Goal: Information Seeking & Learning: Learn about a topic

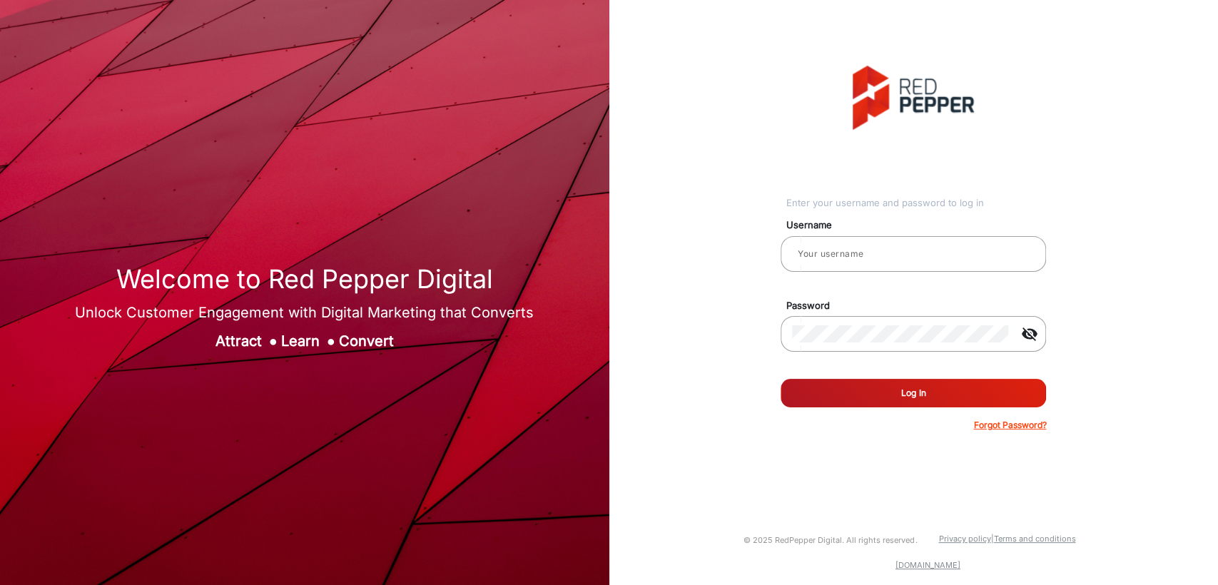
type input "[PERSON_NAME]"
click at [815, 382] on button "Log In" at bounding box center [912, 393] width 265 height 29
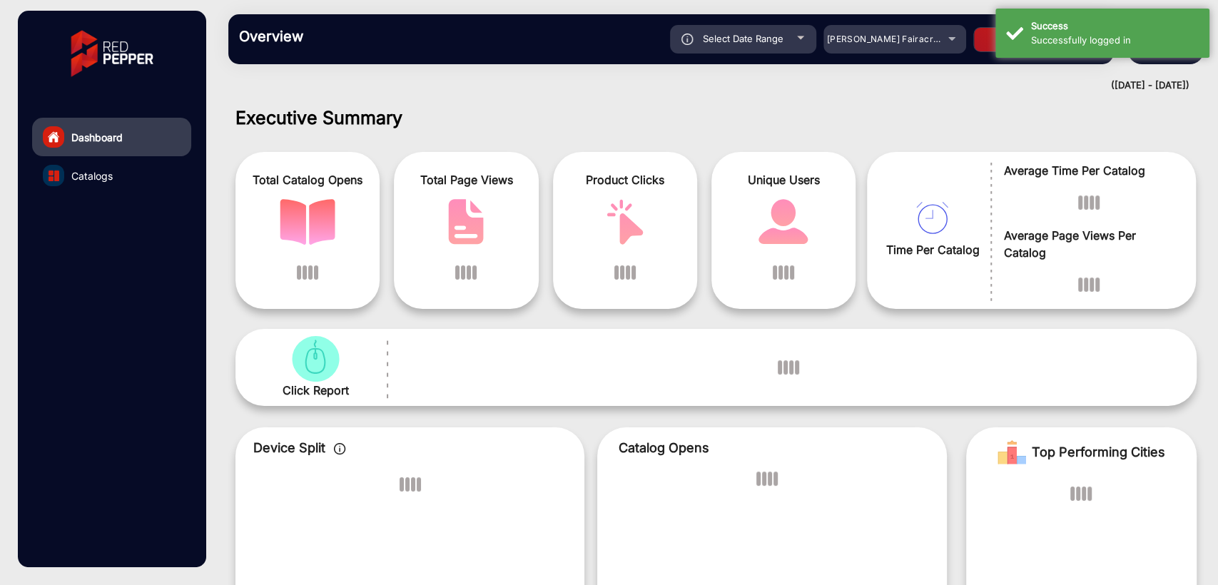
scroll to position [11, 0]
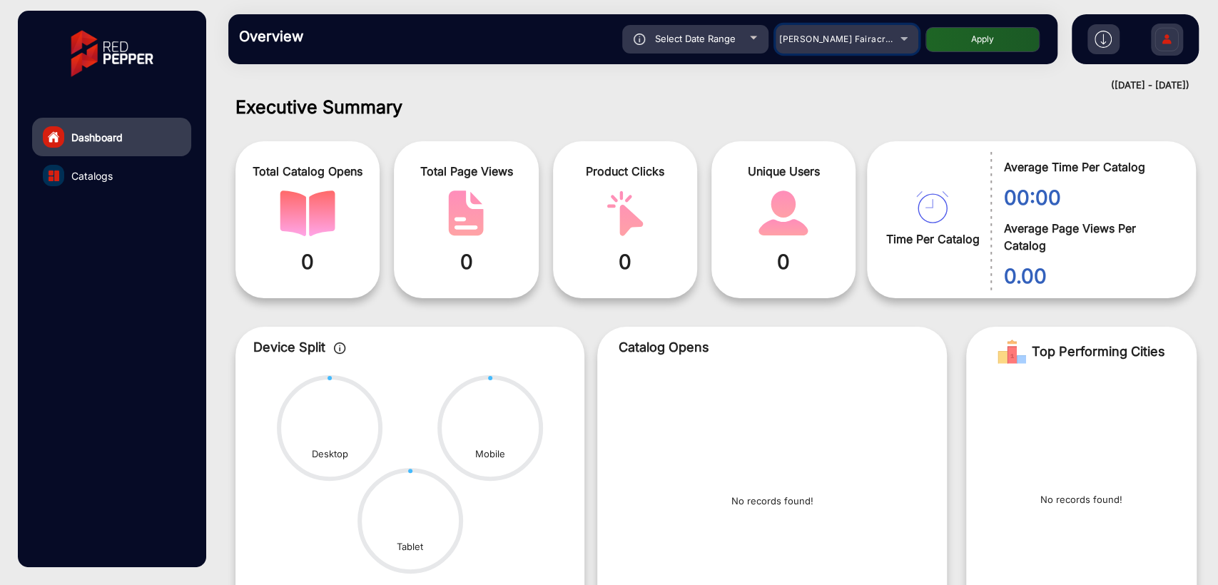
click at [823, 46] on div "Adams Fairacre Farms" at bounding box center [836, 39] width 114 height 17
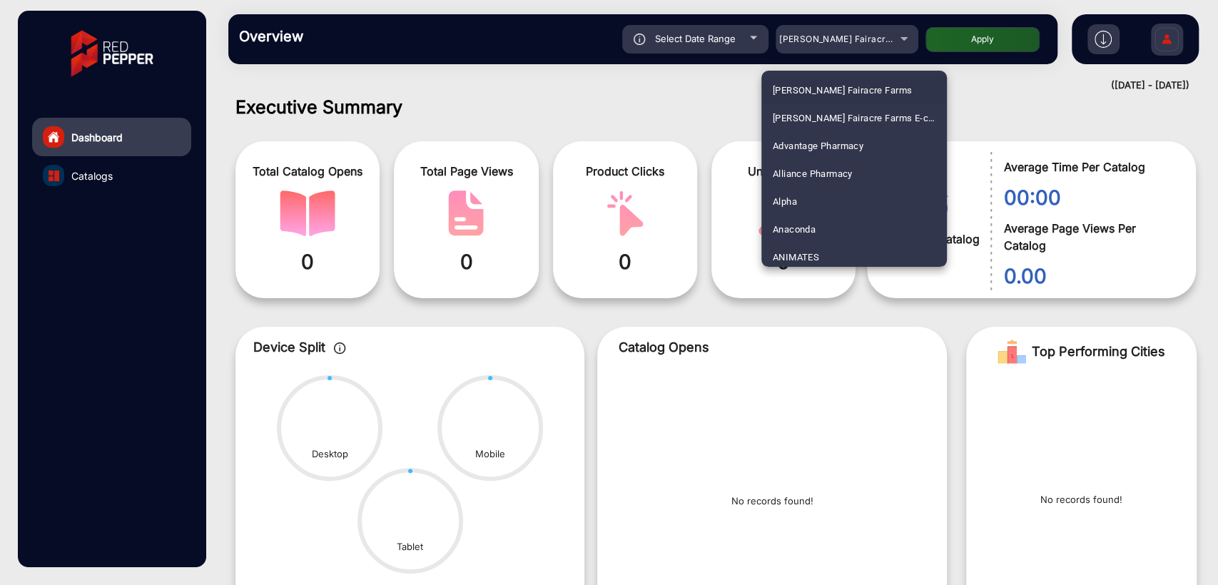
scroll to position [3510, 0]
click at [822, 173] on span "SHAVER SHOP NZ" at bounding box center [854, 170] width 163 height 28
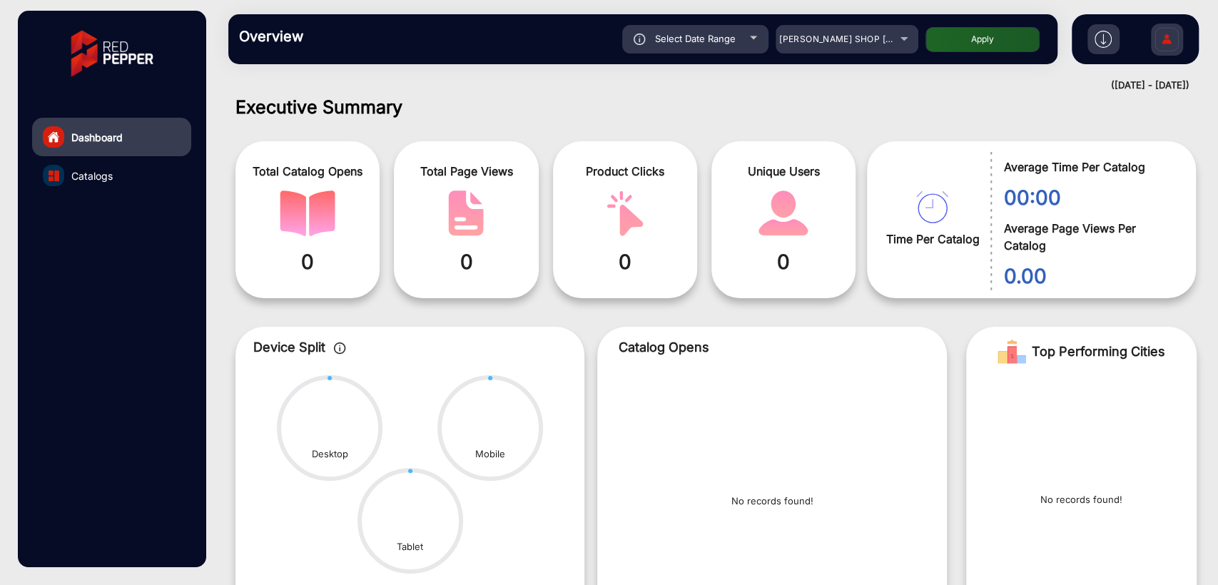
click at [691, 45] on div "Select Date Range" at bounding box center [695, 39] width 146 height 29
type input "8/25/2025"
type input "8/31/2025"
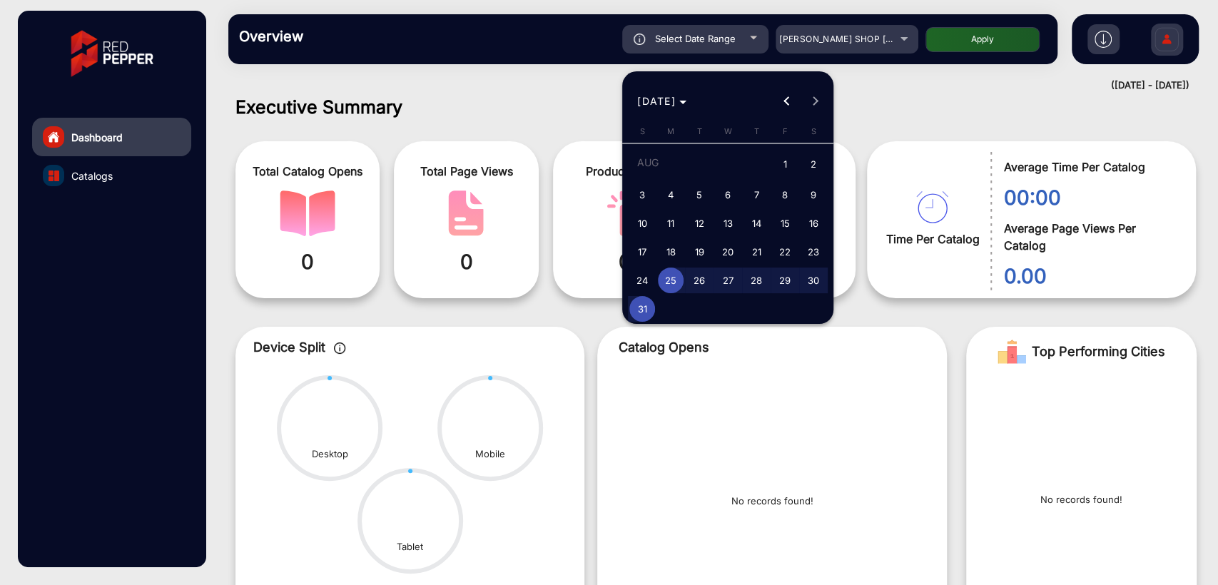
click at [647, 300] on span "31" at bounding box center [642, 309] width 26 height 26
type input "8/31/2025"
click at [647, 300] on span "31" at bounding box center [642, 309] width 26 height 26
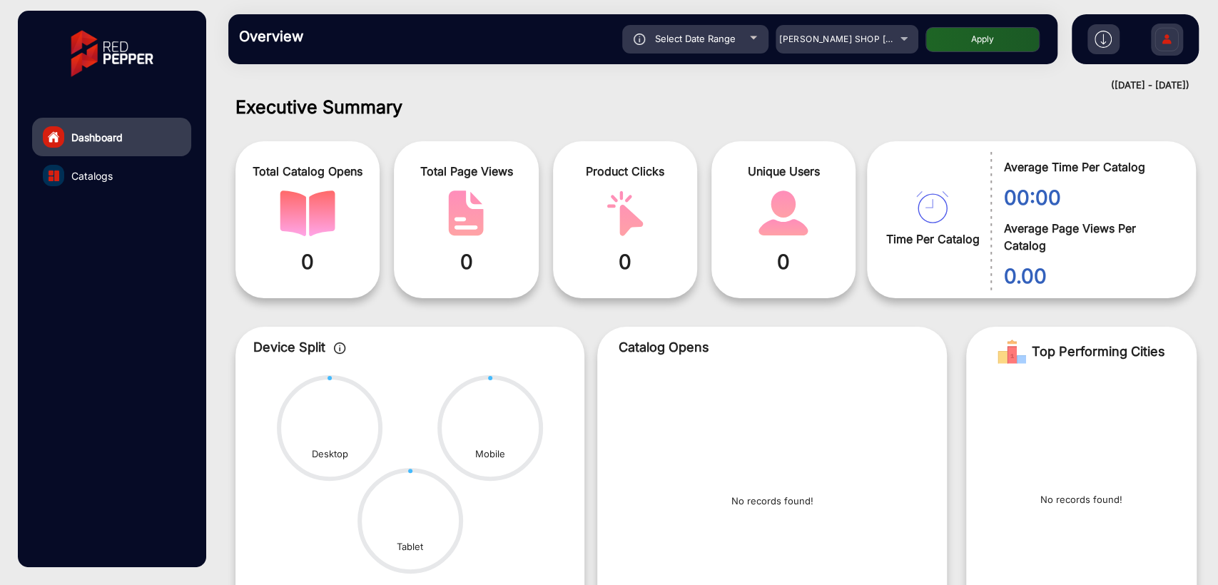
type input "8/31/2025"
click at [974, 49] on button "Apply" at bounding box center [982, 39] width 114 height 25
type input "8/31/2025"
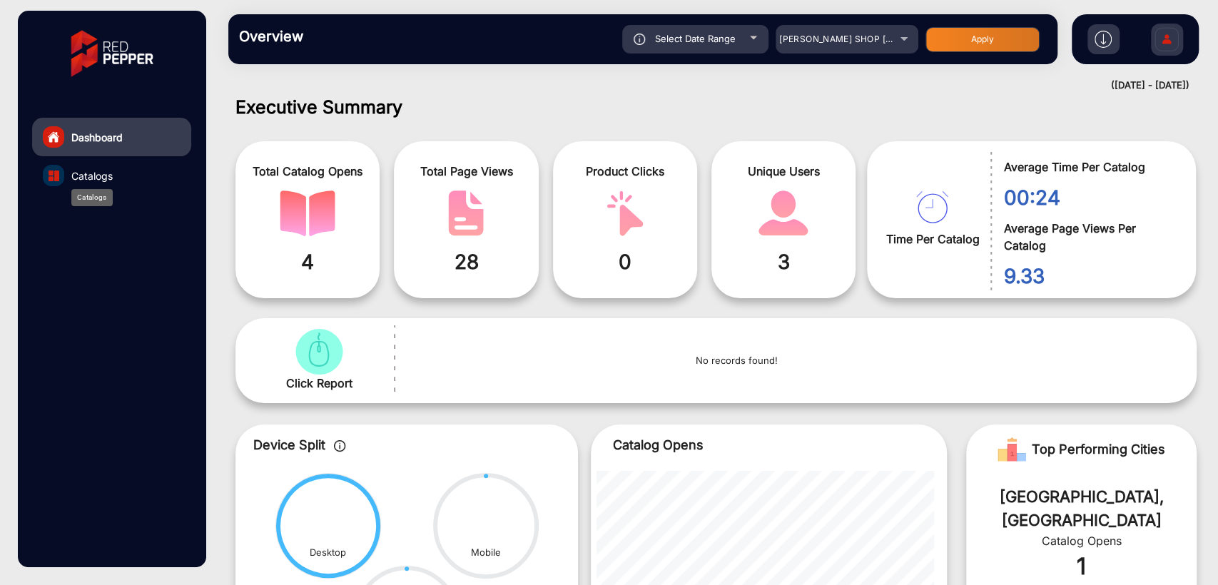
click at [104, 173] on span "Catalogs" at bounding box center [91, 175] width 41 height 15
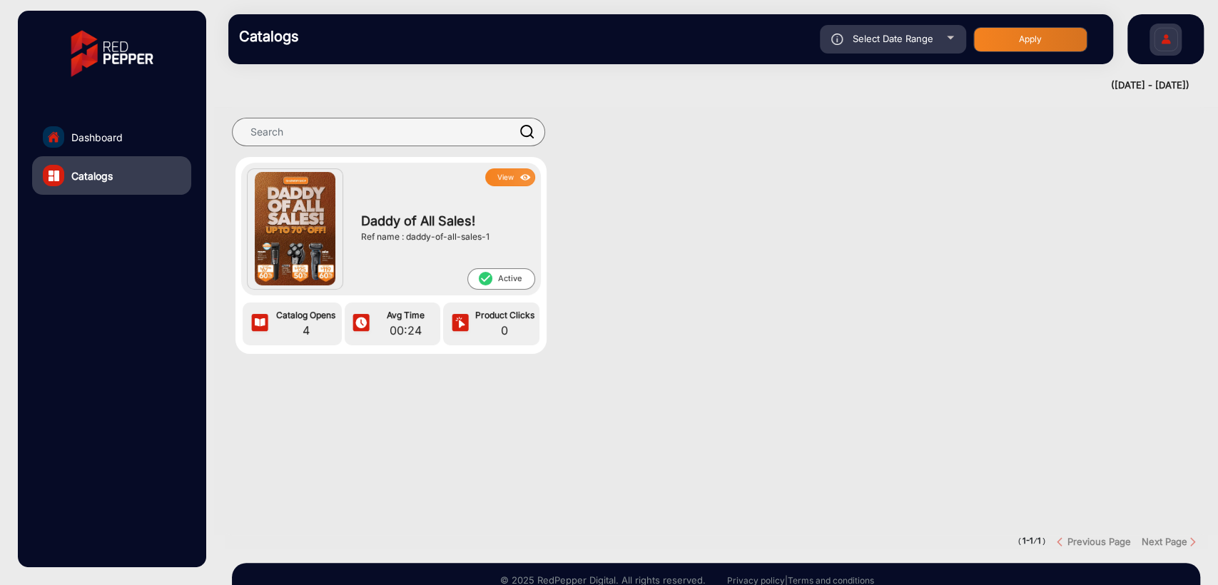
drag, startPoint x: 407, startPoint y: 236, endPoint x: 525, endPoint y: 239, distance: 118.5
click at [525, 239] on div "Ref name : daddy-of-all-sales-1" at bounding box center [444, 236] width 167 height 13
copy div "daddy-of-all-sales-1"
click at [510, 175] on button "View" at bounding box center [510, 177] width 50 height 18
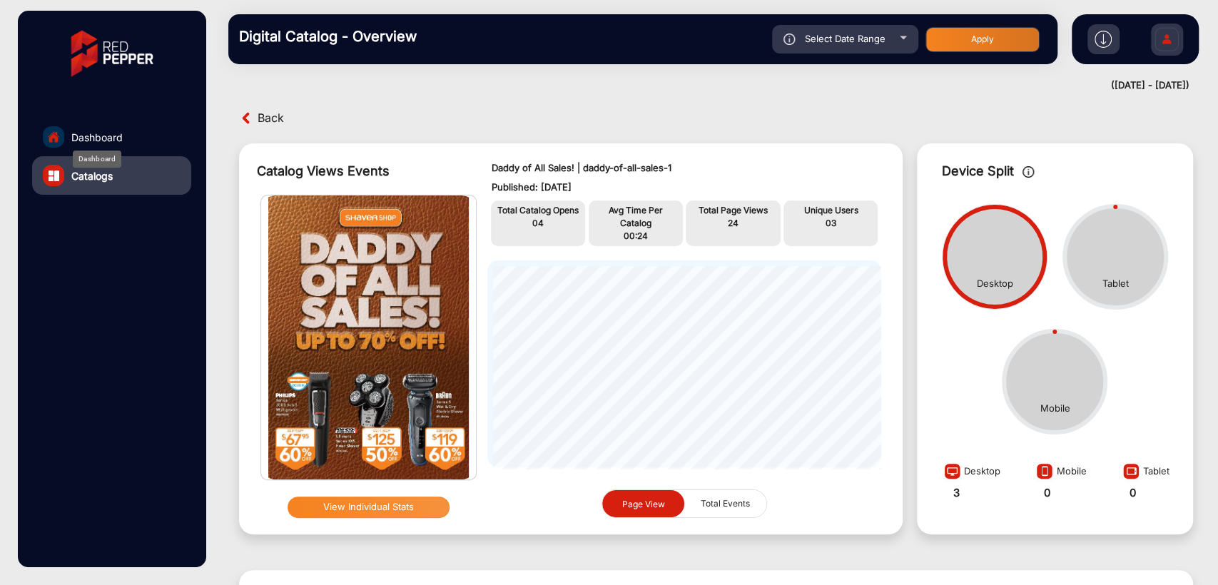
click at [98, 136] on span "Dashboard" at bounding box center [96, 137] width 51 height 15
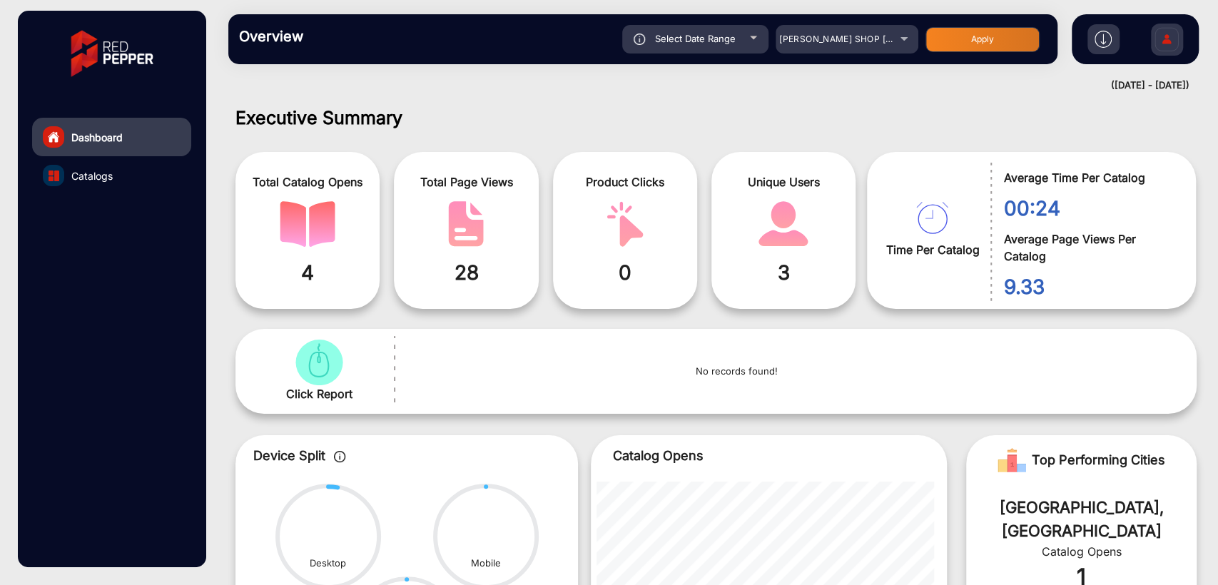
scroll to position [11, 0]
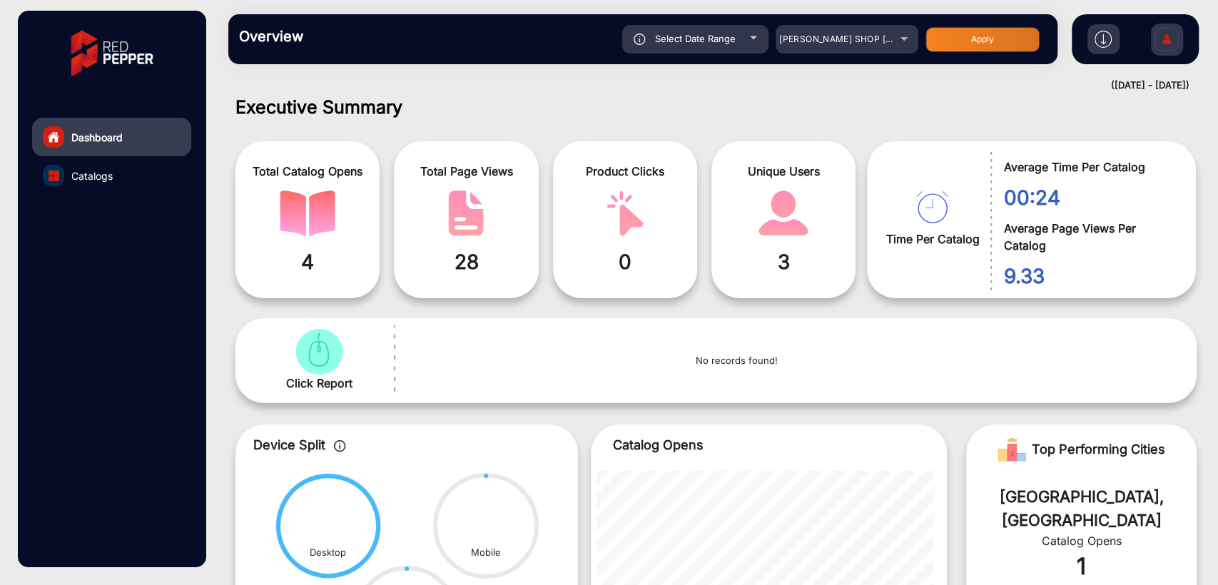
click at [650, 36] on div "Select Date Range" at bounding box center [695, 39] width 146 height 29
type input "8/31/2025"
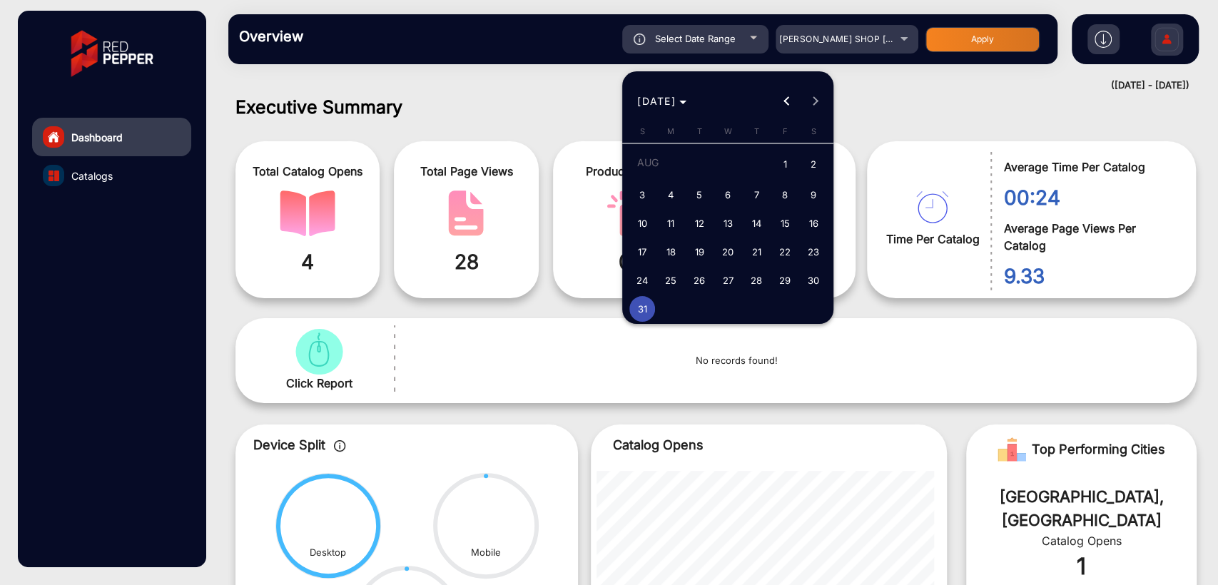
click at [808, 285] on span "30" at bounding box center [813, 281] width 26 height 26
type input "8/30/2025"
click at [808, 285] on span "30" at bounding box center [813, 281] width 26 height 26
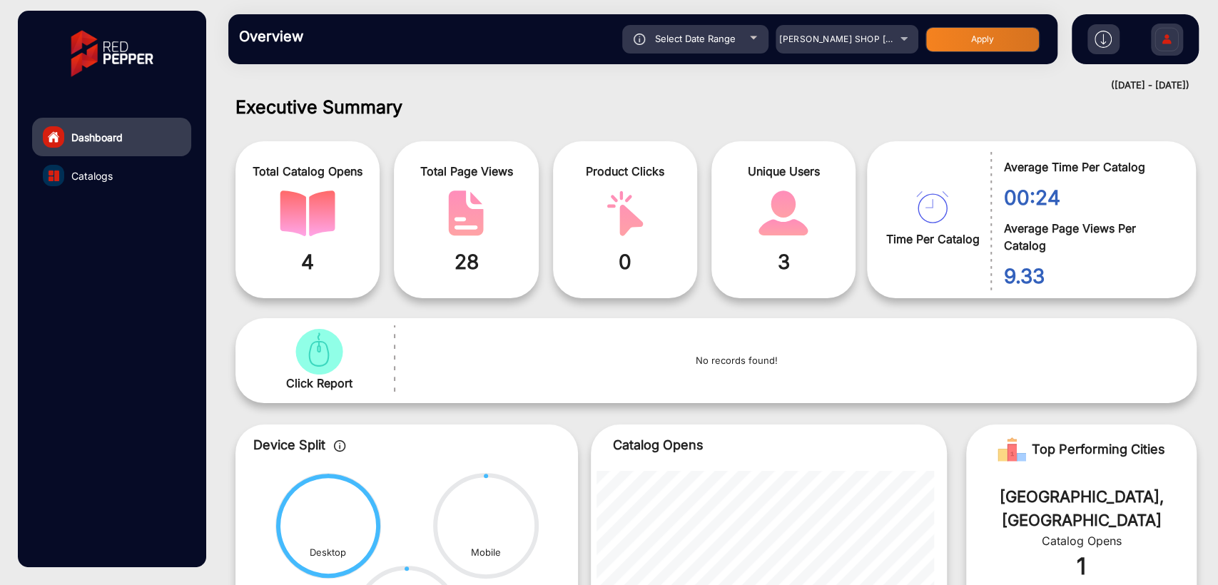
type input "8/30/2025"
click at [945, 43] on button "Apply" at bounding box center [982, 39] width 114 height 25
type input "8/30/2025"
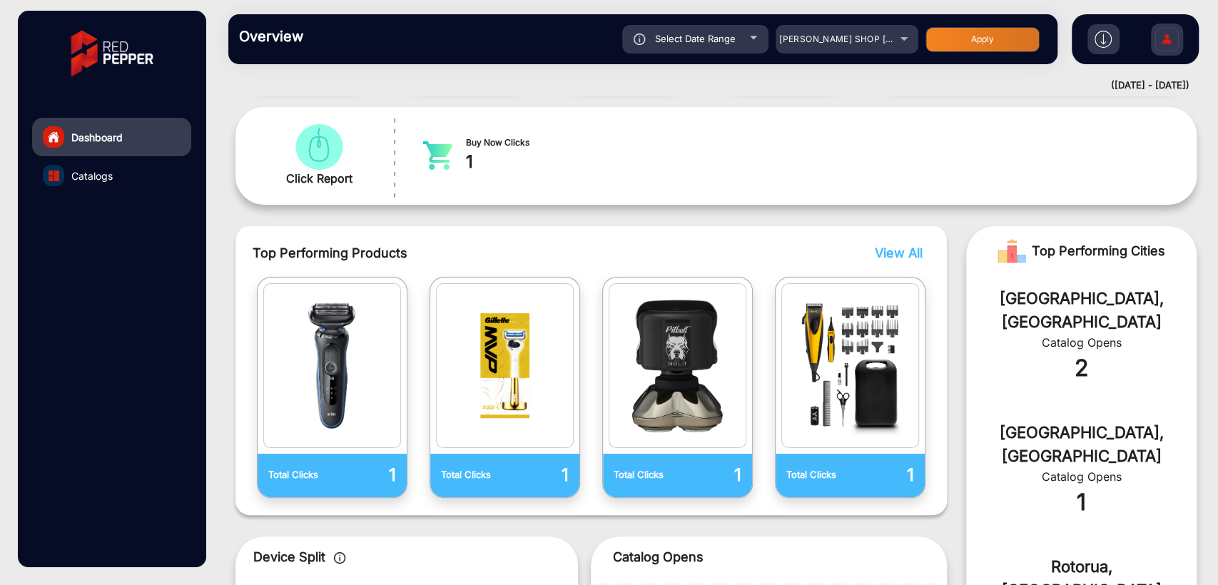
scroll to position [0, 0]
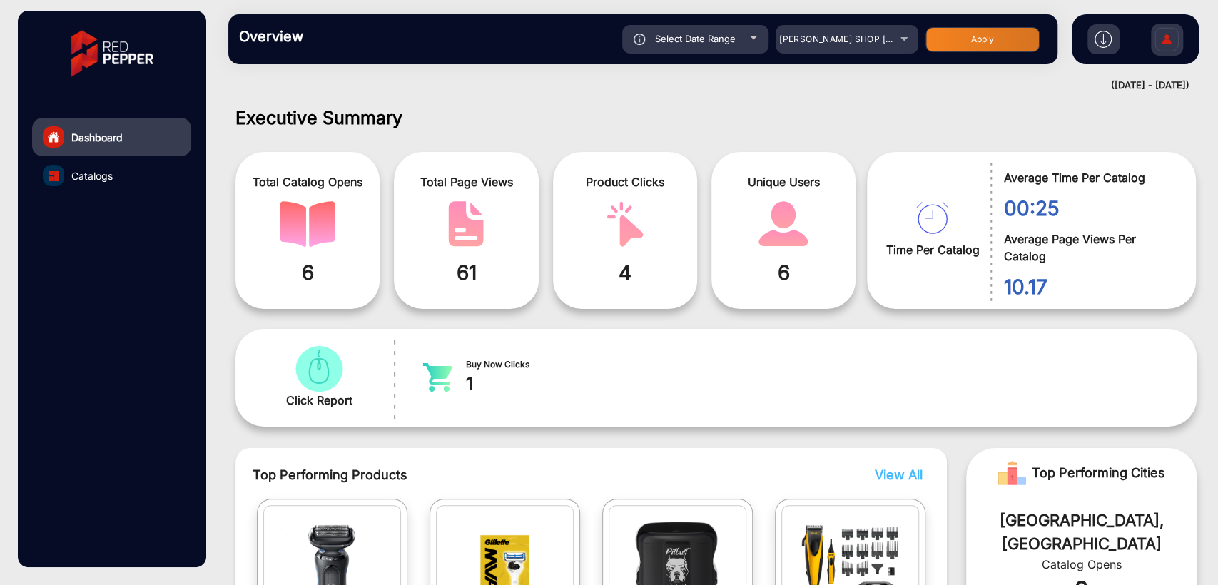
click at [713, 39] on span "Select Date Range" at bounding box center [695, 38] width 81 height 11
type input "8/30/2025"
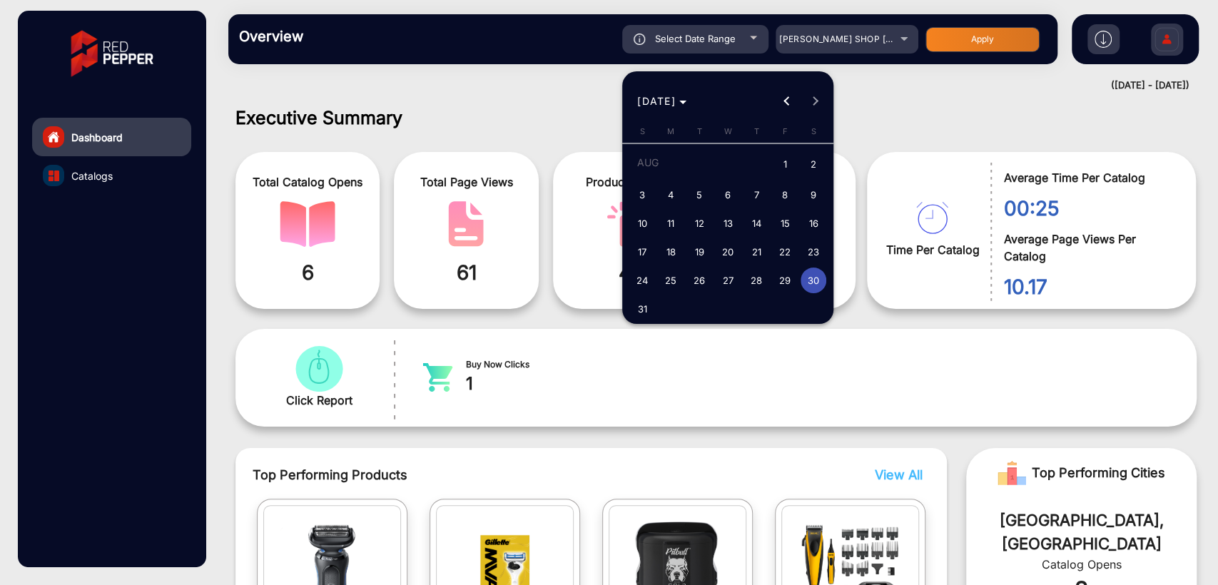
click at [1014, 148] on div at bounding box center [609, 292] width 1218 height 585
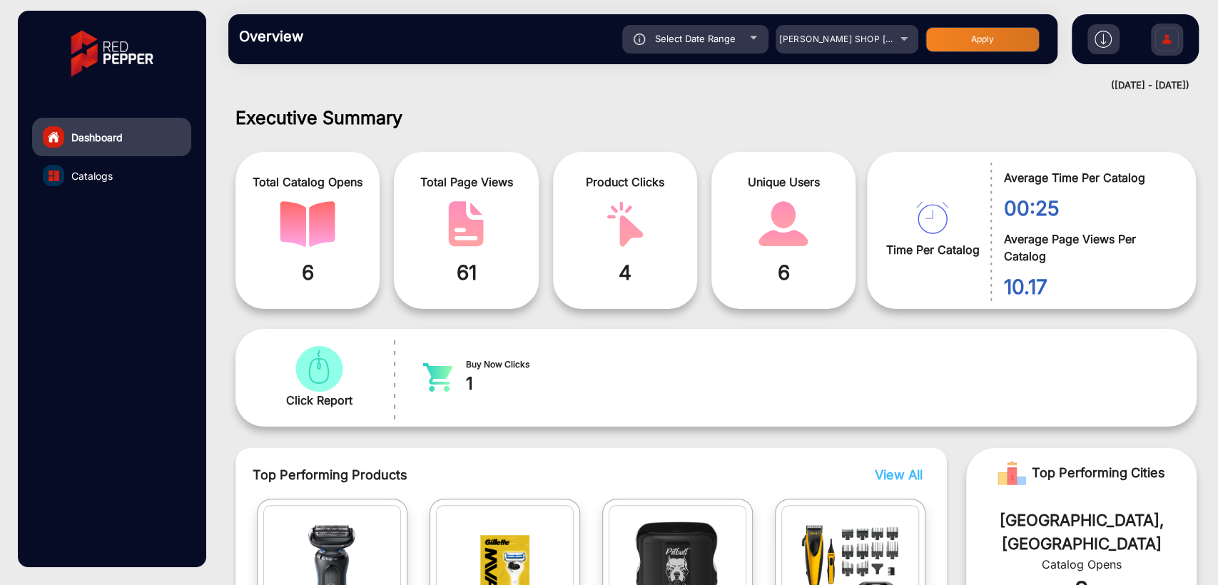
click at [677, 45] on div "Select Date Range" at bounding box center [695, 39] width 146 height 29
type input "8/30/2025"
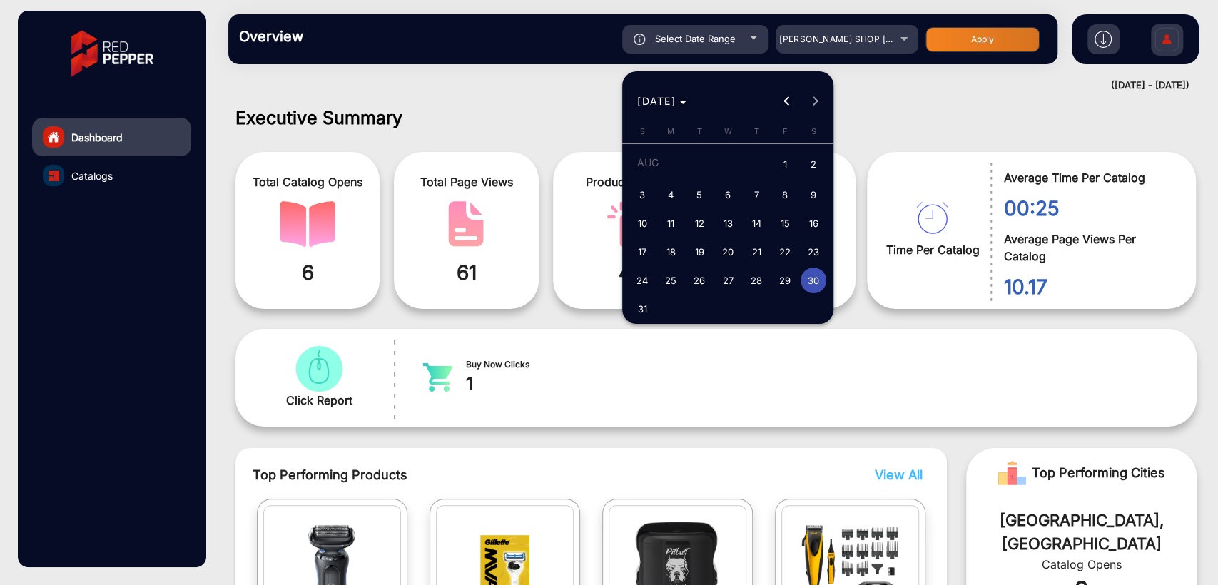
click at [781, 278] on span "29" at bounding box center [785, 281] width 26 height 26
type input "8/29/2025"
click at [781, 278] on span "29" at bounding box center [785, 281] width 26 height 26
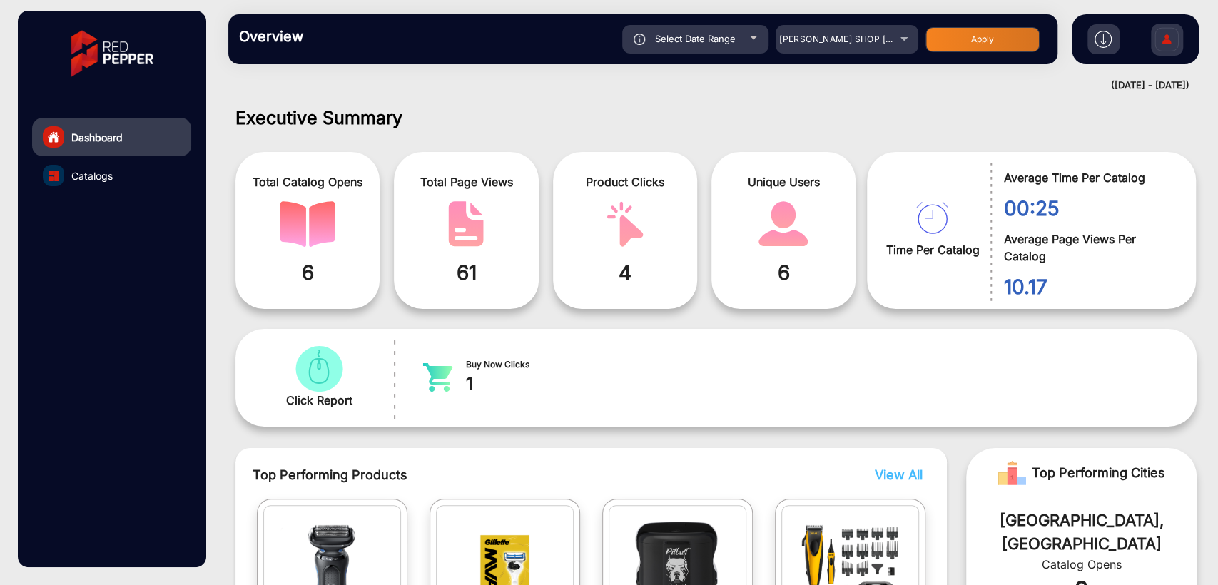
type input "8/29/2025"
click at [957, 42] on button "Apply" at bounding box center [982, 39] width 114 height 25
type input "8/29/2025"
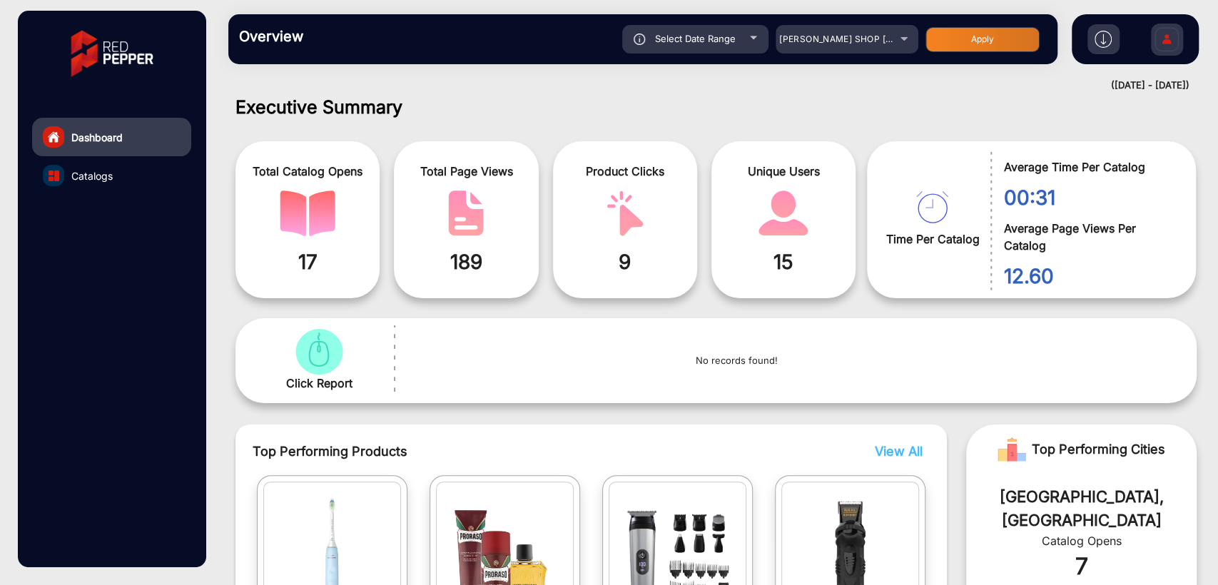
click at [668, 49] on div "Select Date Range" at bounding box center [695, 39] width 146 height 29
type input "8/29/2025"
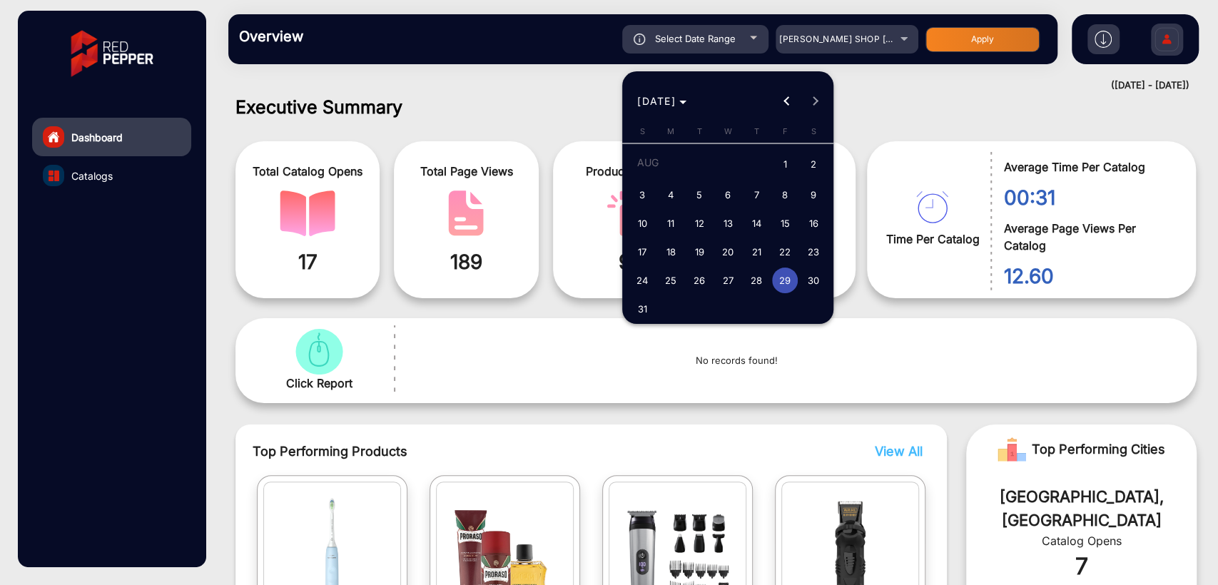
click at [755, 279] on span "28" at bounding box center [756, 281] width 26 height 26
type input "8/28/2025"
click at [755, 279] on span "28" at bounding box center [756, 281] width 26 height 26
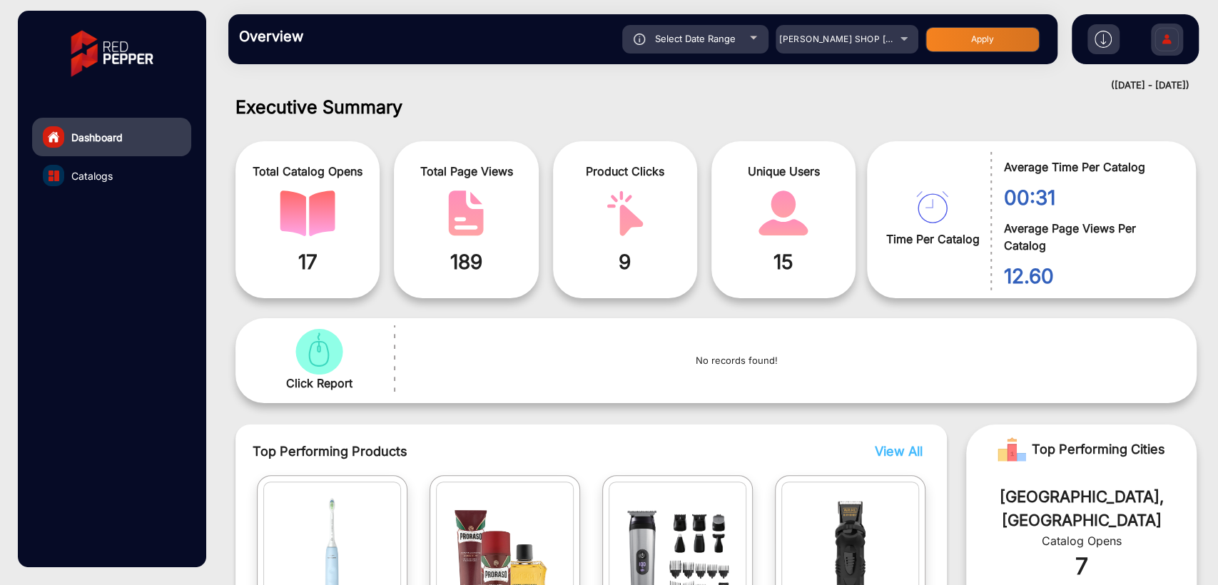
type input "8/28/2025"
click at [966, 44] on button "Apply" at bounding box center [982, 39] width 114 height 25
type input "8/28/2025"
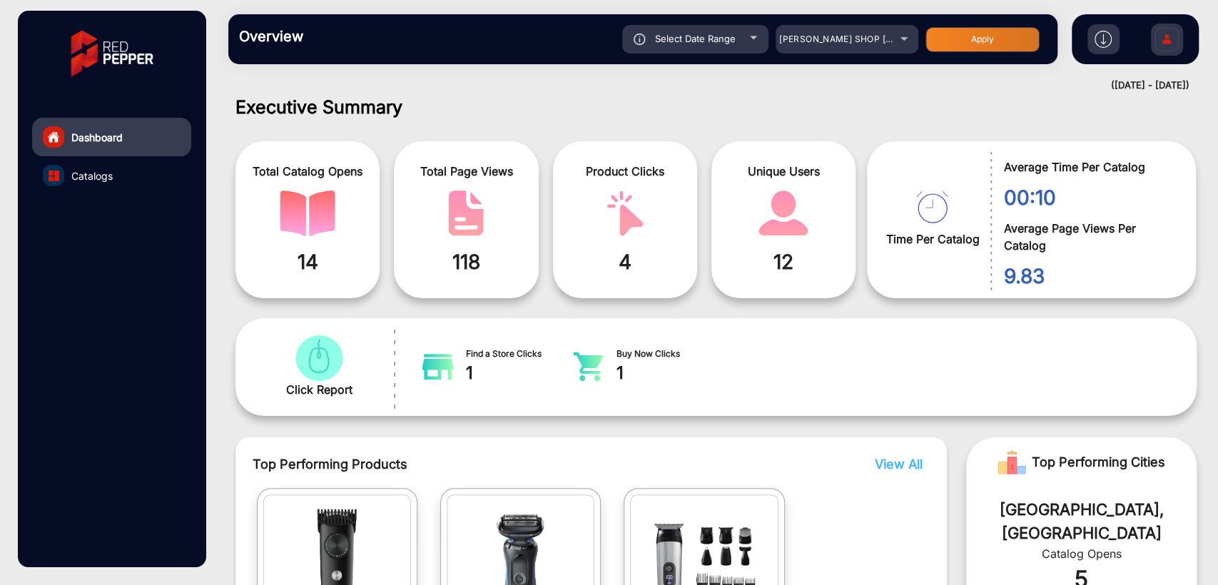
click at [691, 36] on span "Select Date Range" at bounding box center [695, 38] width 81 height 11
type input "8/28/2025"
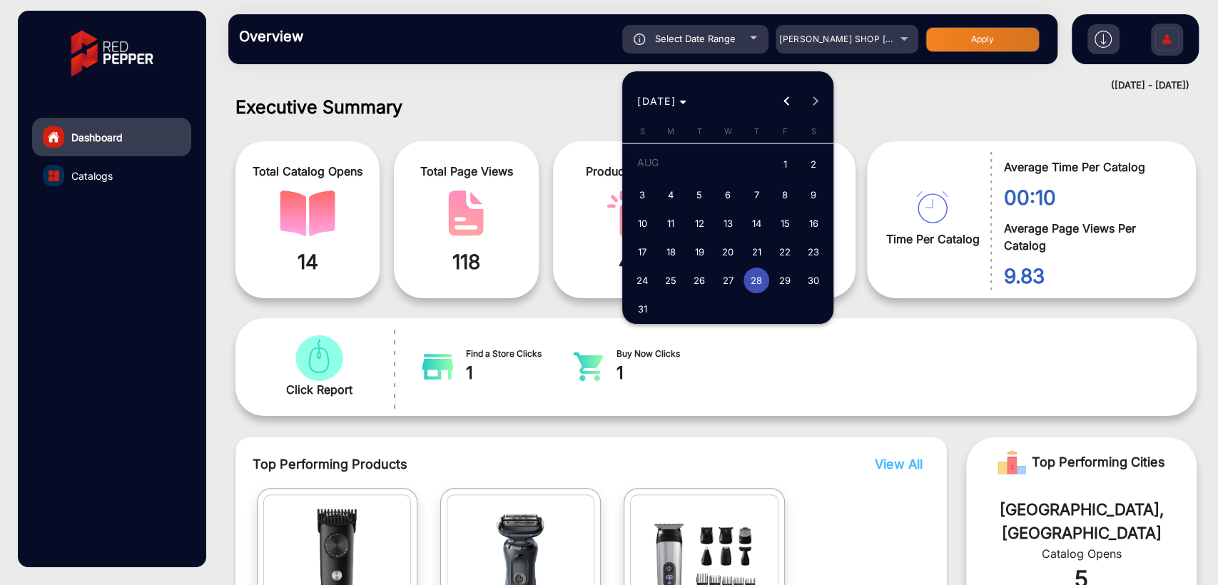
click at [784, 163] on span "1" at bounding box center [785, 165] width 26 height 29
type input "8/1/2025"
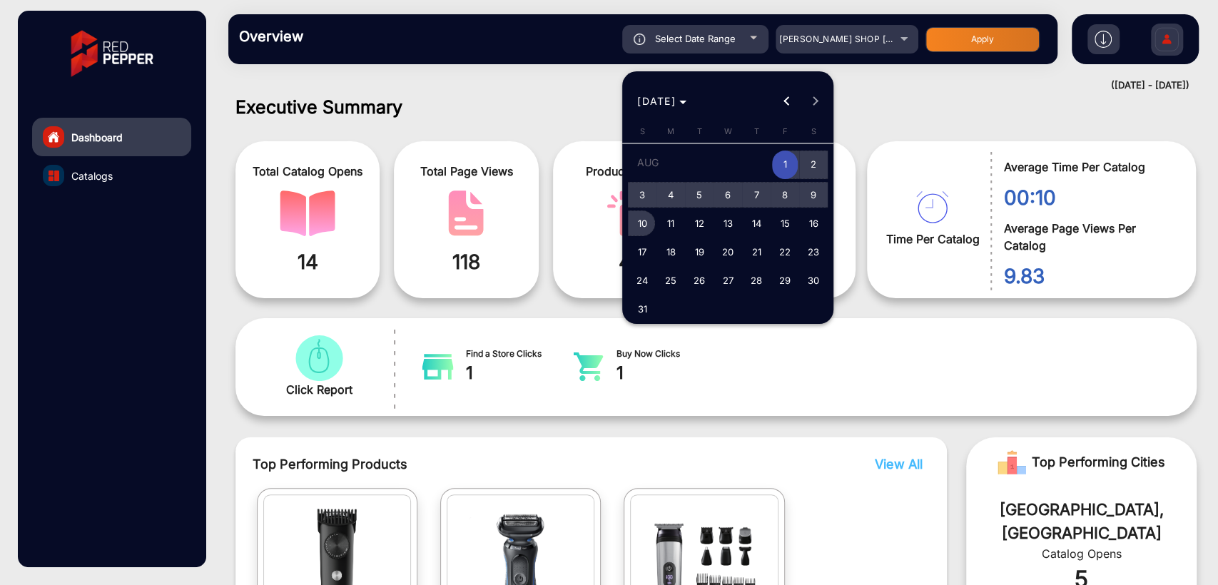
click at [648, 223] on span "10" at bounding box center [642, 223] width 26 height 26
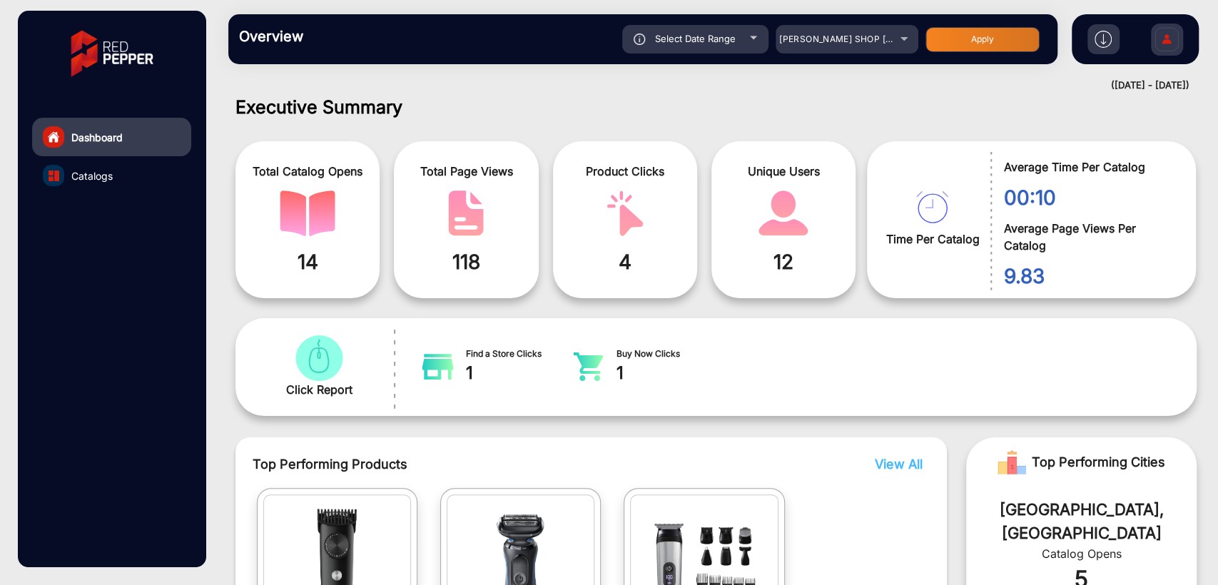
type input "8/10/2025"
click at [998, 39] on button "Apply" at bounding box center [982, 39] width 114 height 25
type input "8/1/2025"
type input "8/10/2025"
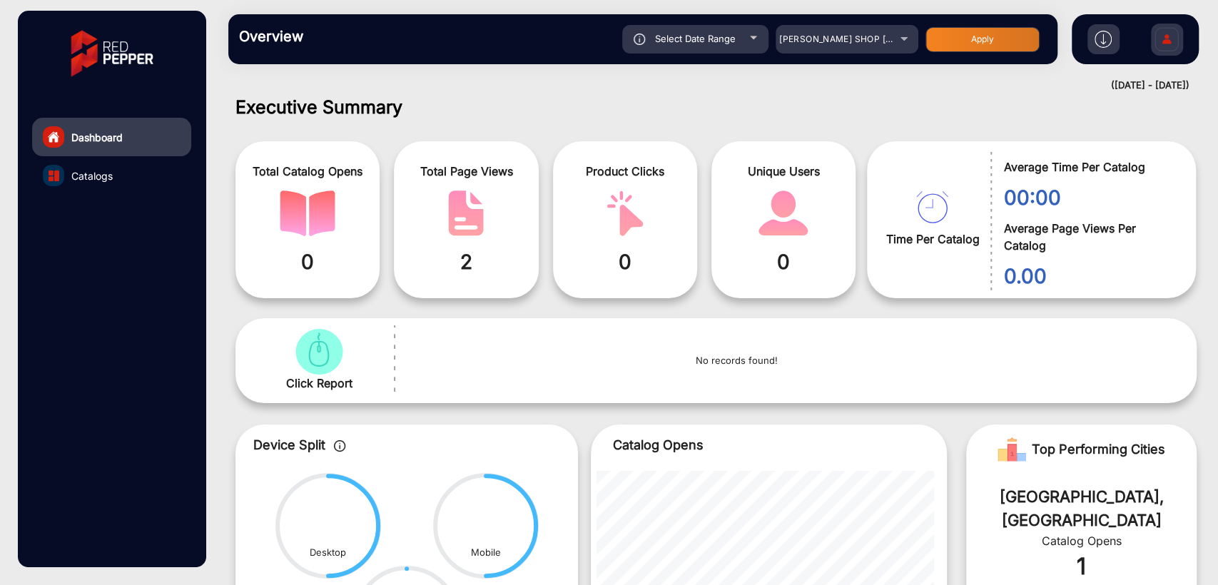
click at [682, 50] on div "Select Date Range" at bounding box center [695, 39] width 146 height 29
type input "8/1/2025"
type input "8/10/2025"
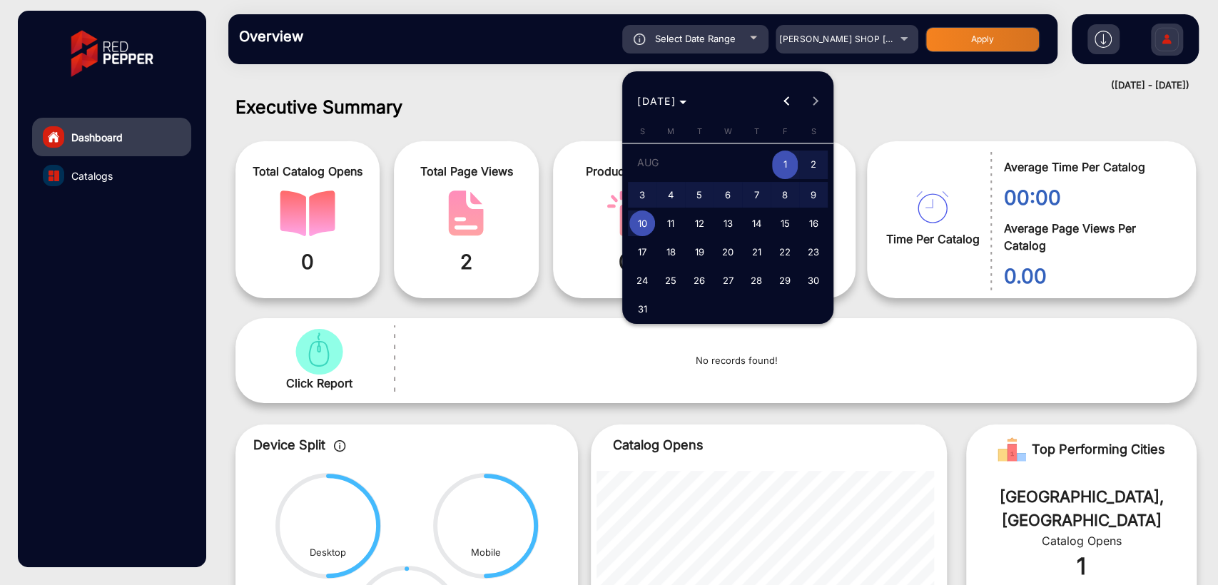
click at [673, 225] on span "11" at bounding box center [671, 223] width 26 height 26
type input "8/11/2025"
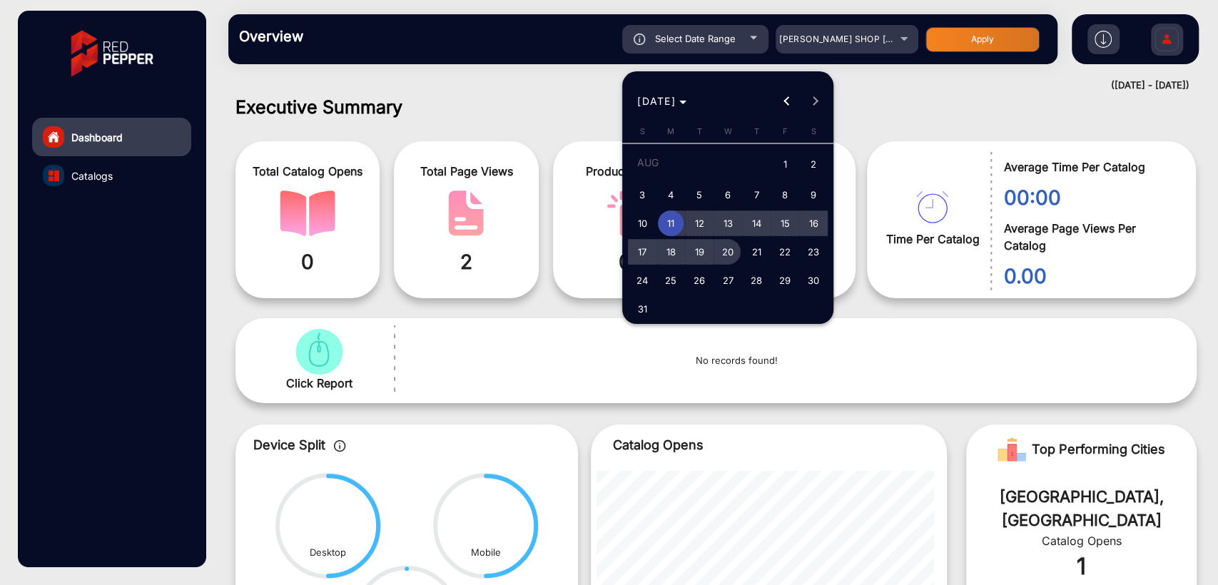
click at [727, 250] on span "20" at bounding box center [728, 252] width 26 height 26
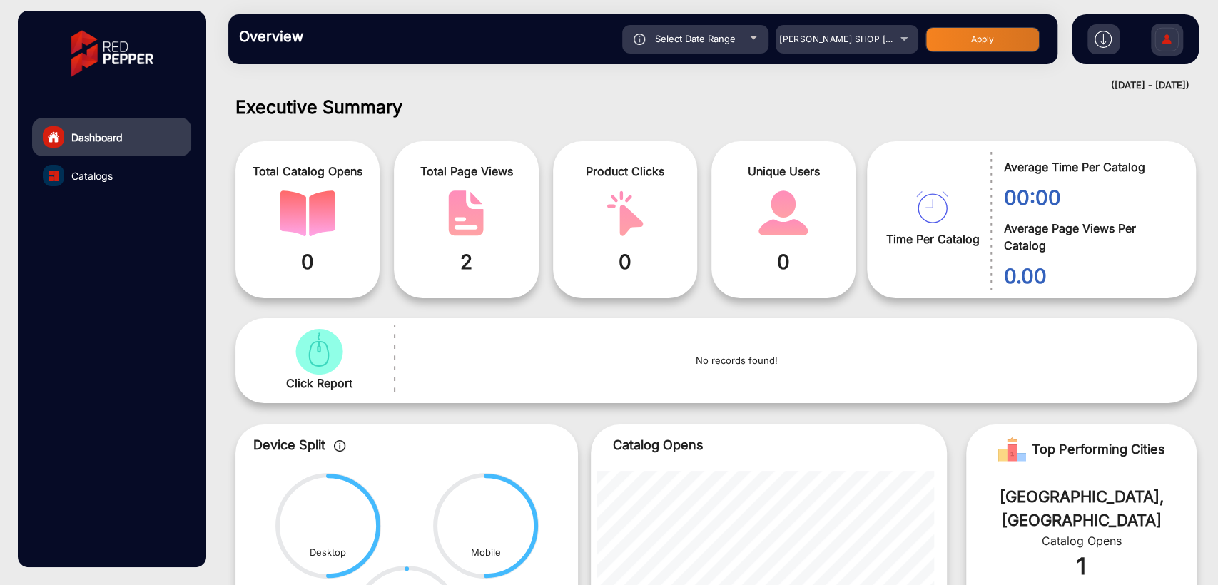
type input "8/20/2025"
click at [965, 39] on button "Apply" at bounding box center [982, 39] width 114 height 25
type input "8/11/2025"
type input "8/20/2025"
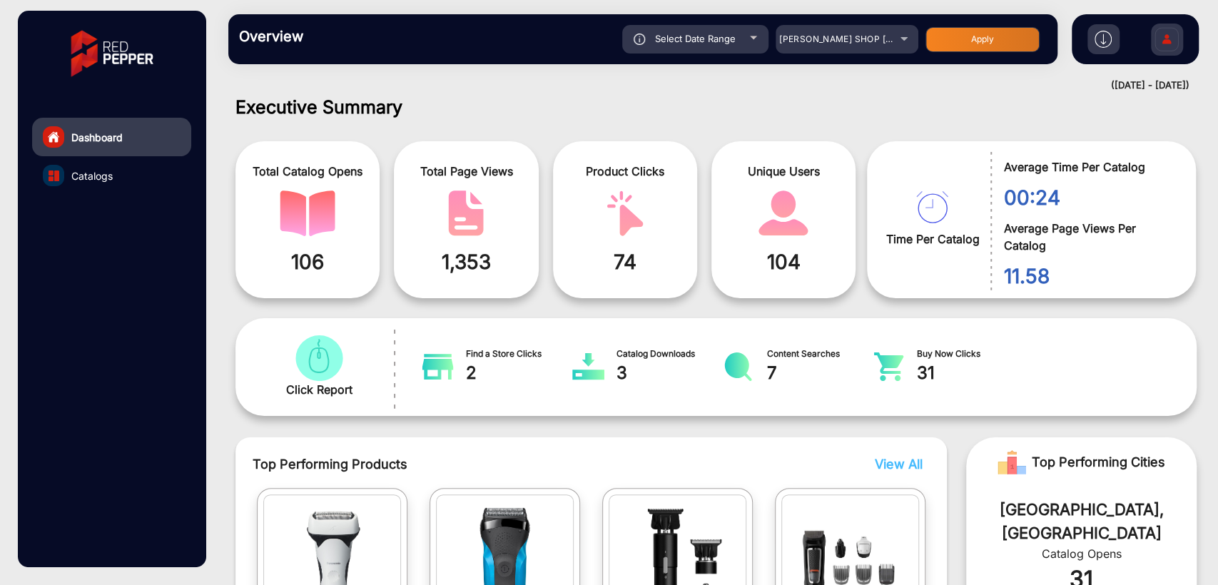
drag, startPoint x: 511, startPoint y: 103, endPoint x: 509, endPoint y: 86, distance: 17.2
click at [511, 103] on h1 "Executive Summary" at bounding box center [715, 106] width 961 height 21
click at [872, 36] on span "SHAVER SHOP NZ" at bounding box center [876, 39] width 195 height 11
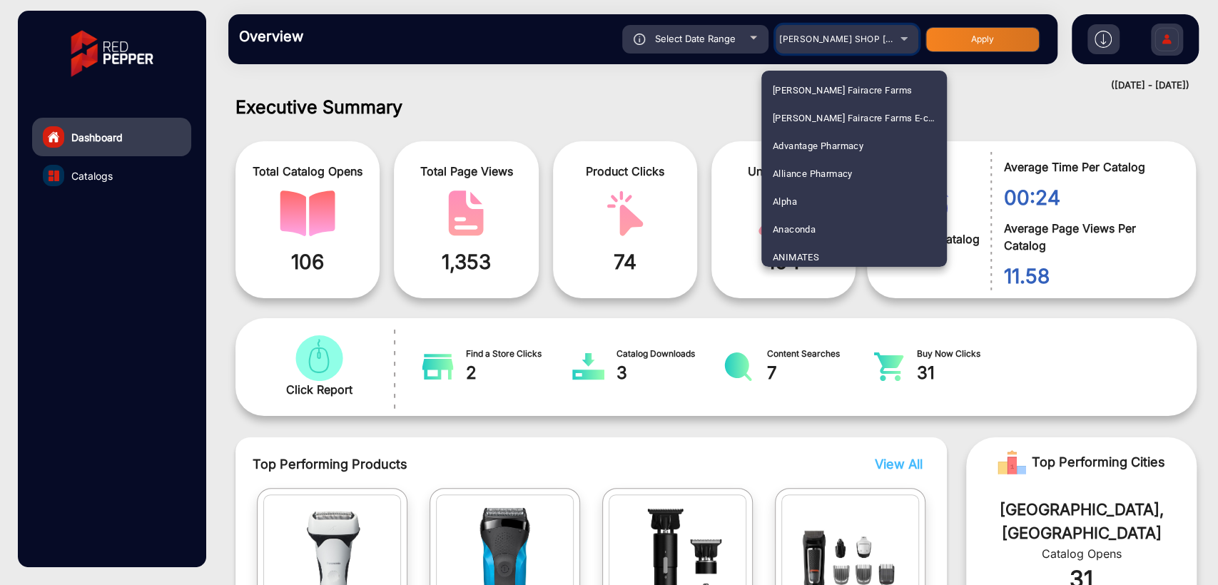
scroll to position [3426, 0]
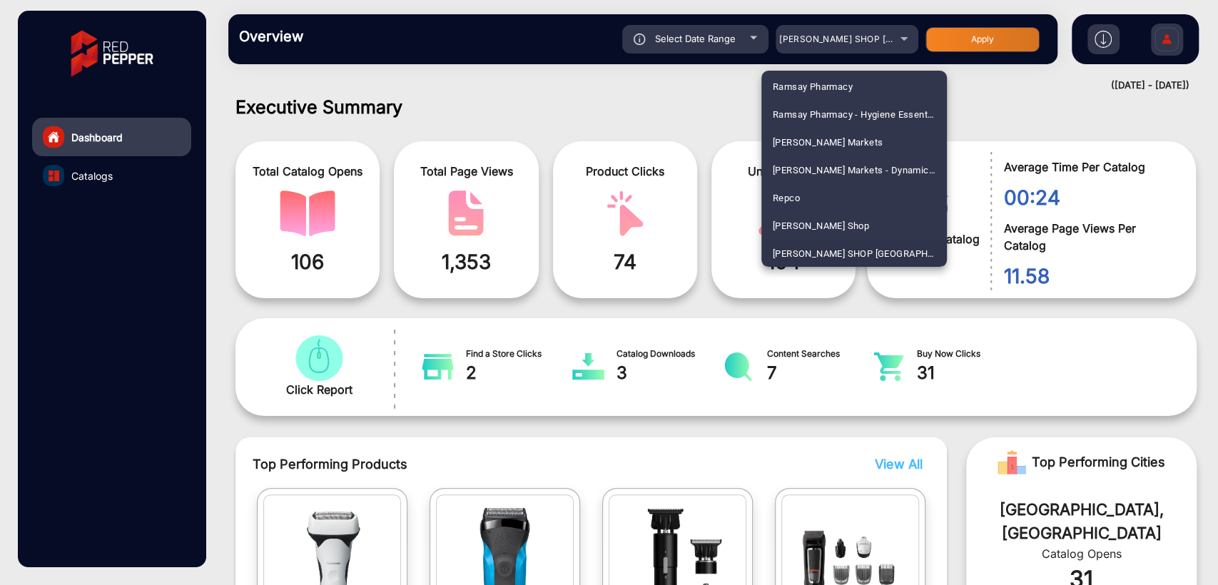
click at [676, 81] on div at bounding box center [609, 292] width 1218 height 585
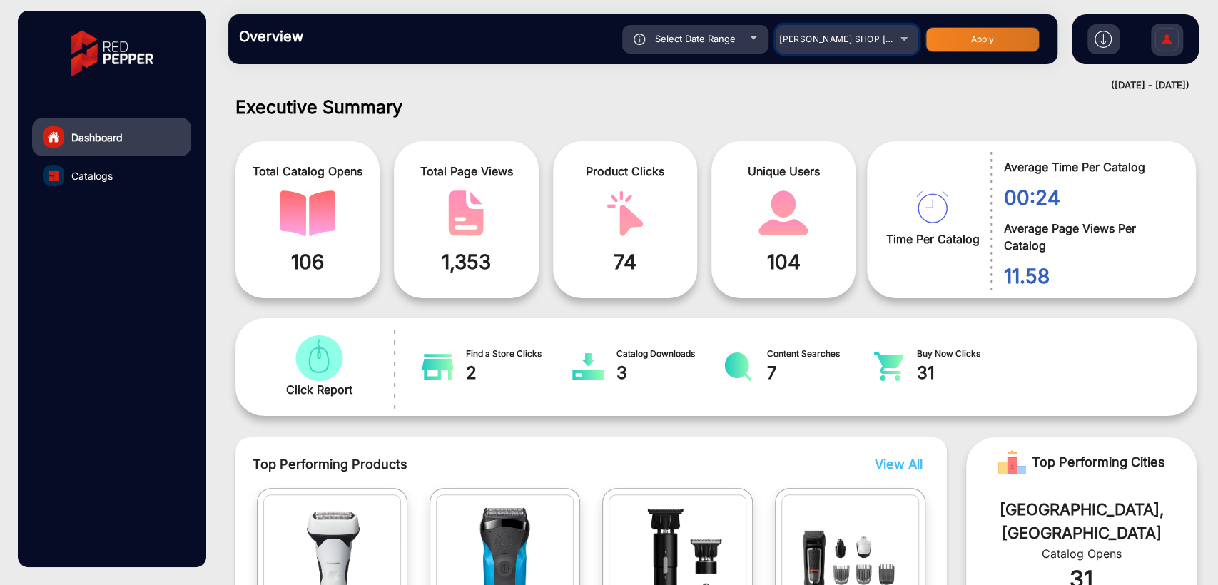
click at [834, 44] on span "SHAVER SHOP NZ" at bounding box center [876, 39] width 195 height 11
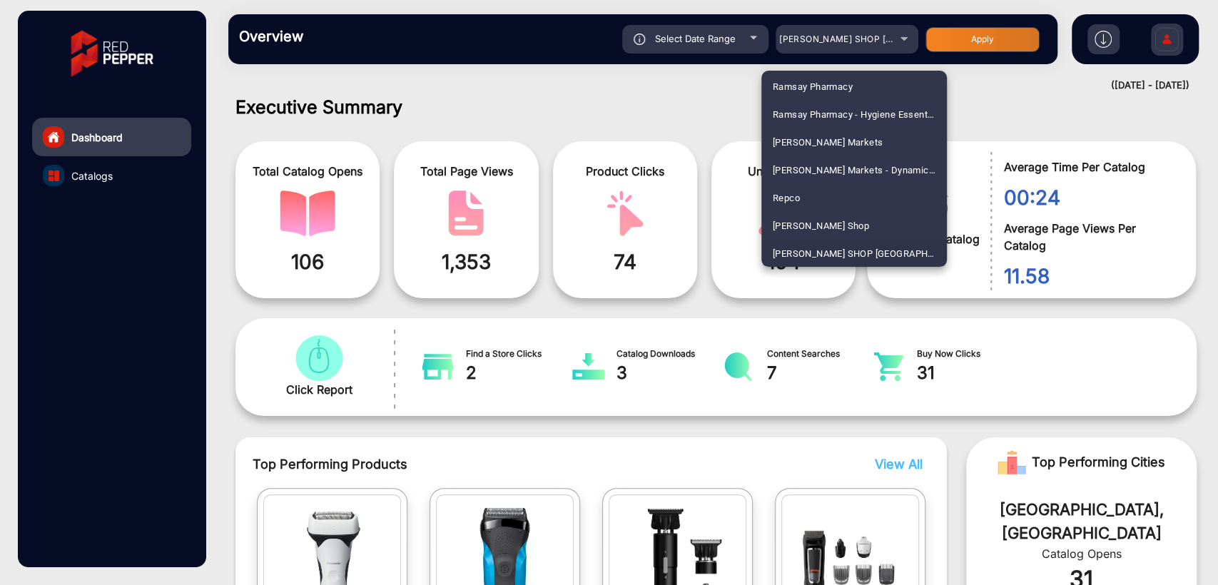
scroll to position [3843, 0]
click at [802, 170] on span "Spotlight NZ" at bounding box center [800, 170] width 54 height 28
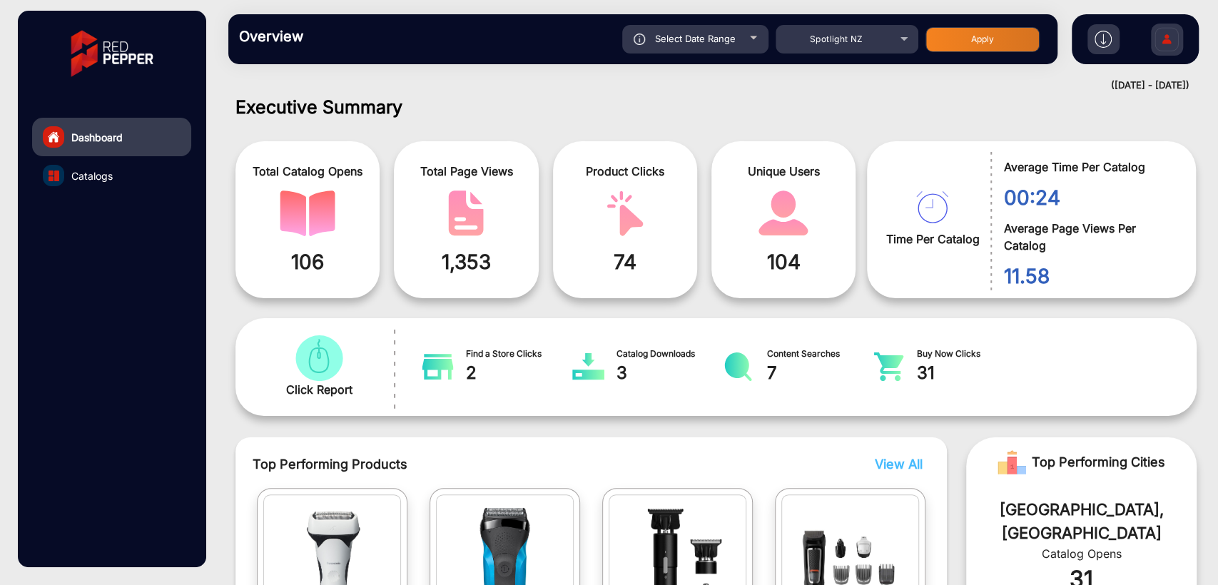
click at [959, 41] on button "Apply" at bounding box center [982, 39] width 114 height 25
type input "8/11/2025"
type input "8/20/2025"
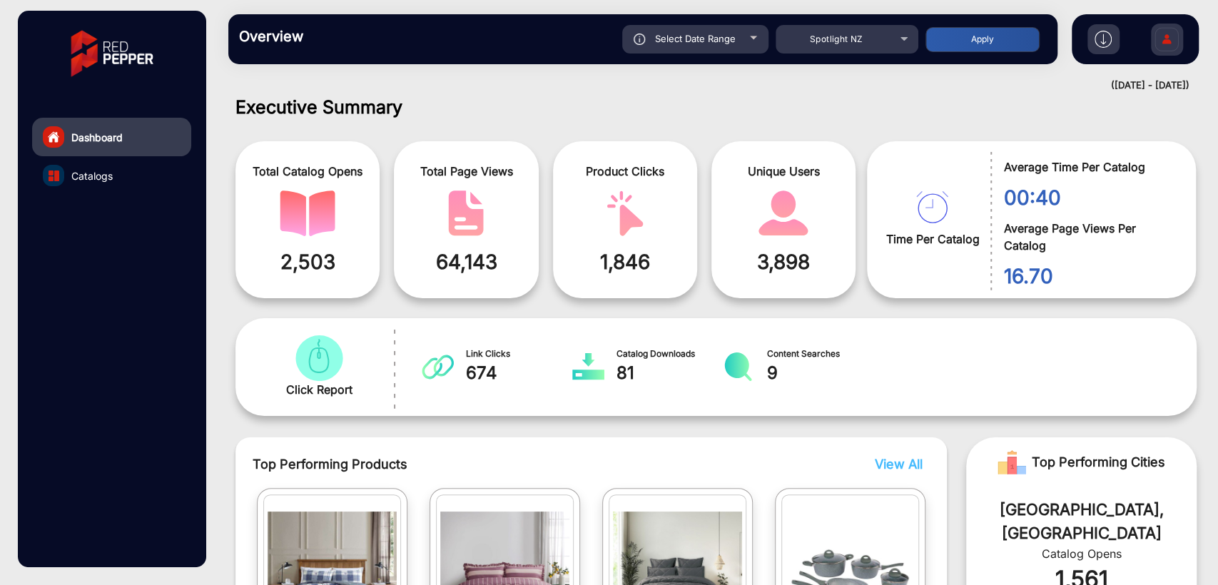
click at [691, 29] on div "Select Date Range" at bounding box center [695, 39] width 146 height 29
type input "8/11/2025"
type input "8/20/2025"
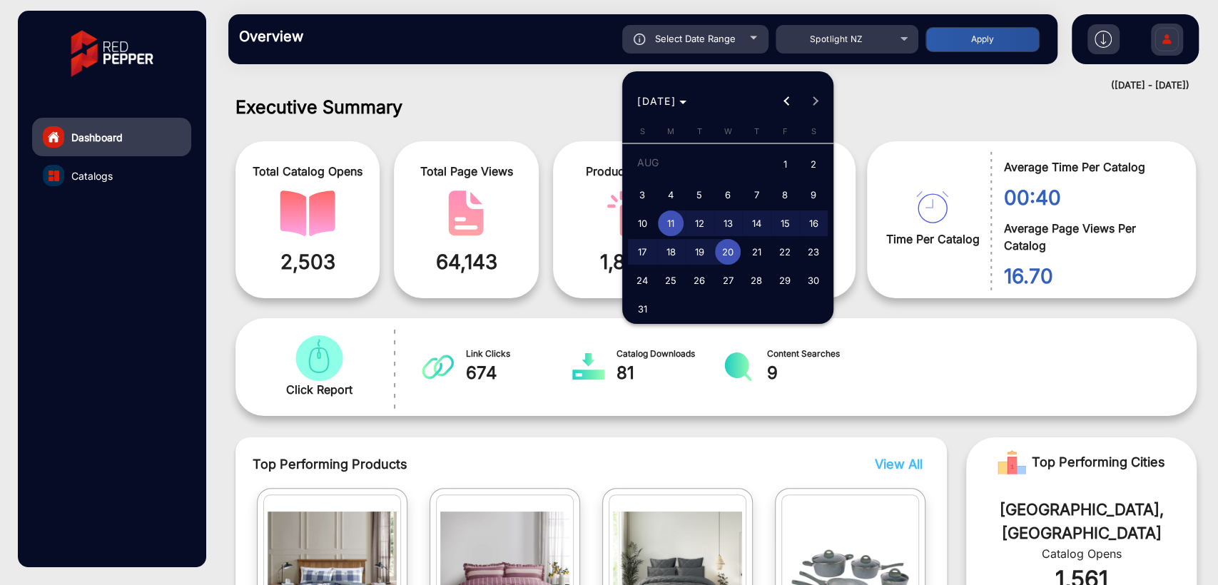
click at [781, 278] on span "29" at bounding box center [785, 281] width 26 height 26
type input "8/29/2025"
click at [781, 278] on span "29" at bounding box center [785, 281] width 26 height 26
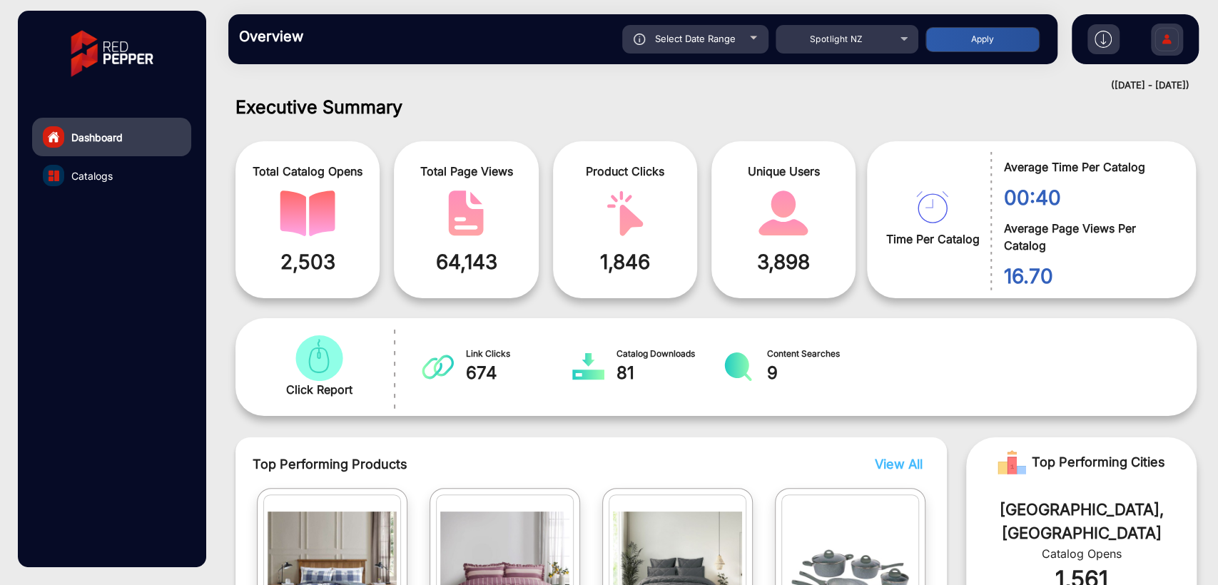
type input "8/29/2025"
click at [999, 44] on button "Apply" at bounding box center [982, 39] width 114 height 25
type input "8/29/2025"
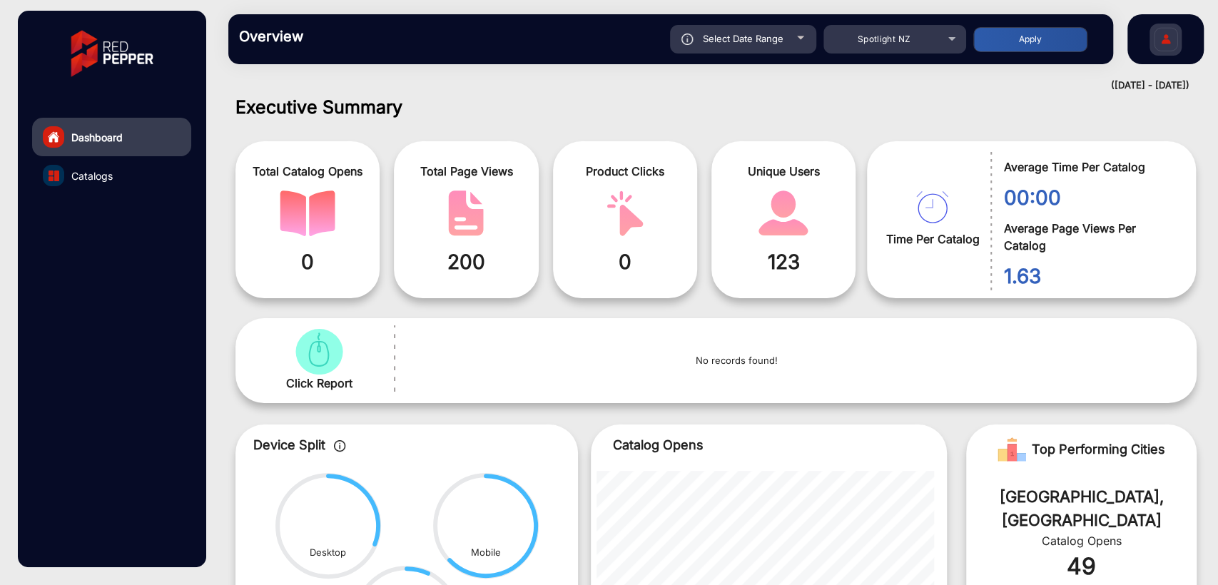
click at [767, 39] on span "Select Date Range" at bounding box center [743, 38] width 81 height 11
type input "8/29/2025"
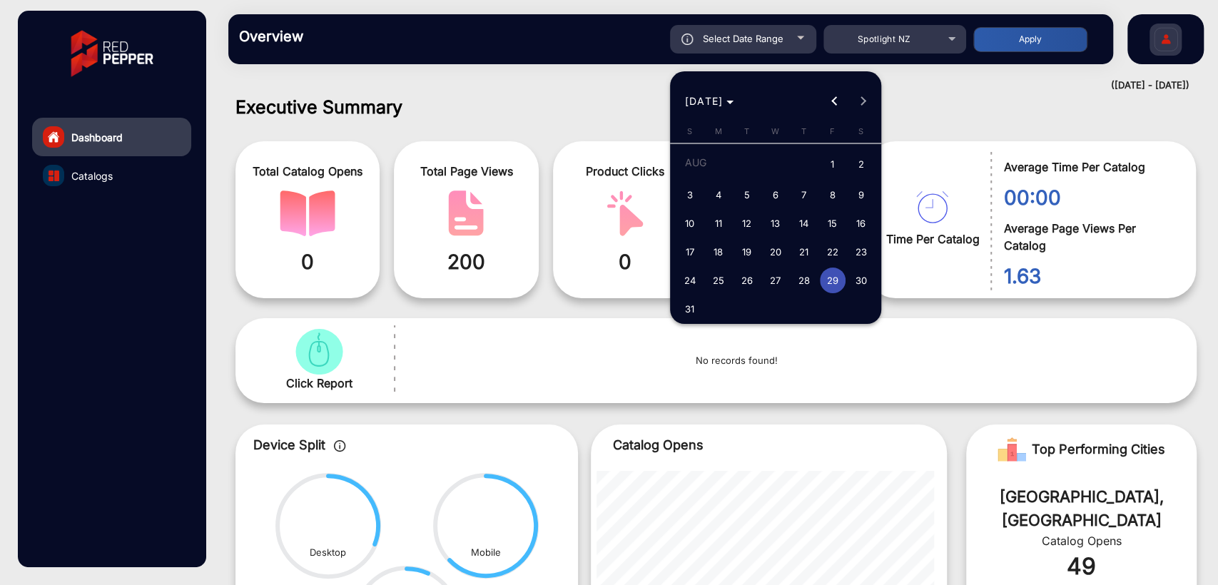
click at [691, 307] on span "31" at bounding box center [690, 309] width 26 height 26
type input "8/31/2025"
click at [691, 307] on span "31" at bounding box center [690, 309] width 26 height 26
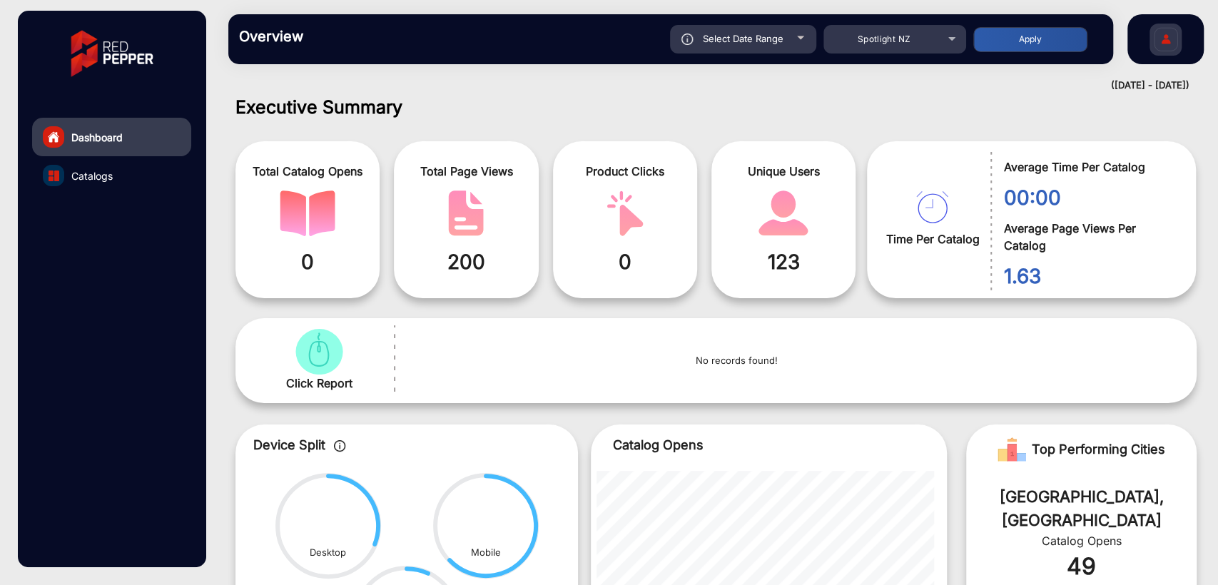
type input "8/31/2025"
click at [1020, 36] on button "Apply" at bounding box center [1030, 39] width 114 height 25
type input "8/31/2025"
click at [756, 53] on div "Select Date Range 8/31/2025 8/31/2025 – 8/31/2025 8/31/2025" at bounding box center [743, 39] width 146 height 29
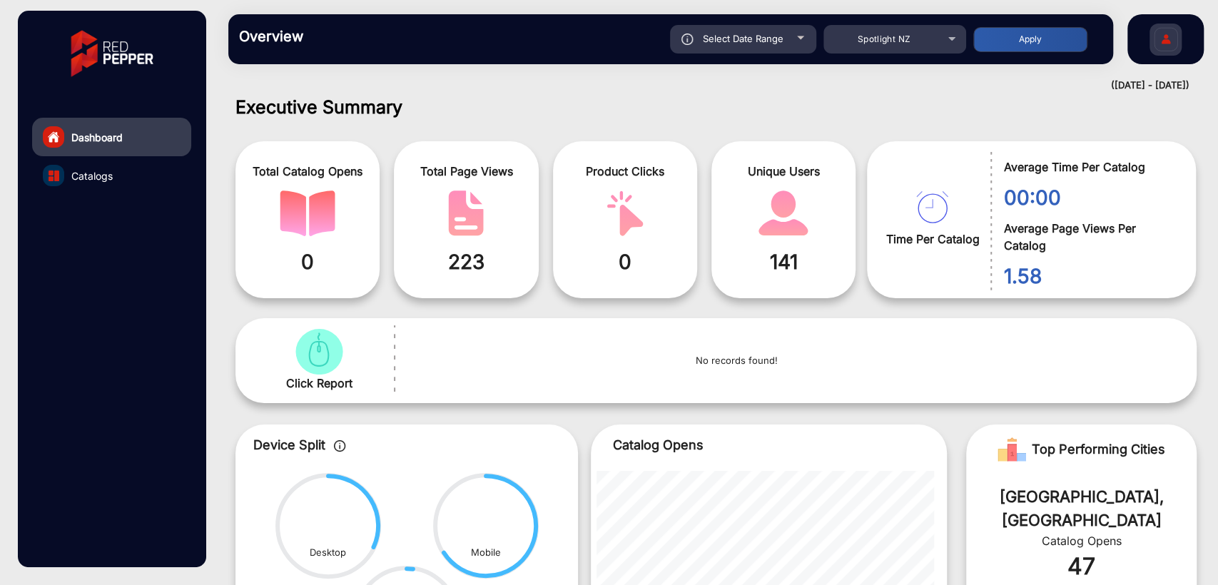
click at [761, 40] on span "Select Date Range" at bounding box center [743, 38] width 81 height 11
type input "8/31/2025"
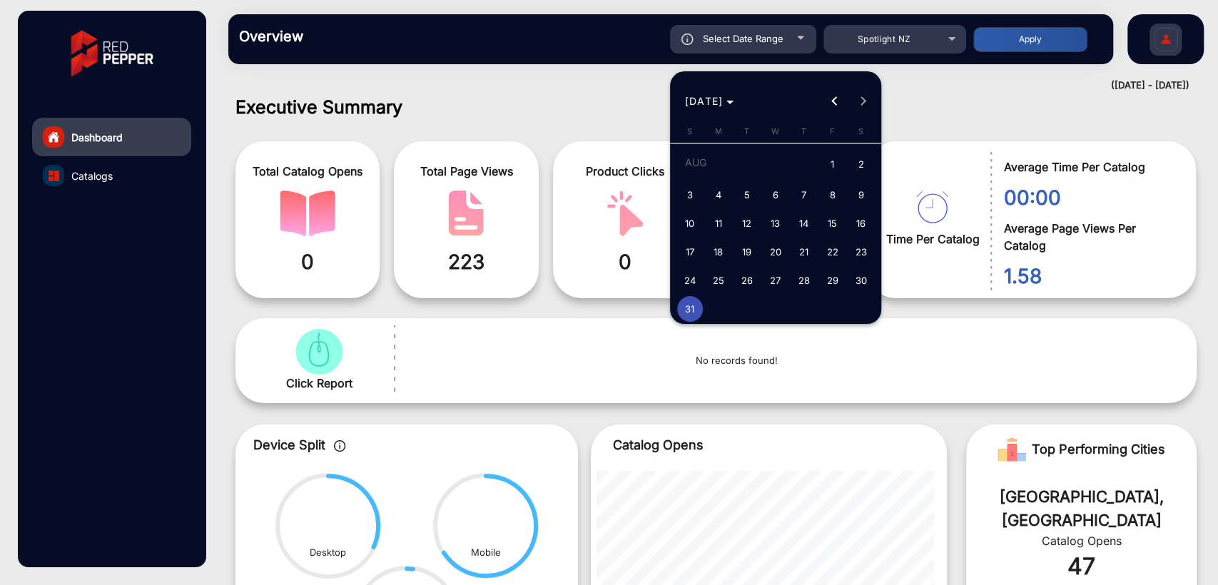
click at [833, 167] on span "1" at bounding box center [833, 165] width 26 height 29
type input "8/1/2025"
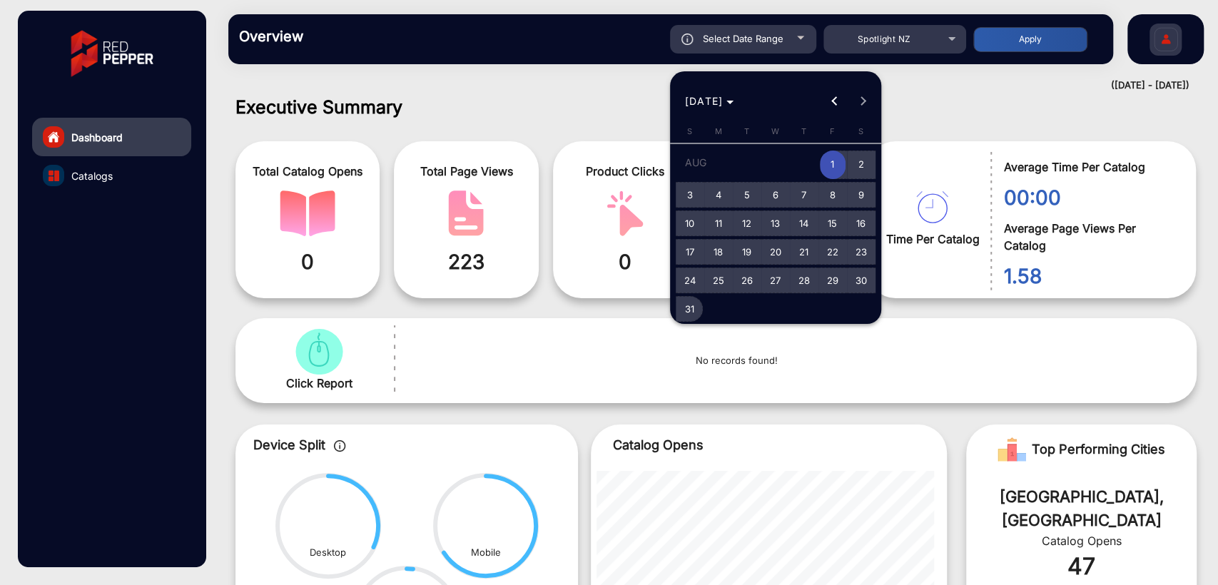
click at [693, 304] on span "31" at bounding box center [690, 309] width 26 height 26
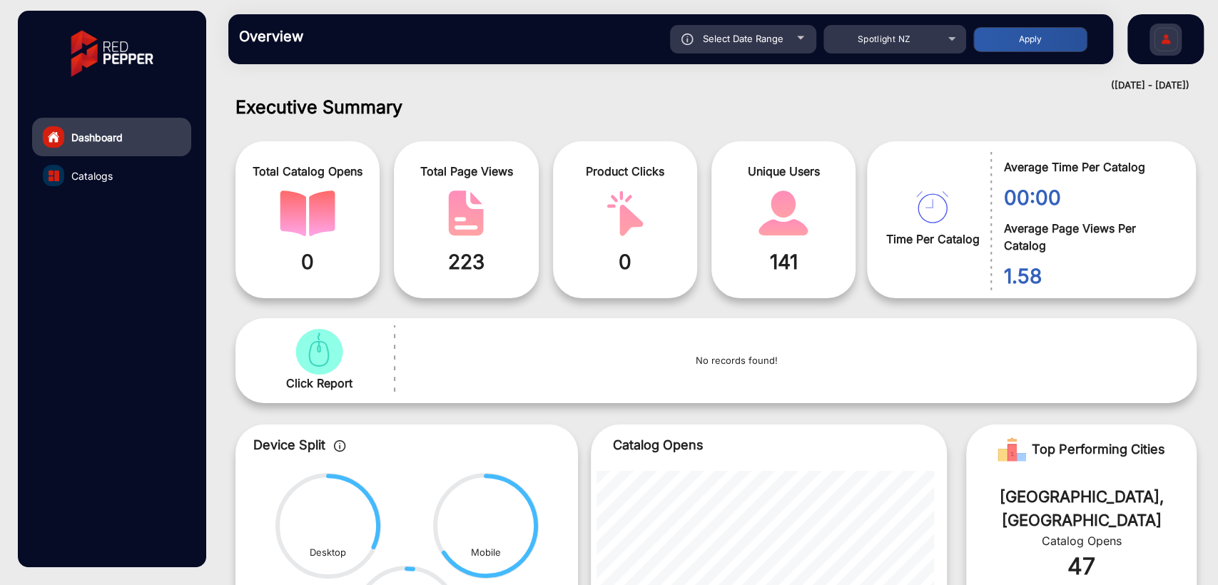
type input "8/31/2025"
click at [1039, 33] on button "Apply" at bounding box center [1030, 39] width 114 height 25
type input "8/1/2025"
type input "8/31/2025"
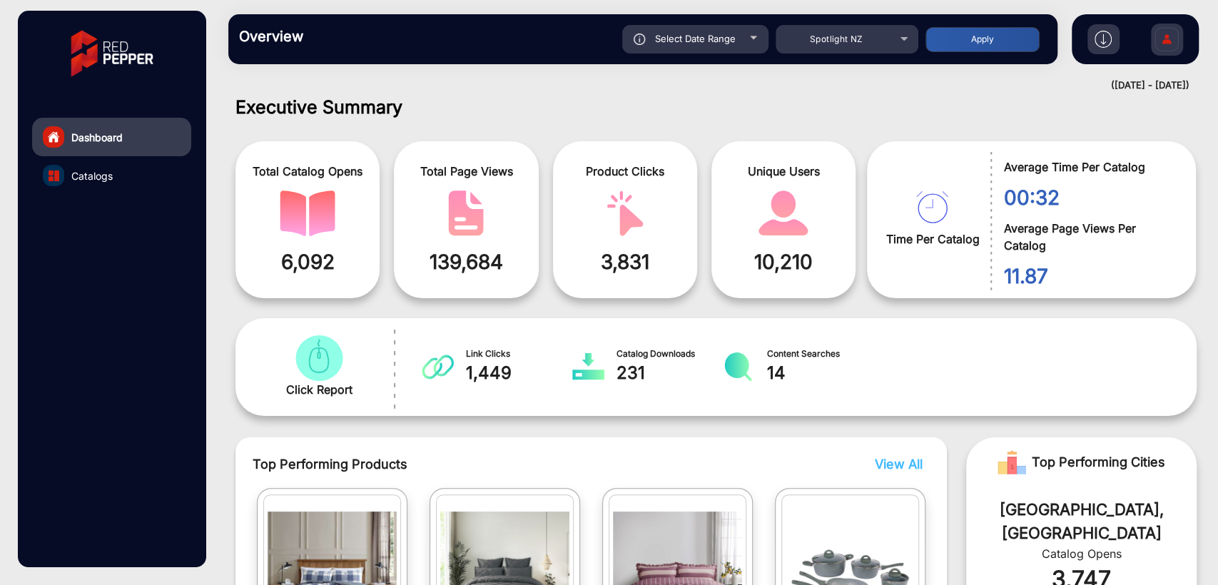
click at [690, 41] on span "Select Date Range" at bounding box center [695, 38] width 81 height 11
type input "8/1/2025"
type input "8/31/2025"
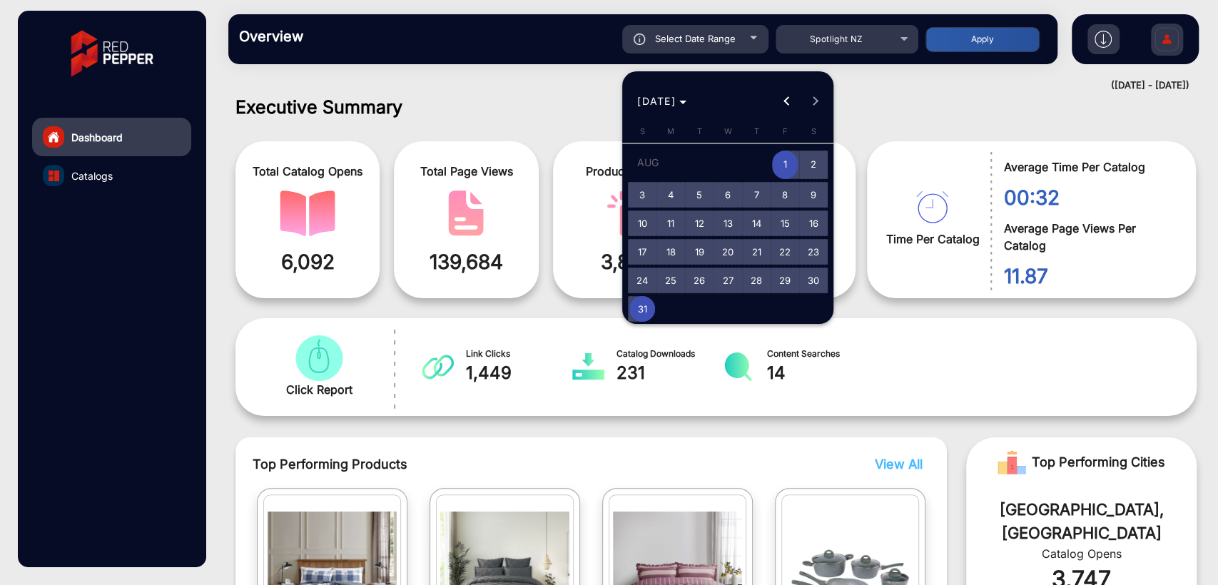
click at [641, 310] on span "31" at bounding box center [642, 309] width 26 height 26
type input "8/31/2025"
click at [641, 310] on span "31" at bounding box center [642, 309] width 26 height 26
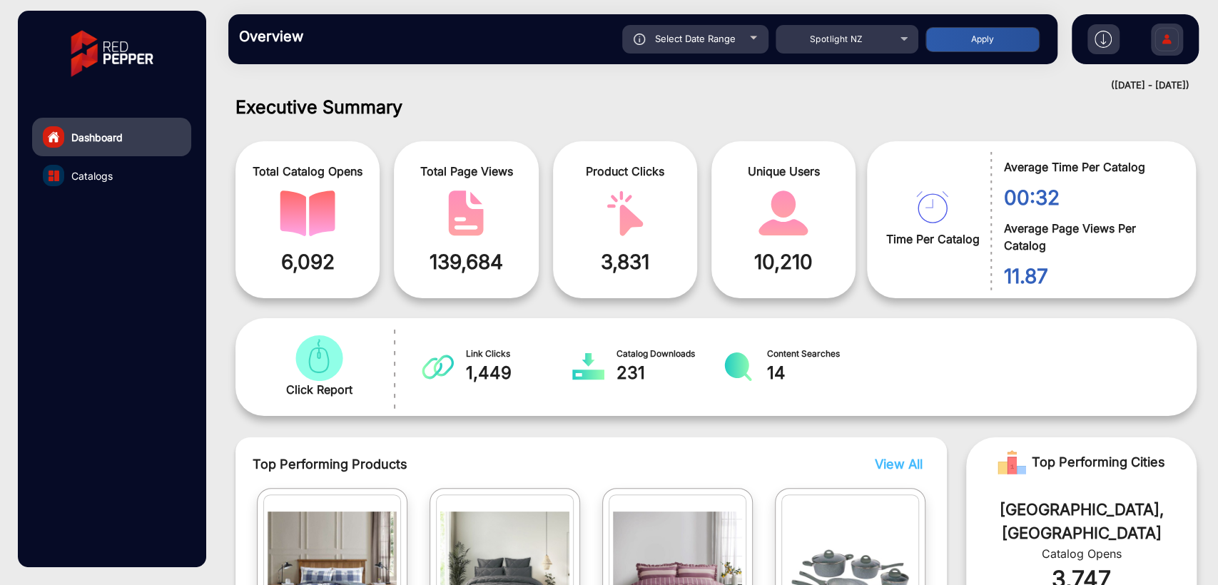
type input "8/31/2025"
click at [982, 34] on button "Apply" at bounding box center [982, 39] width 114 height 25
type input "8/31/2025"
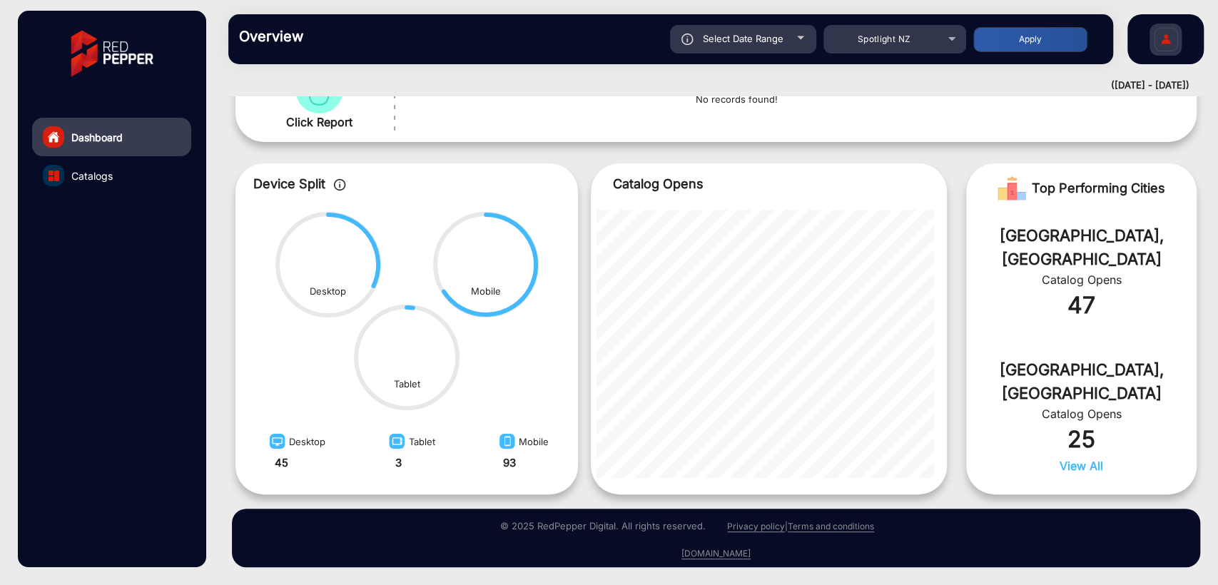
scroll to position [0, 0]
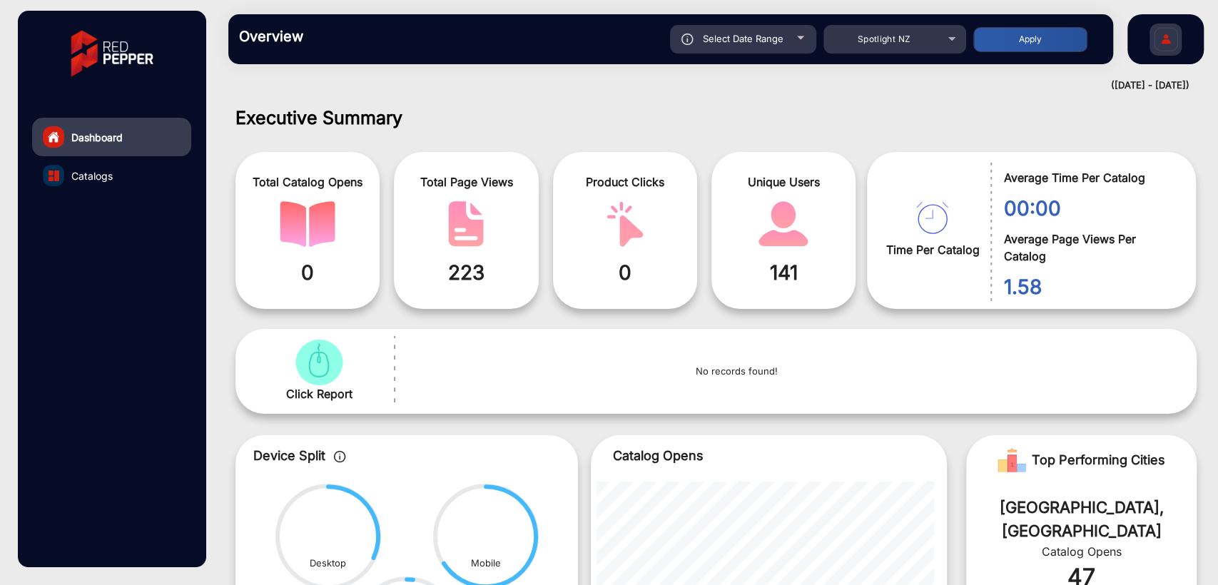
click at [773, 35] on span "Select Date Range" at bounding box center [743, 38] width 81 height 11
type input "8/31/2025"
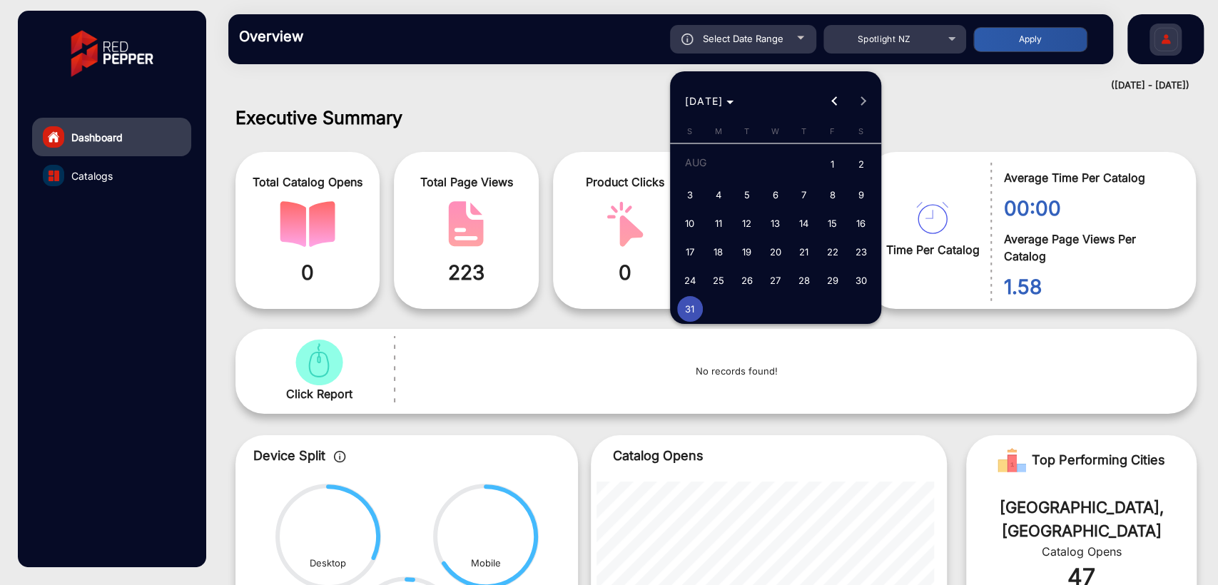
click at [850, 278] on span "30" at bounding box center [861, 281] width 26 height 26
type input "8/30/2025"
click at [850, 278] on span "30" at bounding box center [861, 281] width 26 height 26
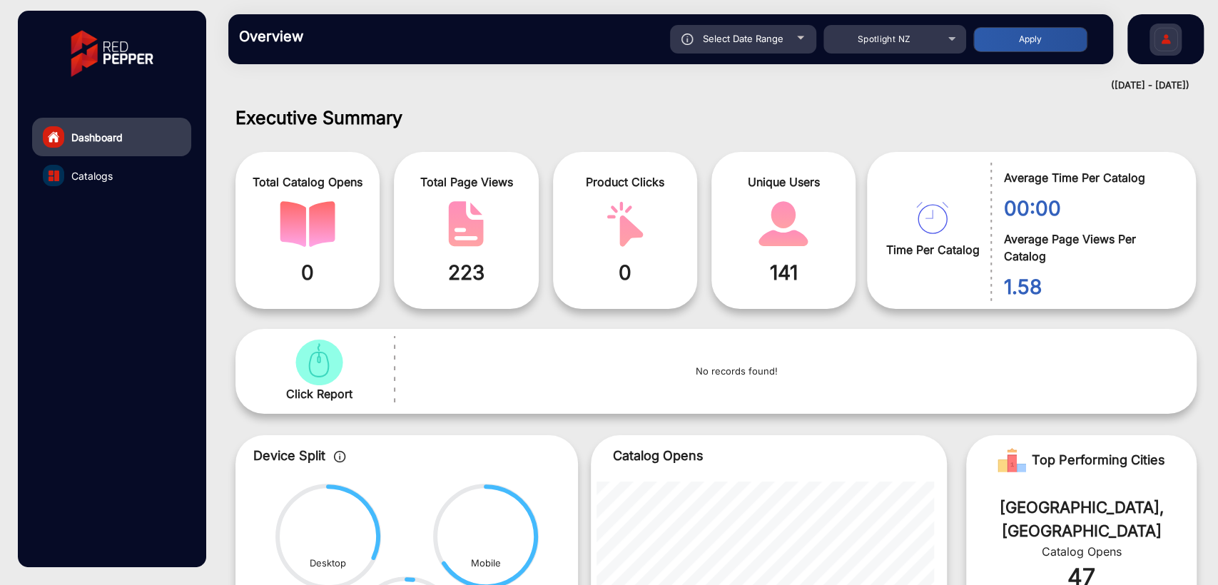
type input "8/30/2025"
click at [1016, 36] on button "Apply" at bounding box center [1030, 39] width 114 height 25
type input "8/30/2025"
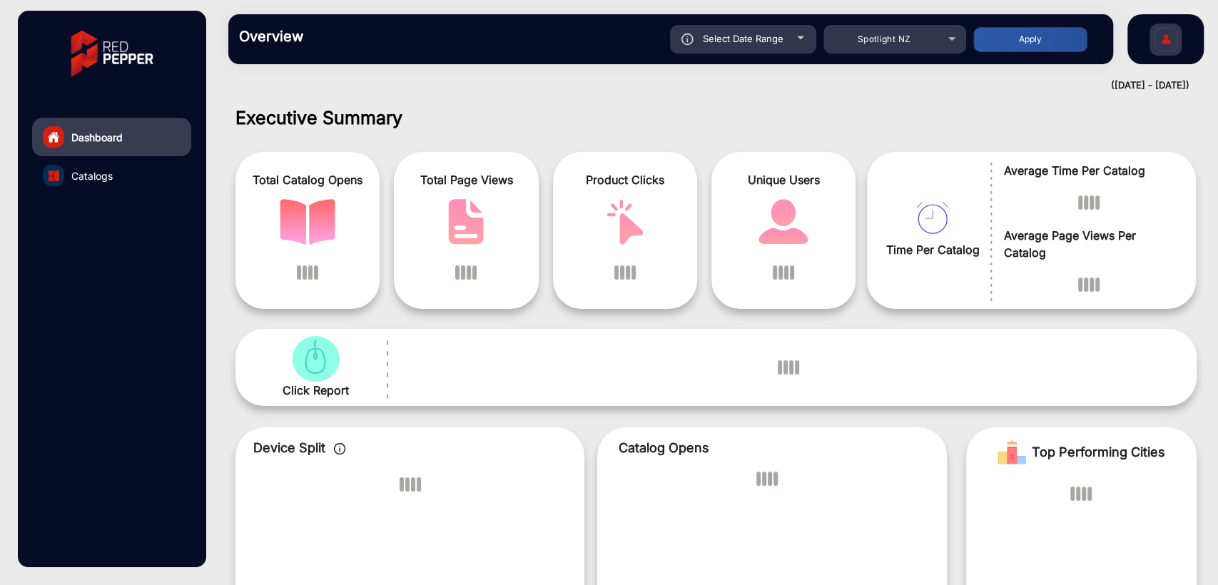
scroll to position [11, 0]
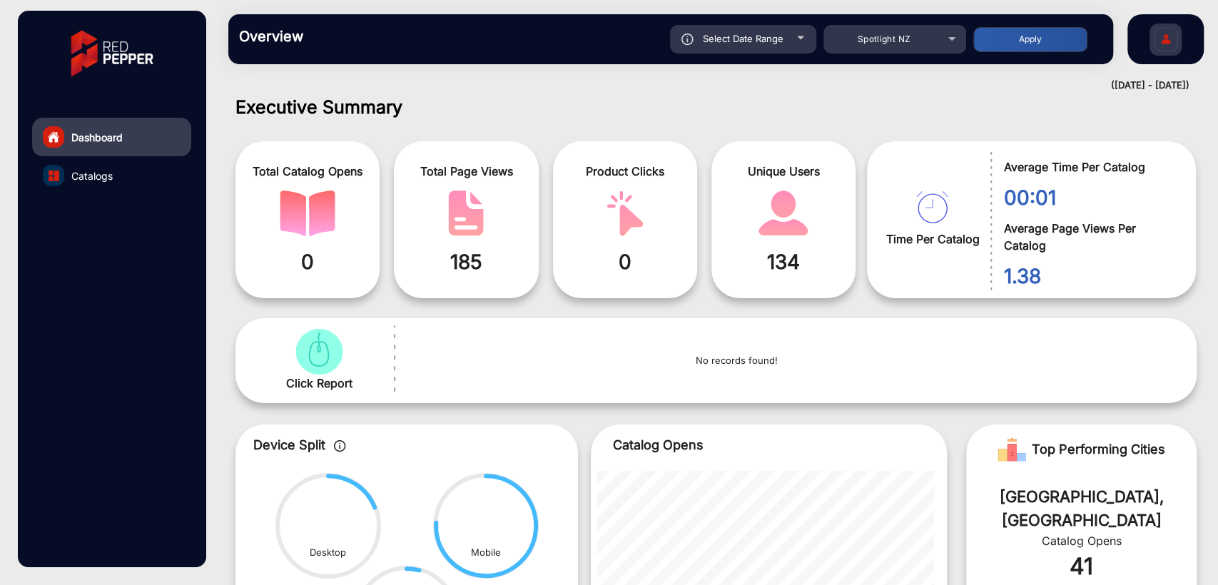
click at [765, 54] on div "Overview Reports Understand what makes your customers tick and learn how they a…" at bounding box center [670, 39] width 885 height 50
click at [743, 43] on span "Select Date Range" at bounding box center [743, 38] width 81 height 11
type input "8/30/2025"
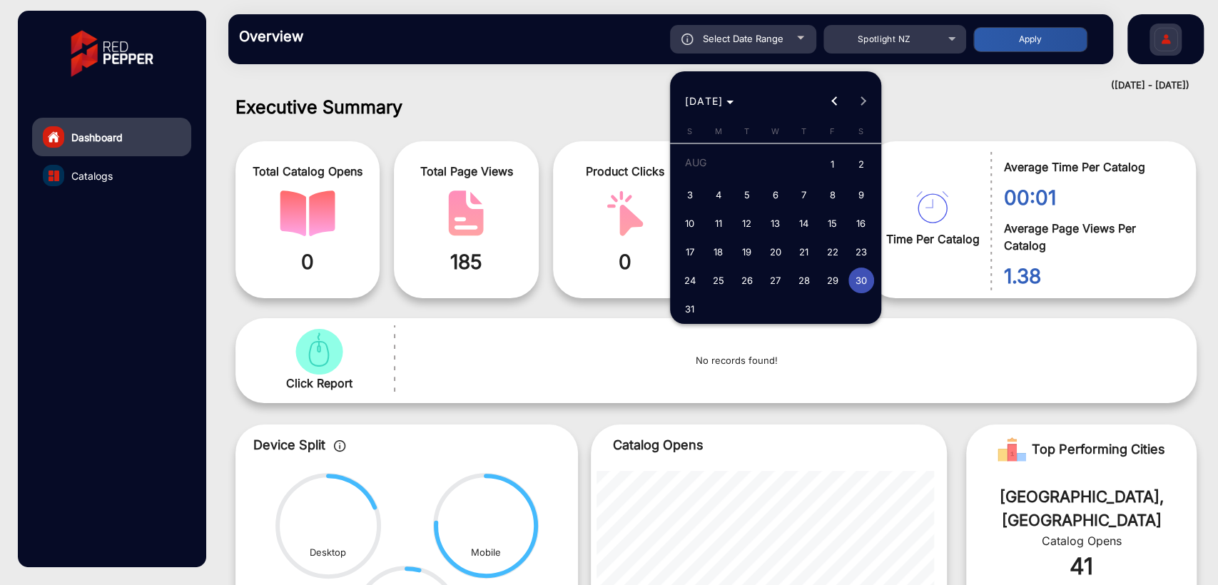
click at [830, 283] on span "29" at bounding box center [833, 281] width 26 height 26
type input "8/29/2025"
click at [830, 283] on span "29" at bounding box center [833, 281] width 26 height 26
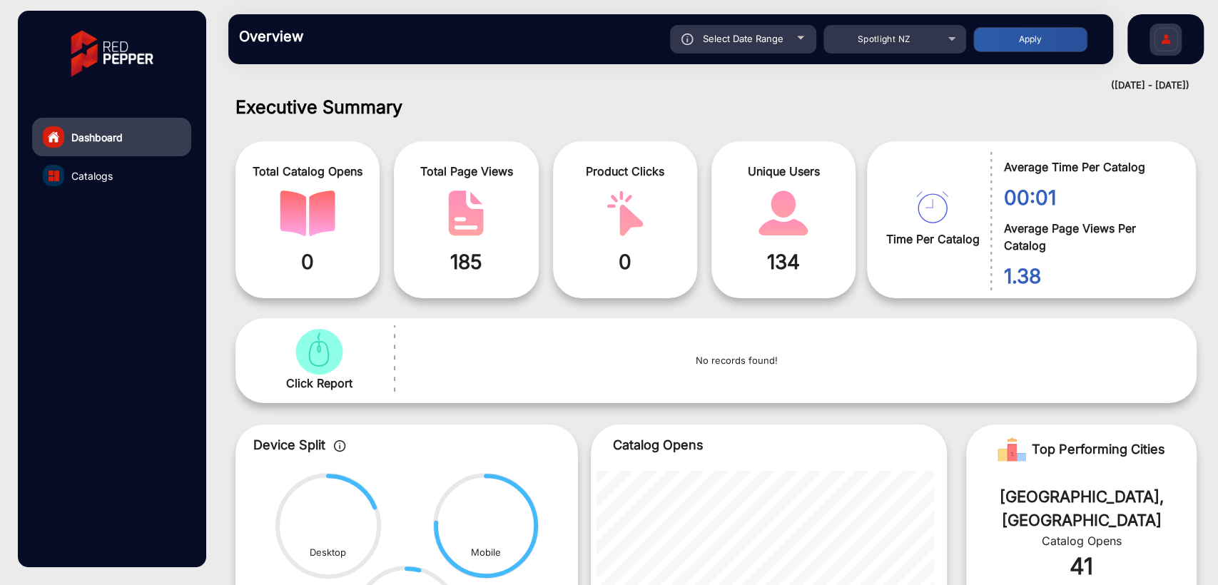
type input "8/29/2025"
click at [1022, 49] on button "Apply" at bounding box center [1030, 39] width 114 height 25
type input "8/29/2025"
click at [875, 44] on div "Spotlight NZ" at bounding box center [884, 39] width 114 height 17
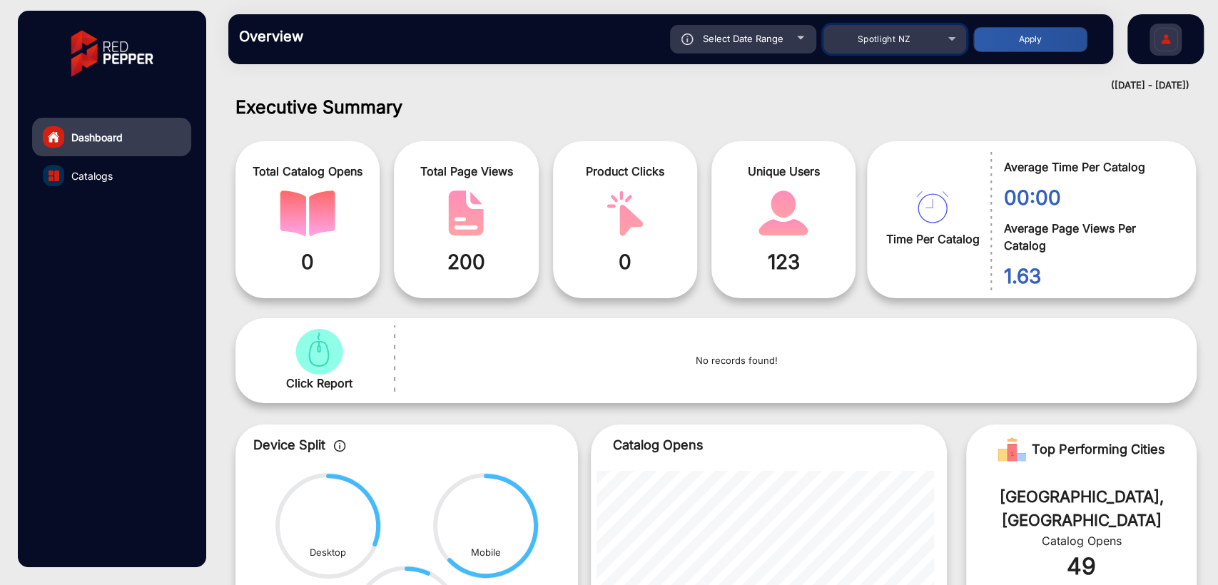
click at [875, 44] on body "Dashboard Catalogs Overview Reports Understand what makes your customers tick a…" at bounding box center [609, 292] width 1218 height 585
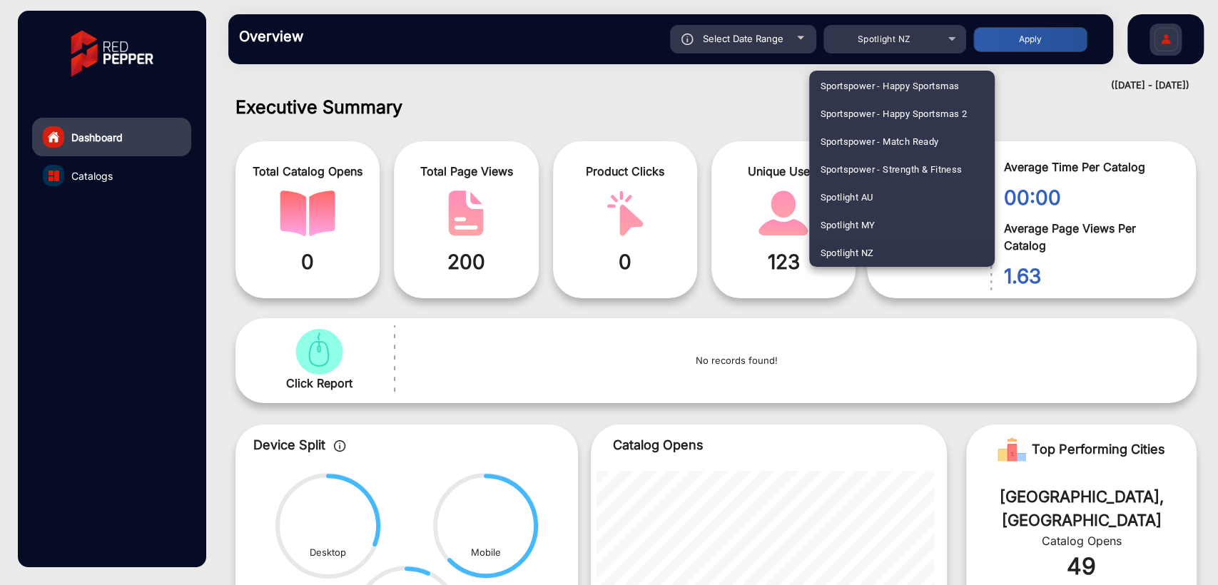
scroll to position [1840, 0]
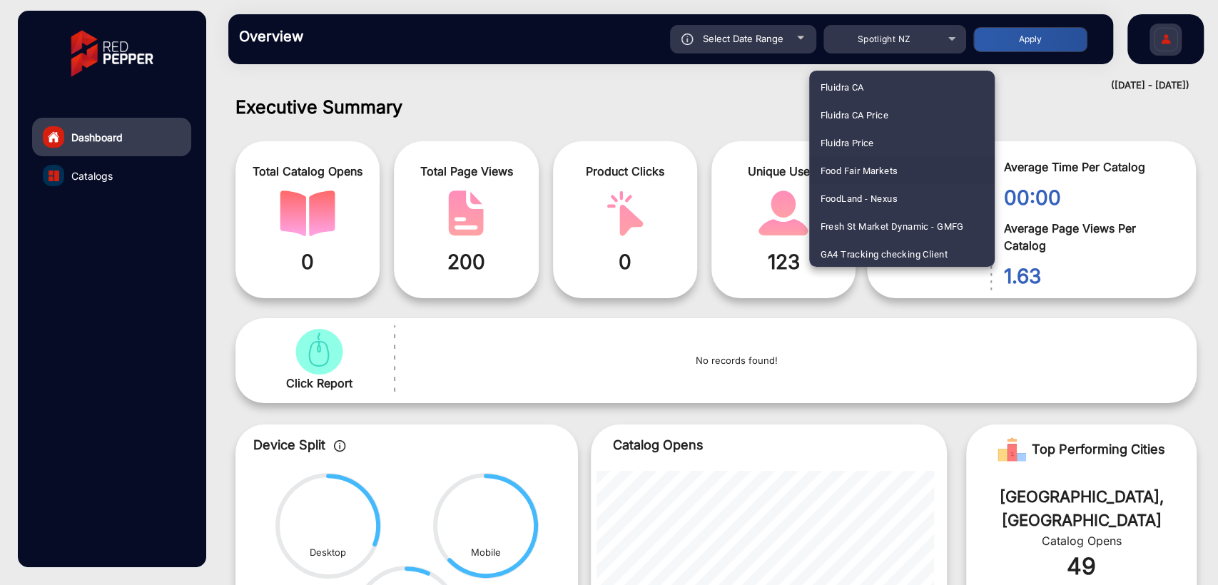
click at [862, 167] on span "Food Fair Markets" at bounding box center [859, 170] width 78 height 28
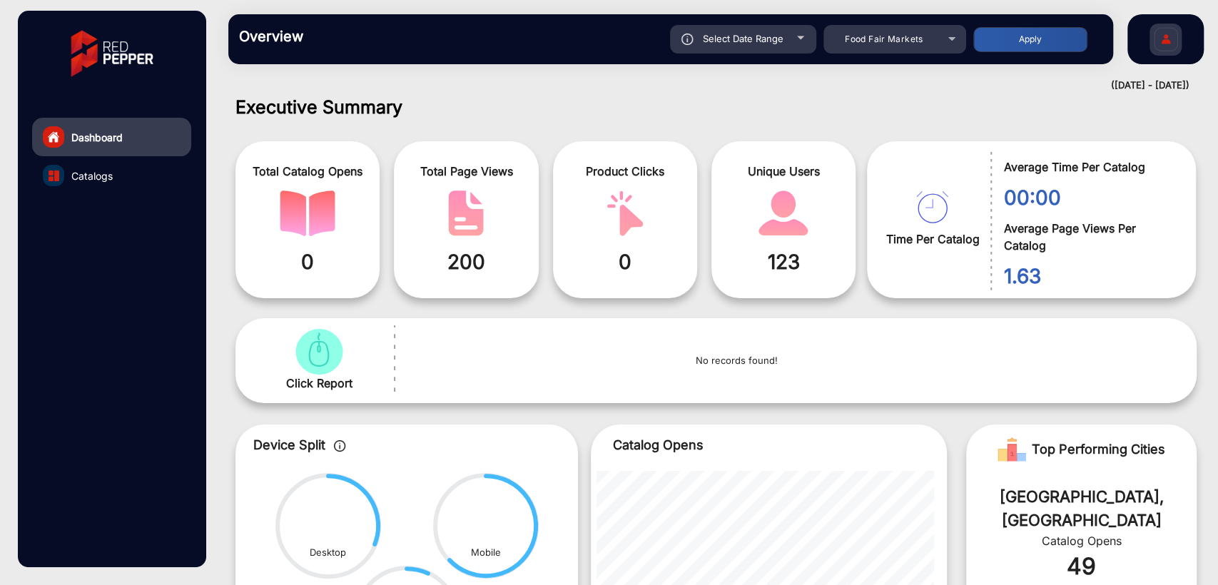
click at [1027, 43] on button "Apply" at bounding box center [1030, 39] width 114 height 25
type input "8/29/2025"
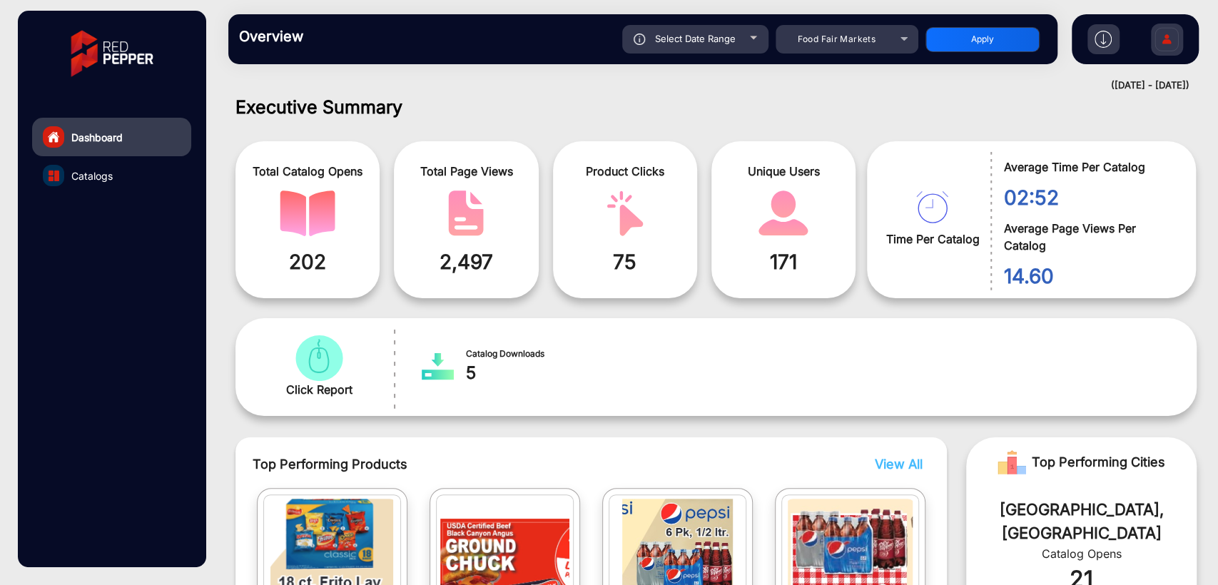
click at [688, 53] on div "Select Date Range" at bounding box center [695, 39] width 146 height 29
type input "8/29/2025"
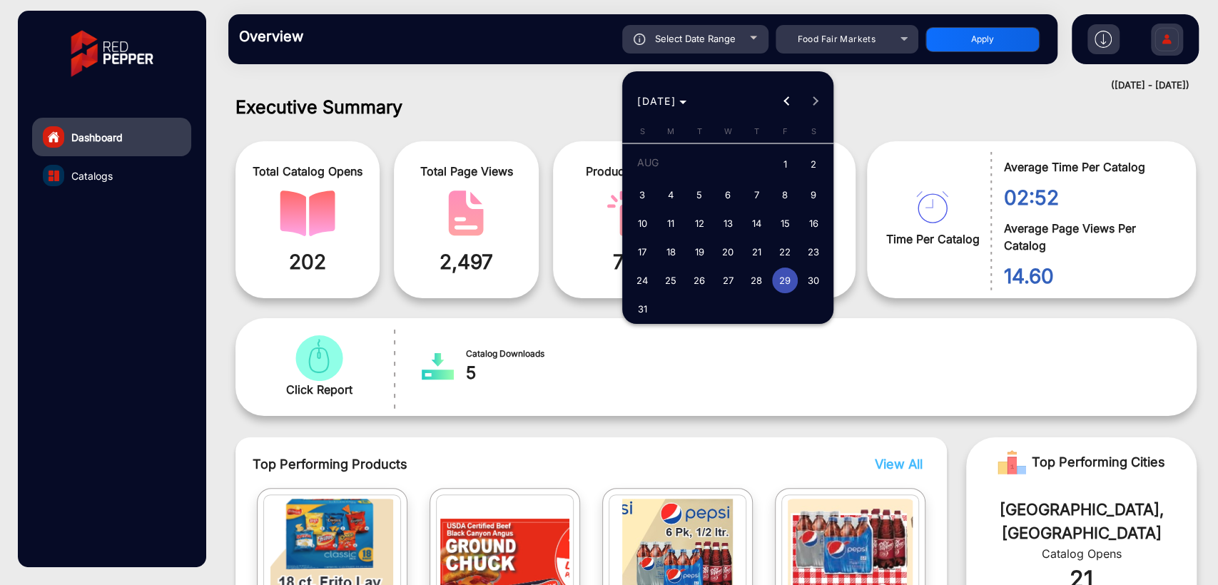
click at [892, 369] on div at bounding box center [609, 292] width 1218 height 585
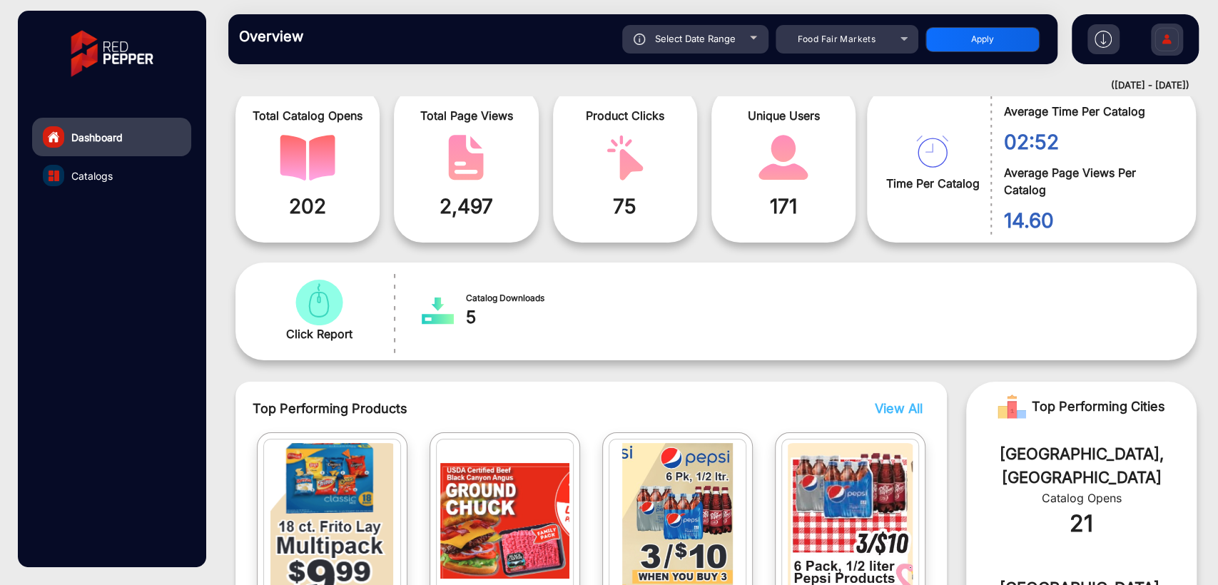
scroll to position [0, 0]
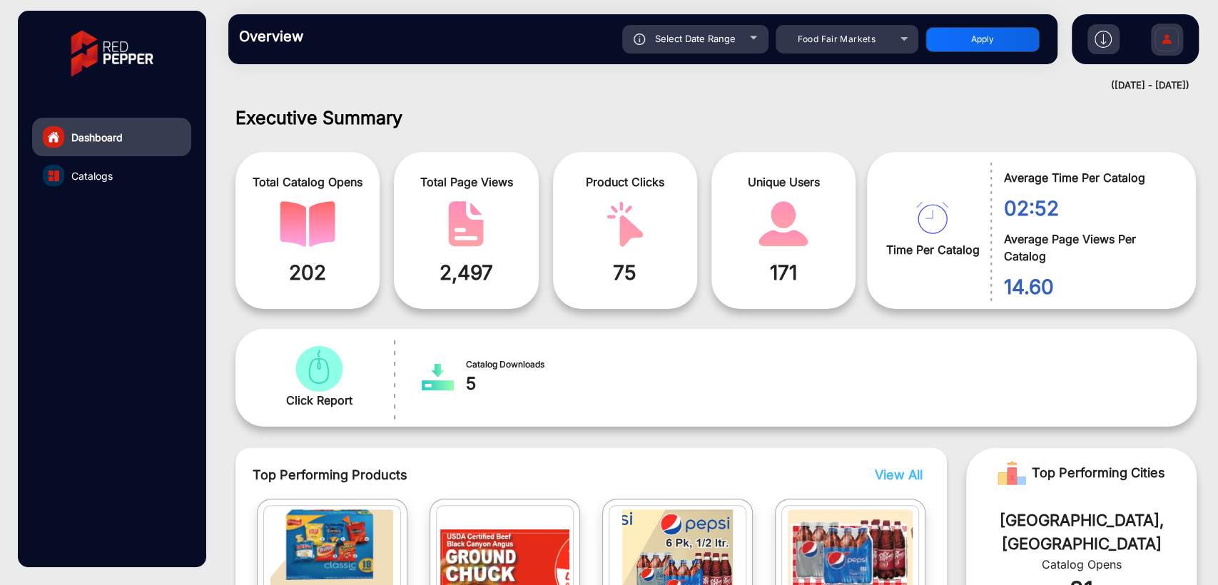
click at [695, 41] on span "Select Date Range" at bounding box center [695, 38] width 81 height 11
type input "8/29/2025"
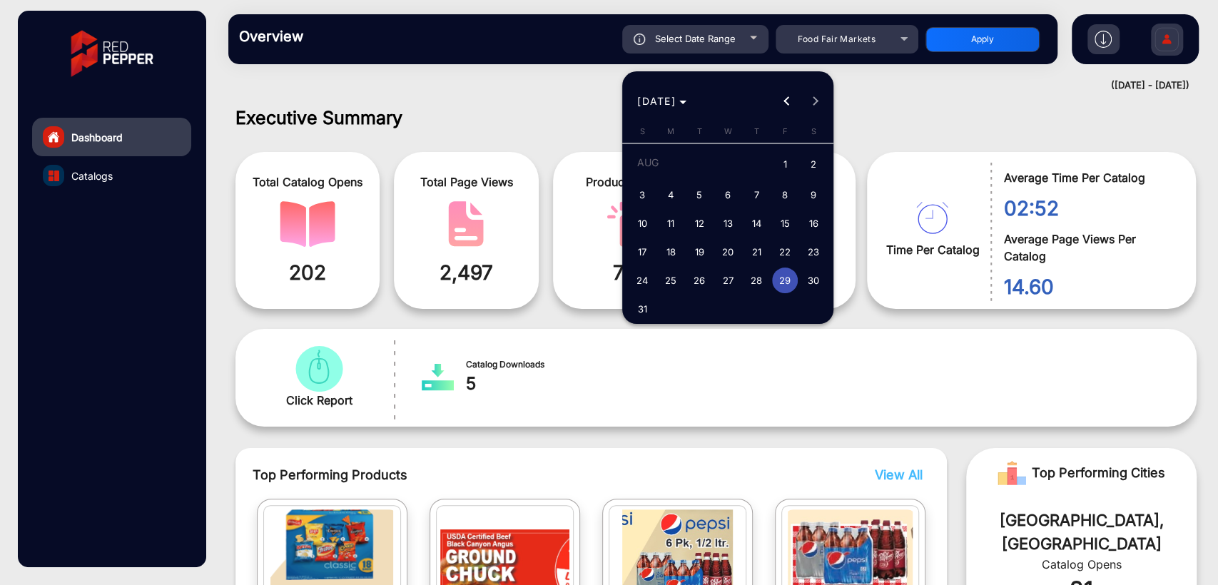
click at [636, 310] on span "31" at bounding box center [642, 309] width 26 height 26
type input "8/31/2025"
click at [636, 310] on span "31" at bounding box center [642, 309] width 26 height 26
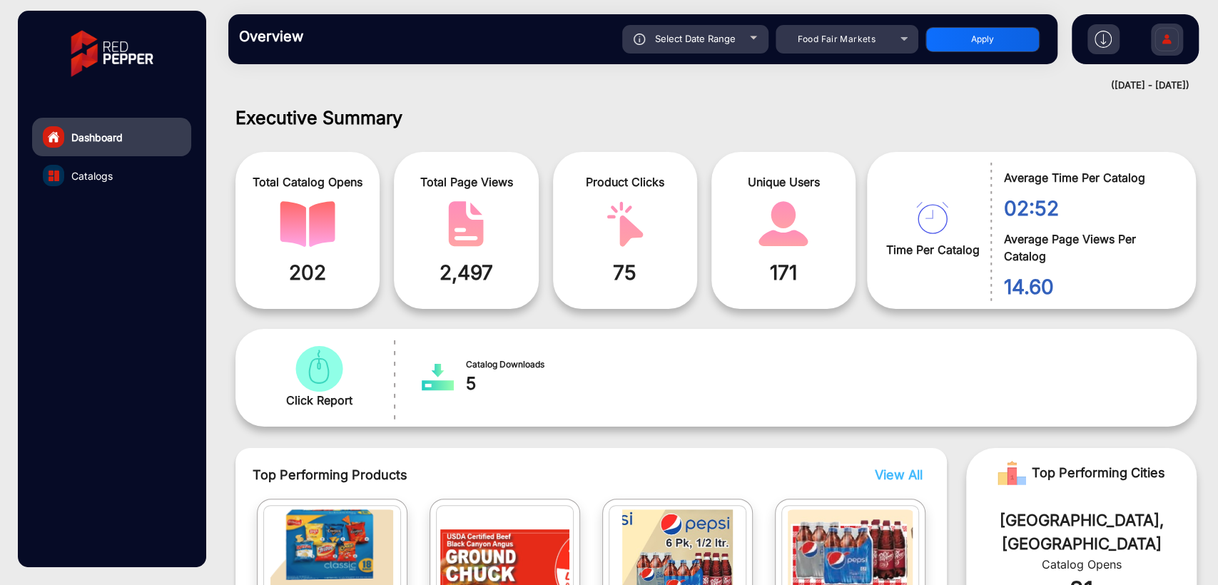
type input "8/31/2025"
click at [974, 42] on button "Apply" at bounding box center [982, 39] width 114 height 25
type input "8/31/2025"
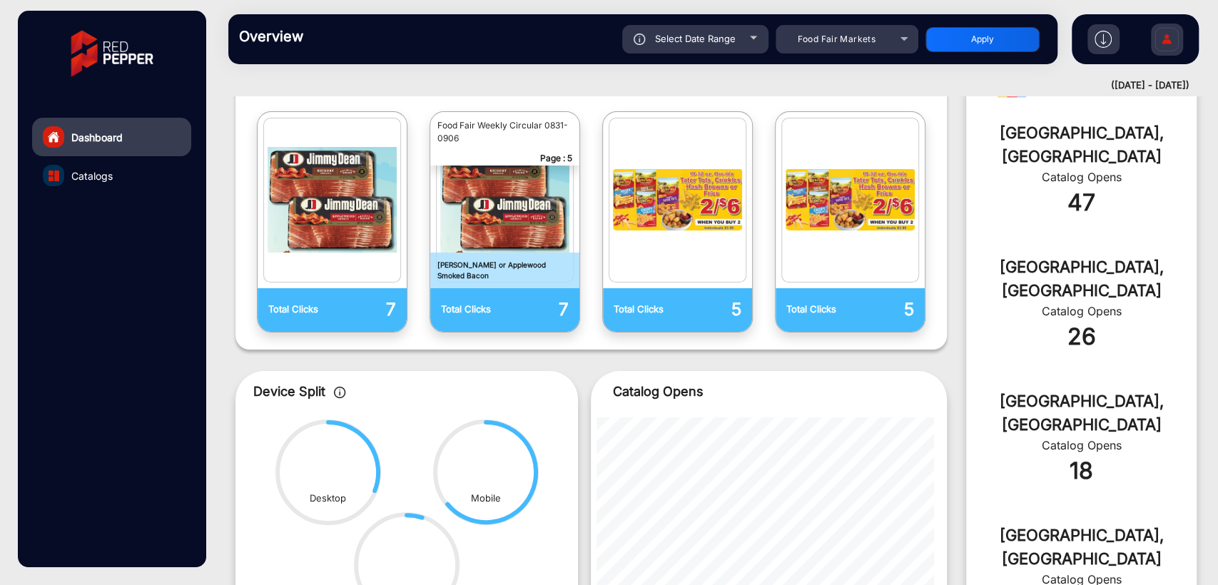
scroll to position [278, 0]
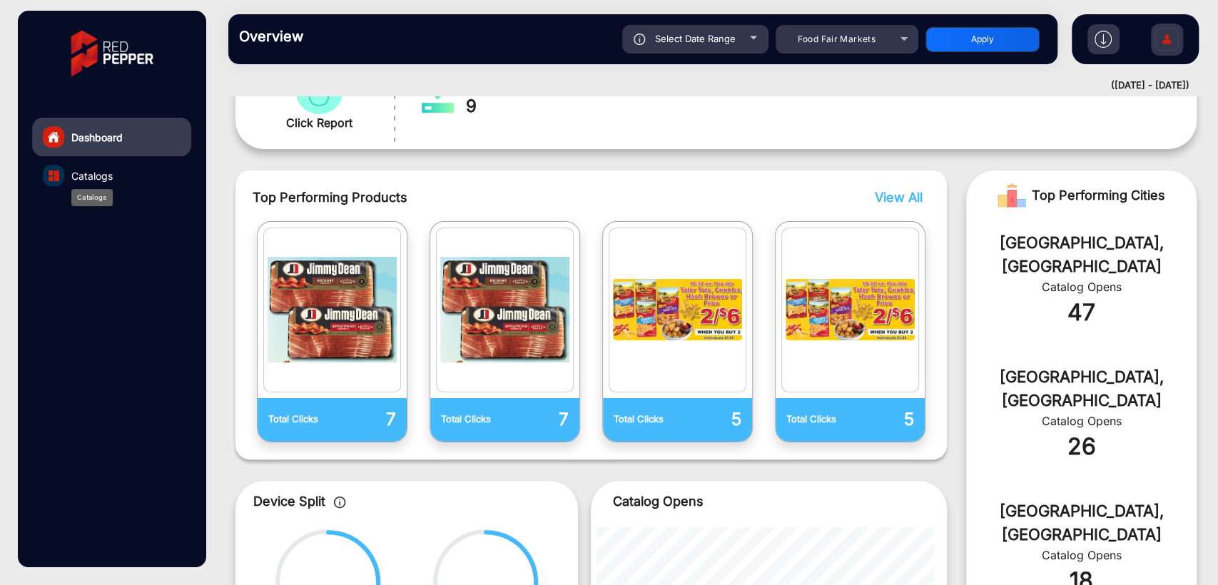
click at [86, 168] on span "Catalogs" at bounding box center [91, 175] width 41 height 15
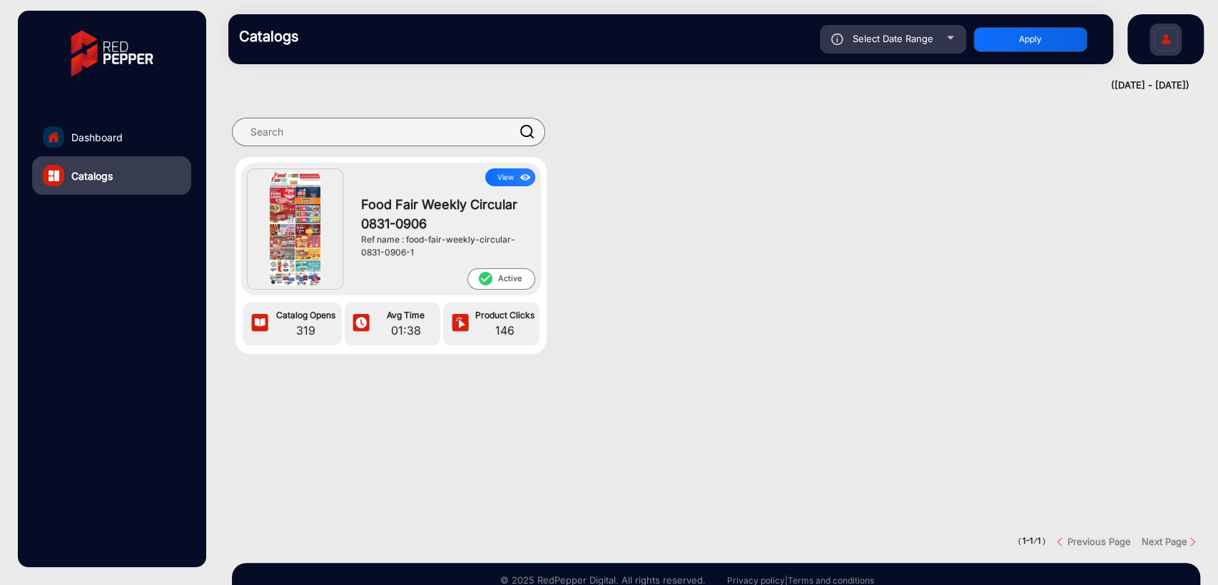
drag, startPoint x: 405, startPoint y: 238, endPoint x: 524, endPoint y: 248, distance: 119.6
click at [524, 248] on div "Ref name : food-fair-weekly-circular-0831-0906-1" at bounding box center [444, 246] width 167 height 26
copy div "food-fair-weekly-circular-0831-0906-1"
click at [72, 141] on span "Dashboard" at bounding box center [96, 137] width 51 height 15
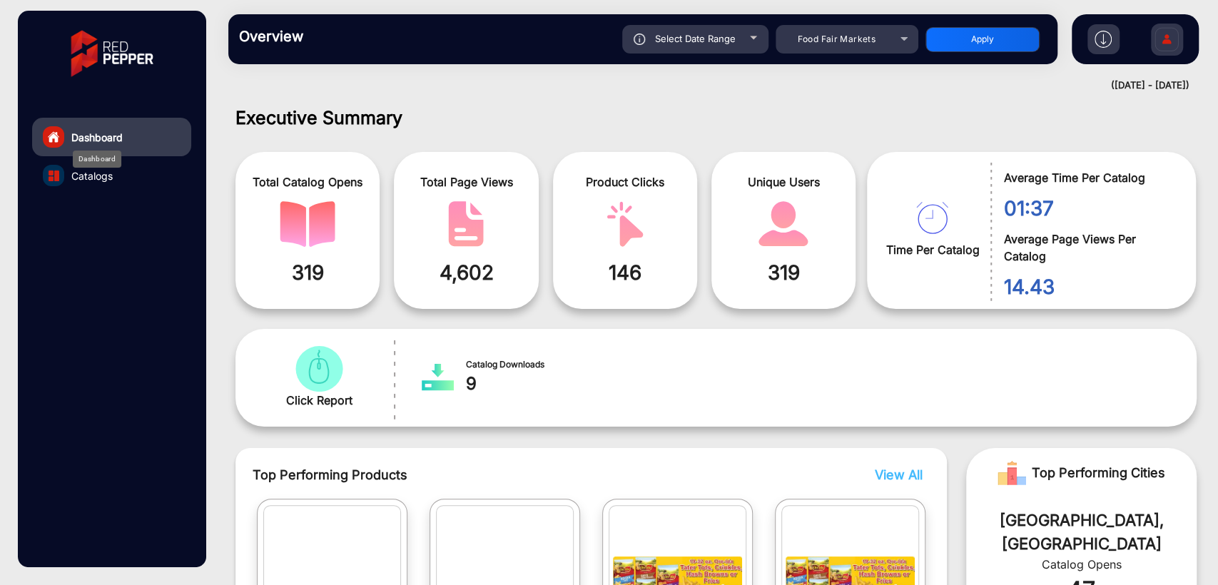
scroll to position [11, 0]
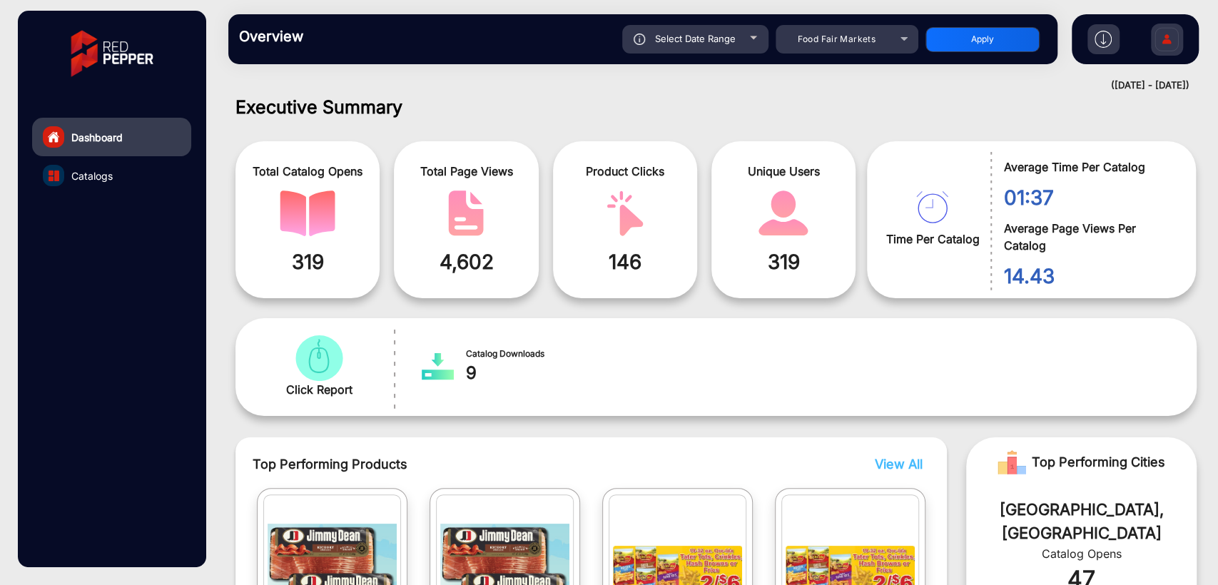
click at [717, 37] on span "Select Date Range" at bounding box center [695, 38] width 81 height 11
type input "8/31/2025"
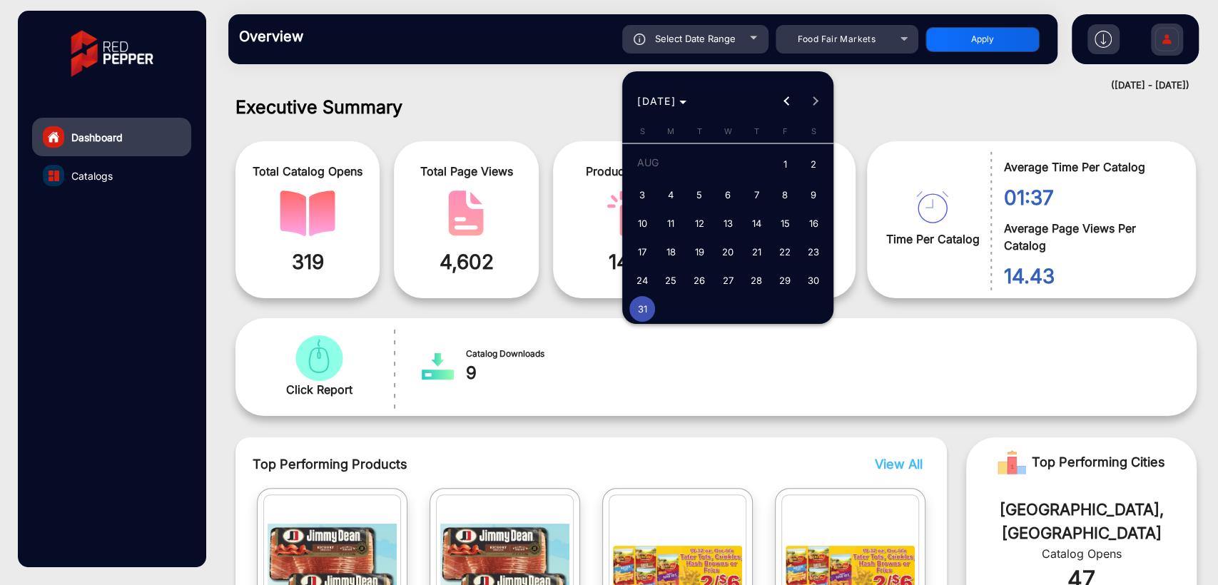
click at [813, 285] on span "30" at bounding box center [813, 281] width 26 height 26
type input "8/30/2025"
click at [813, 285] on span "30" at bounding box center [813, 281] width 26 height 26
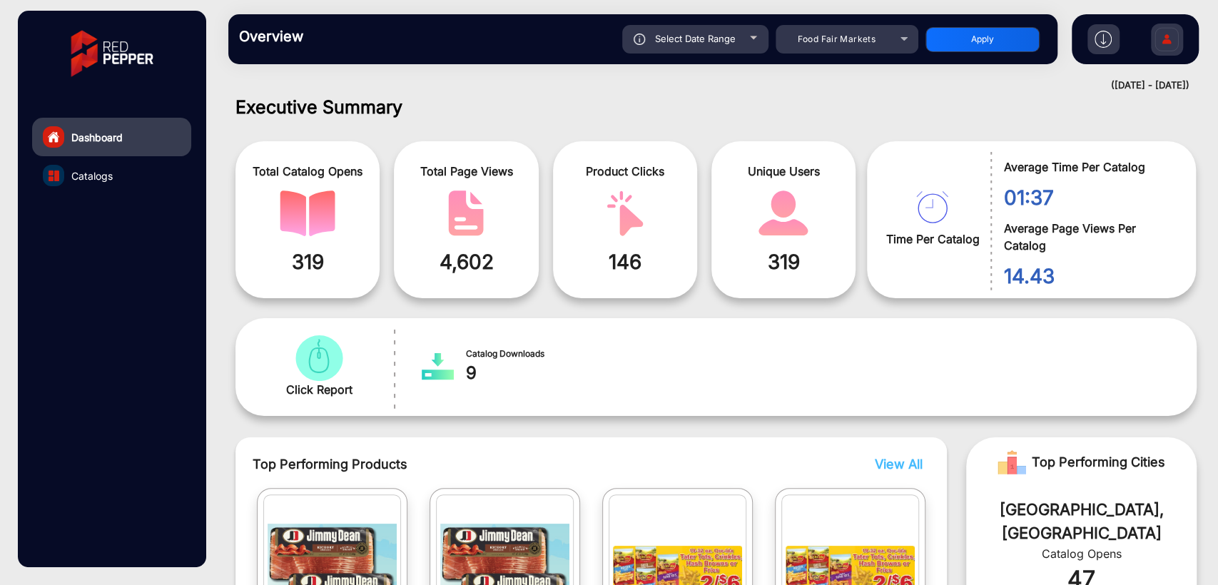
type input "8/30/2025"
click at [975, 36] on button "Apply" at bounding box center [982, 39] width 114 height 25
type input "8/30/2025"
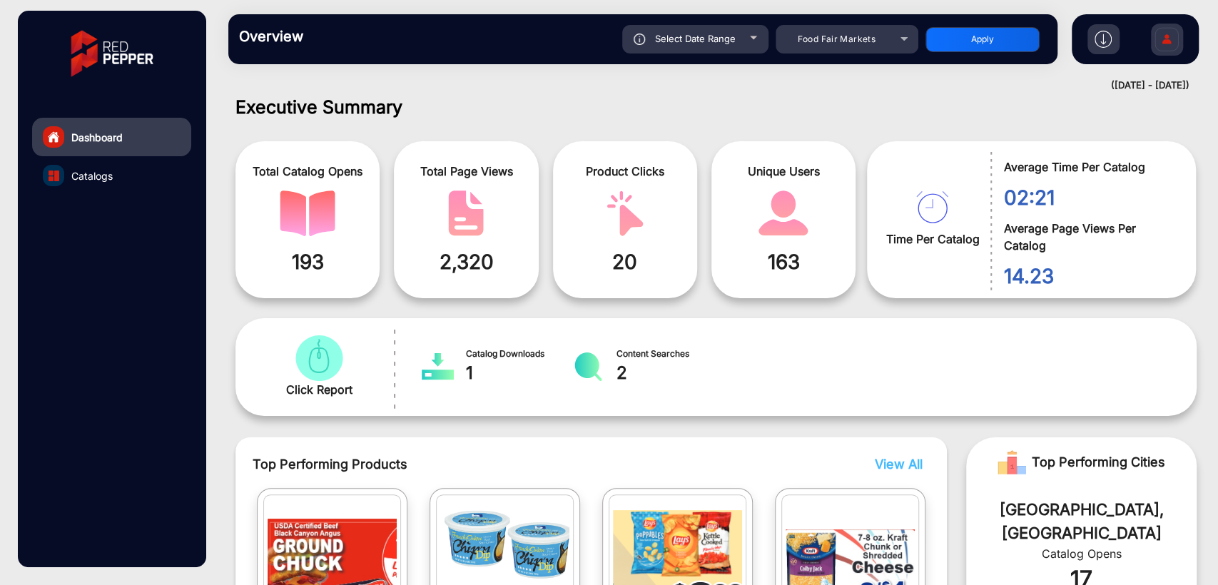
click at [700, 54] on div "Overview Reports Understand what makes your customers tick and learn how they a…" at bounding box center [642, 39] width 829 height 50
click at [709, 49] on div "Select Date Range" at bounding box center [695, 39] width 146 height 29
type input "8/30/2025"
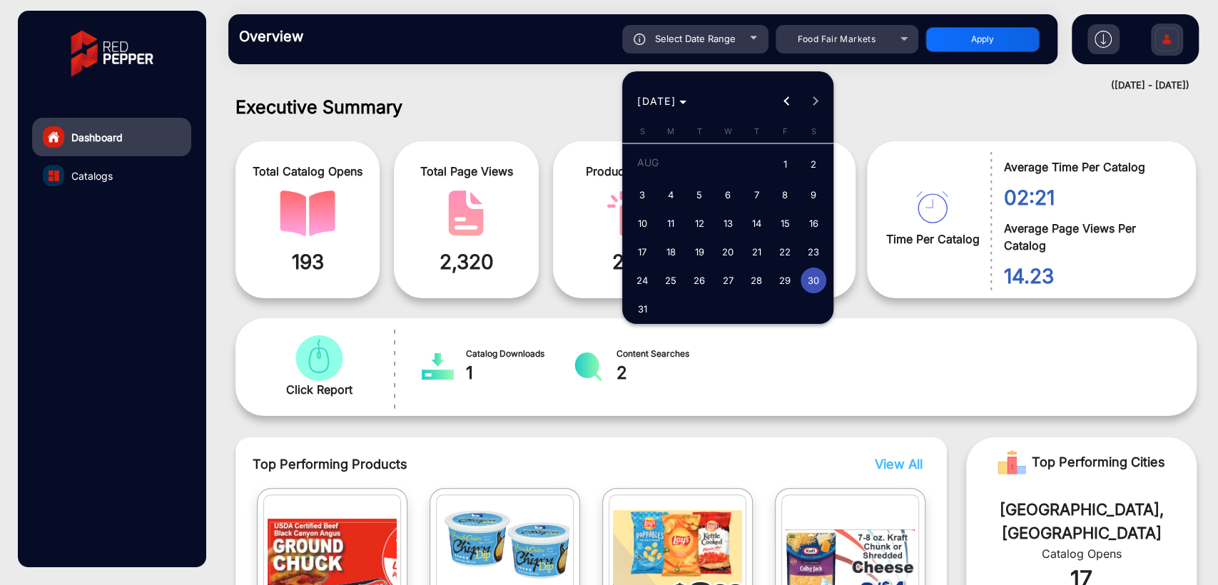
click at [784, 285] on span "29" at bounding box center [785, 281] width 26 height 26
type input "8/29/2025"
click at [784, 285] on span "29" at bounding box center [785, 281] width 26 height 26
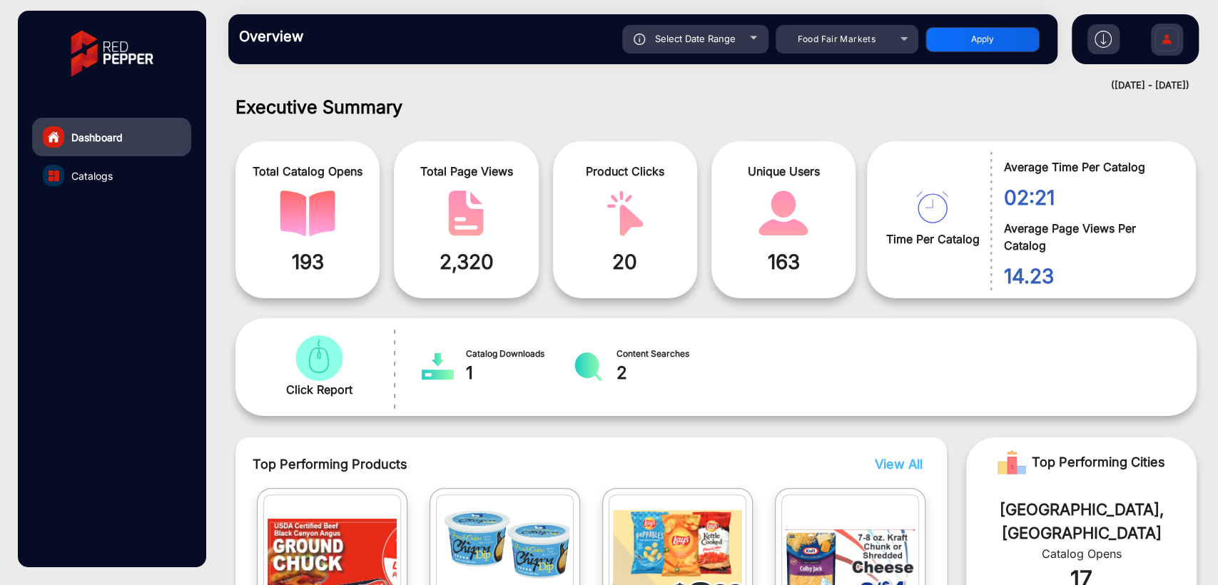
type input "8/29/2025"
click at [959, 46] on button "Apply" at bounding box center [982, 39] width 114 height 25
type input "8/29/2025"
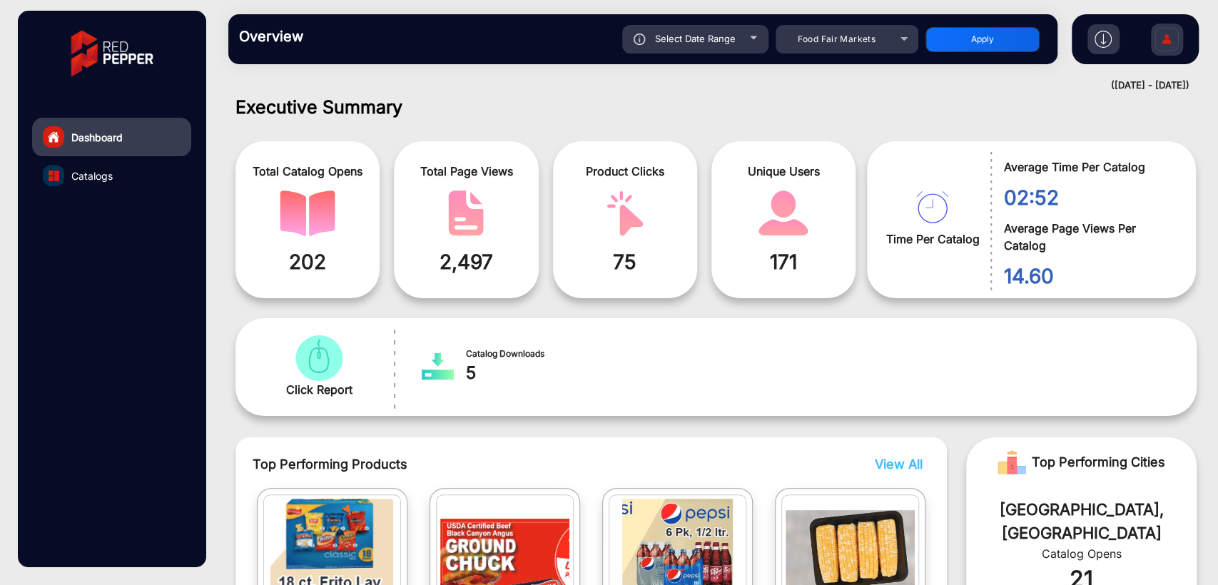
click at [719, 39] on span "Select Date Range" at bounding box center [695, 38] width 81 height 11
type input "8/29/2025"
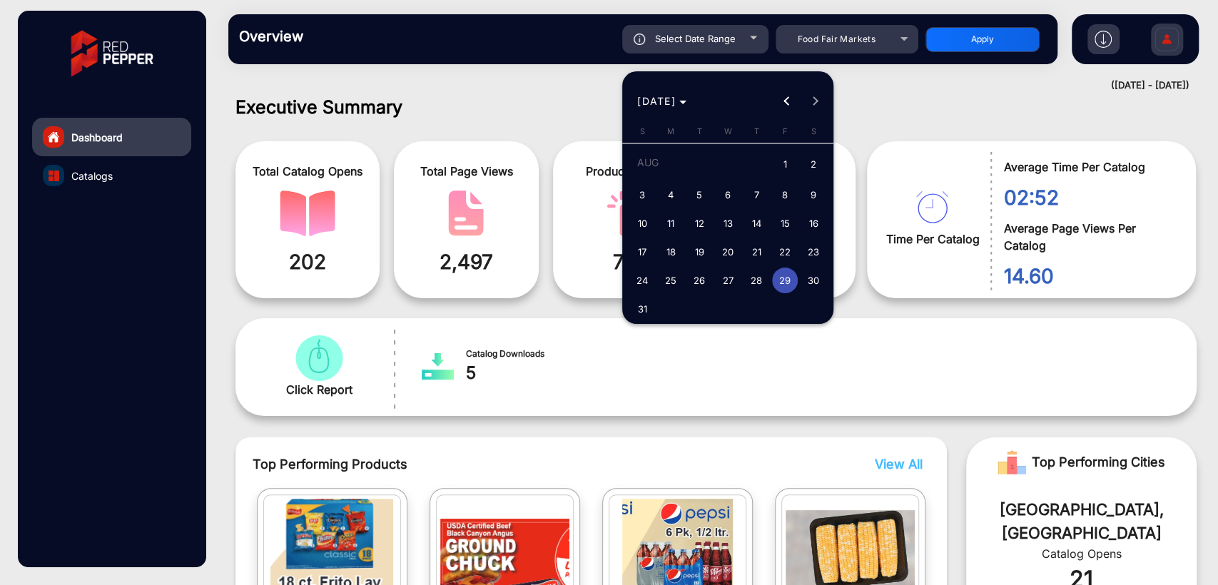
click at [753, 284] on span "28" at bounding box center [756, 281] width 26 height 26
type input "8/28/2025"
click at [753, 284] on span "28" at bounding box center [756, 281] width 26 height 26
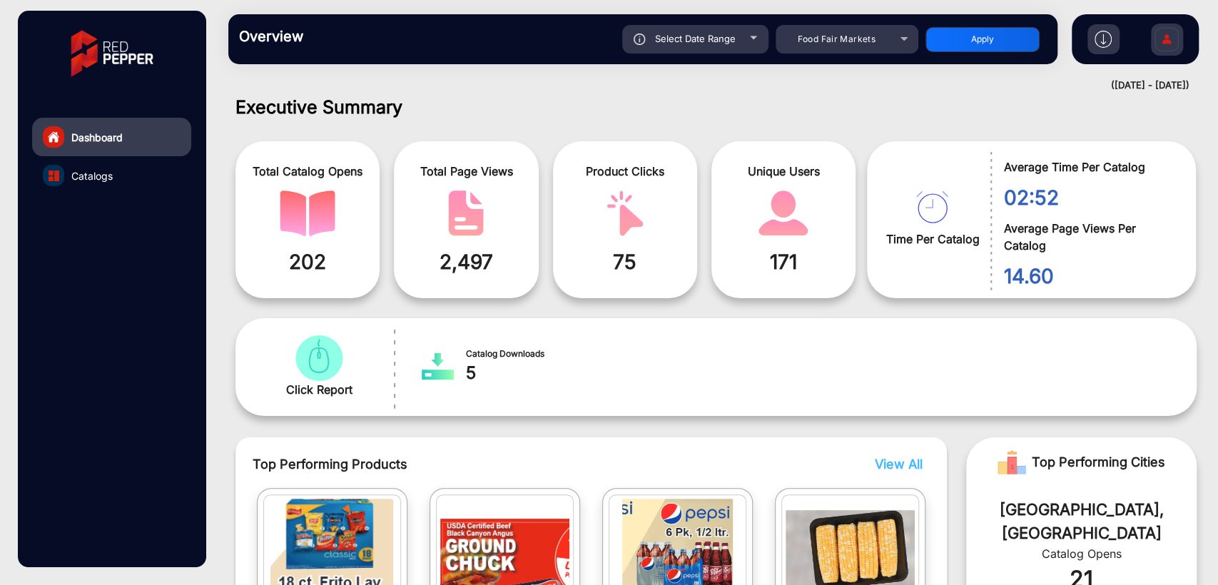
type input "8/28/2025"
click at [987, 44] on button "Apply" at bounding box center [982, 39] width 114 height 25
type input "8/28/2025"
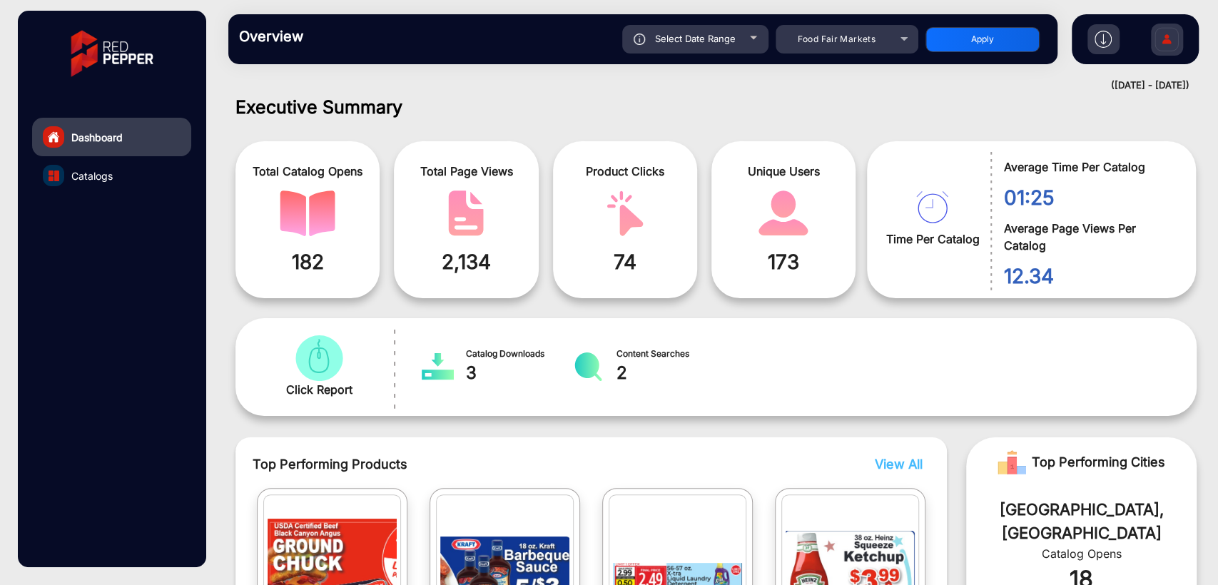
click at [673, 36] on span "Select Date Range" at bounding box center [695, 38] width 81 height 11
type input "8/28/2025"
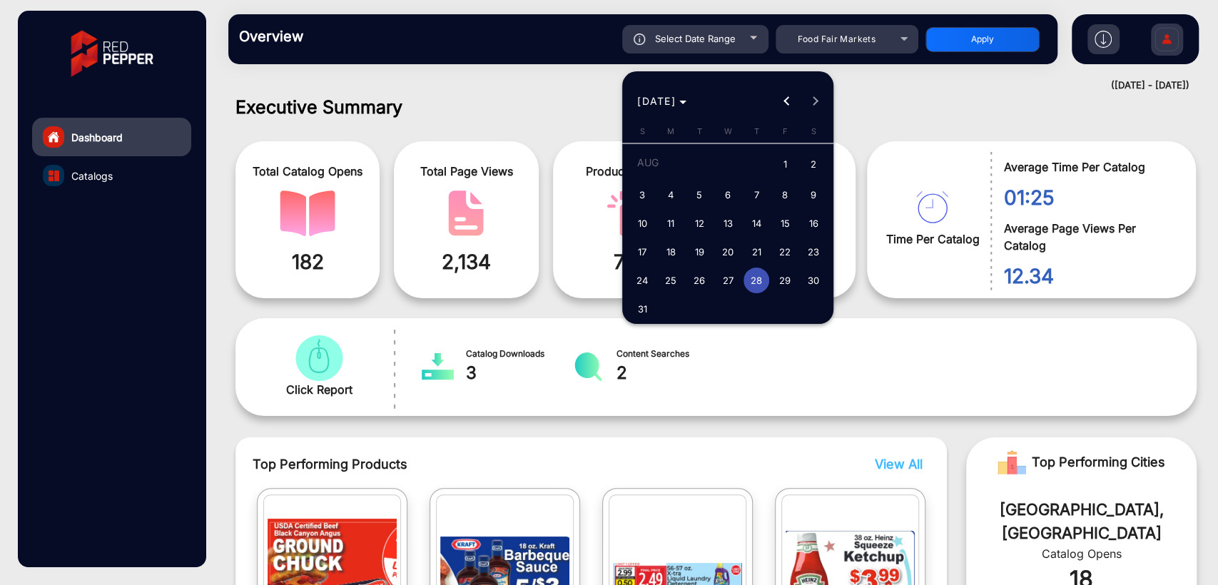
click at [715, 278] on span "27" at bounding box center [728, 281] width 26 height 26
type input "8/27/2025"
click at [715, 278] on span "27" at bounding box center [728, 281] width 26 height 26
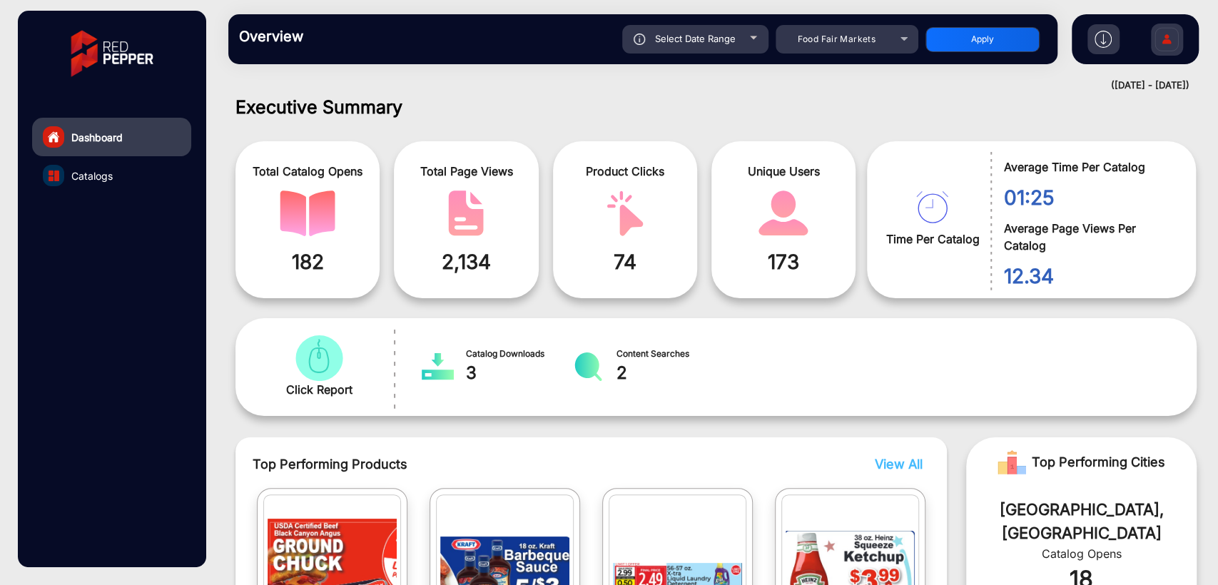
click at [947, 46] on button "Apply" at bounding box center [982, 39] width 114 height 25
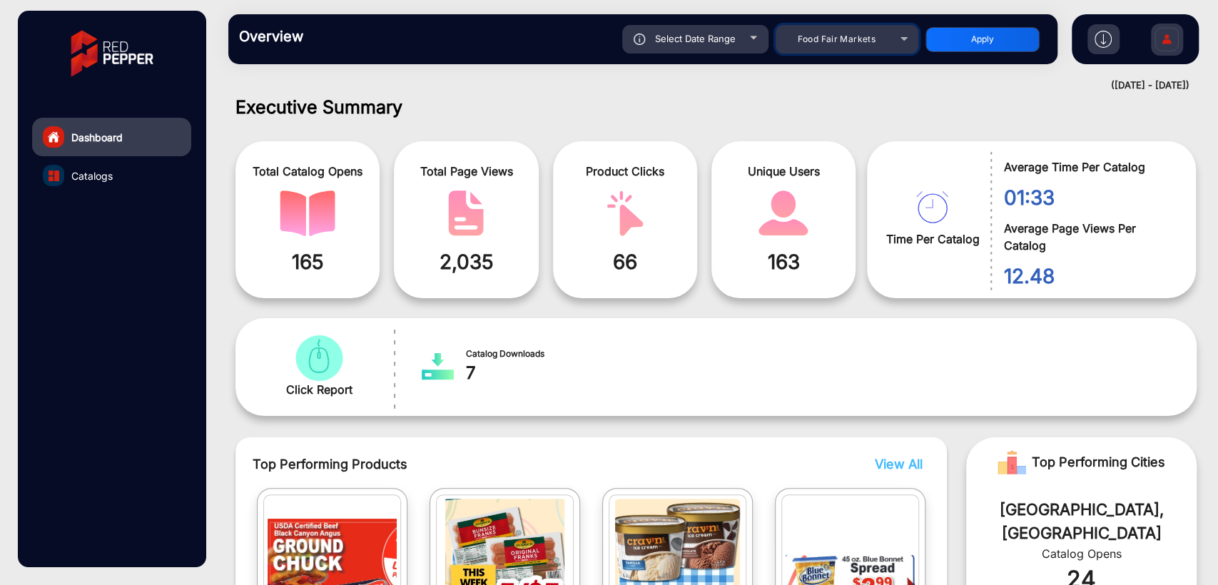
click at [880, 34] on div "Food Fair Markets" at bounding box center [836, 39] width 114 height 17
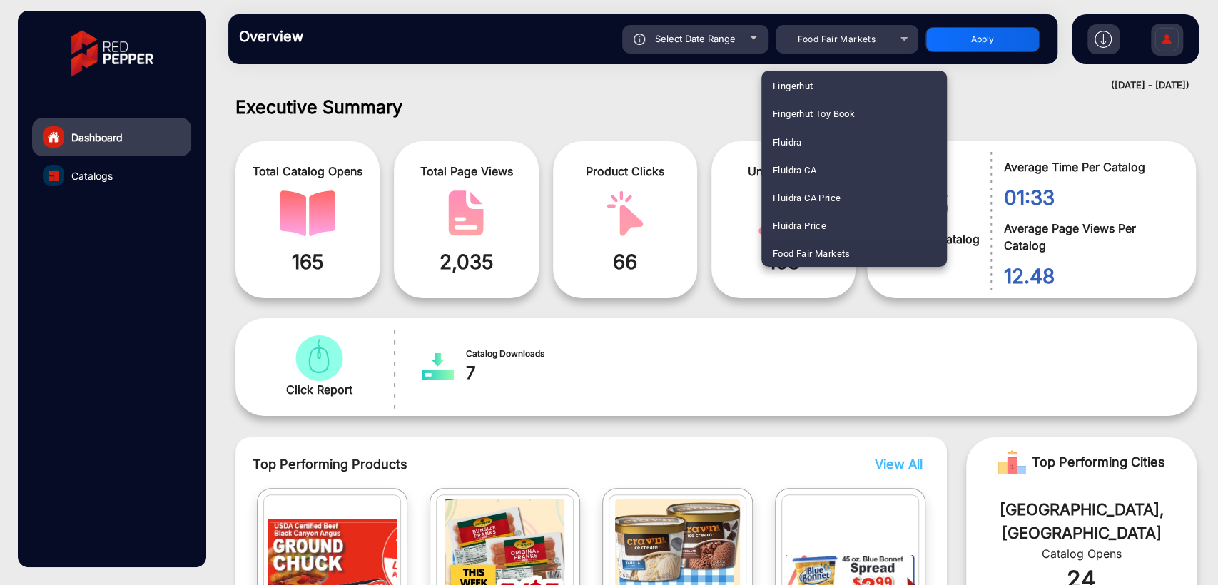
scroll to position [3481, 0]
click at [795, 166] on span "Shaver Shop" at bounding box center [821, 170] width 96 height 28
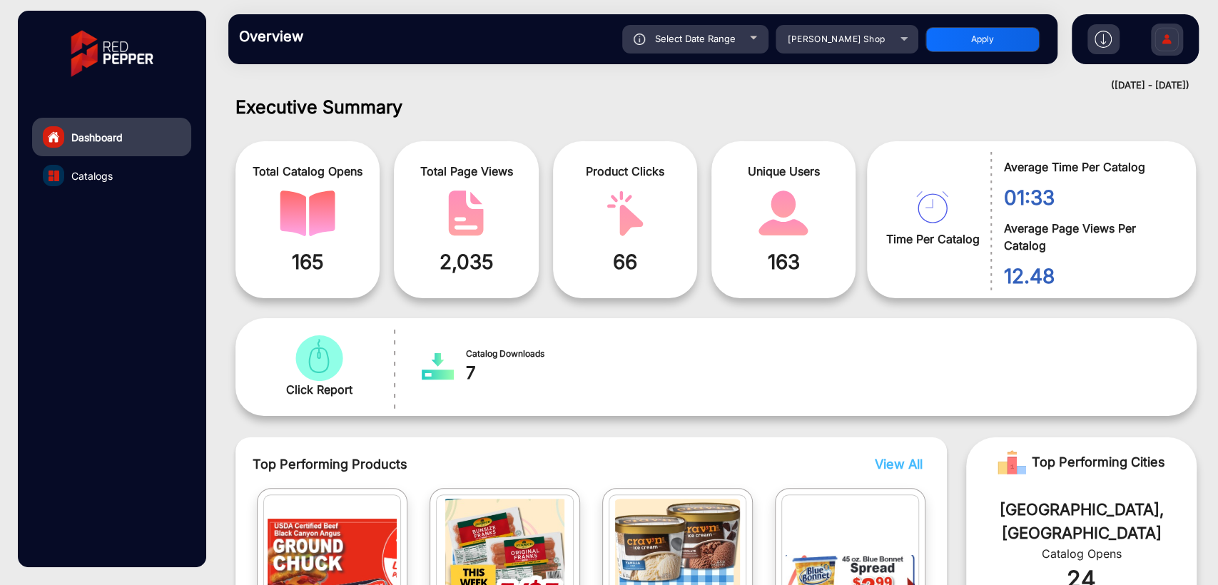
click at [965, 39] on button "Apply" at bounding box center [982, 39] width 114 height 25
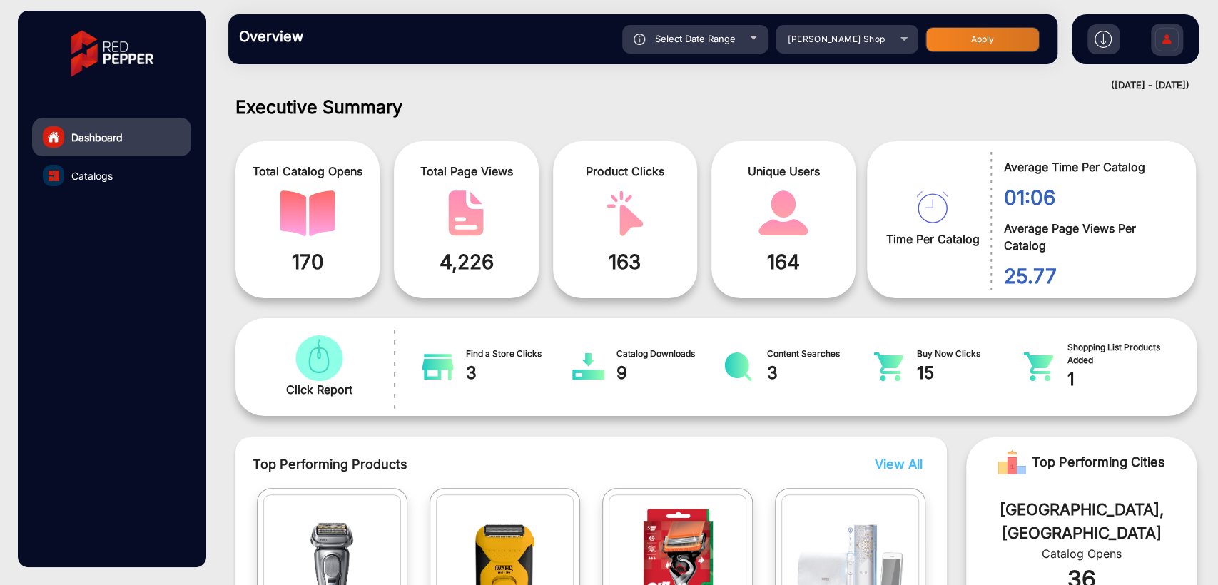
click at [731, 44] on span "Select Date Range" at bounding box center [695, 38] width 81 height 11
type input "8/27/2025"
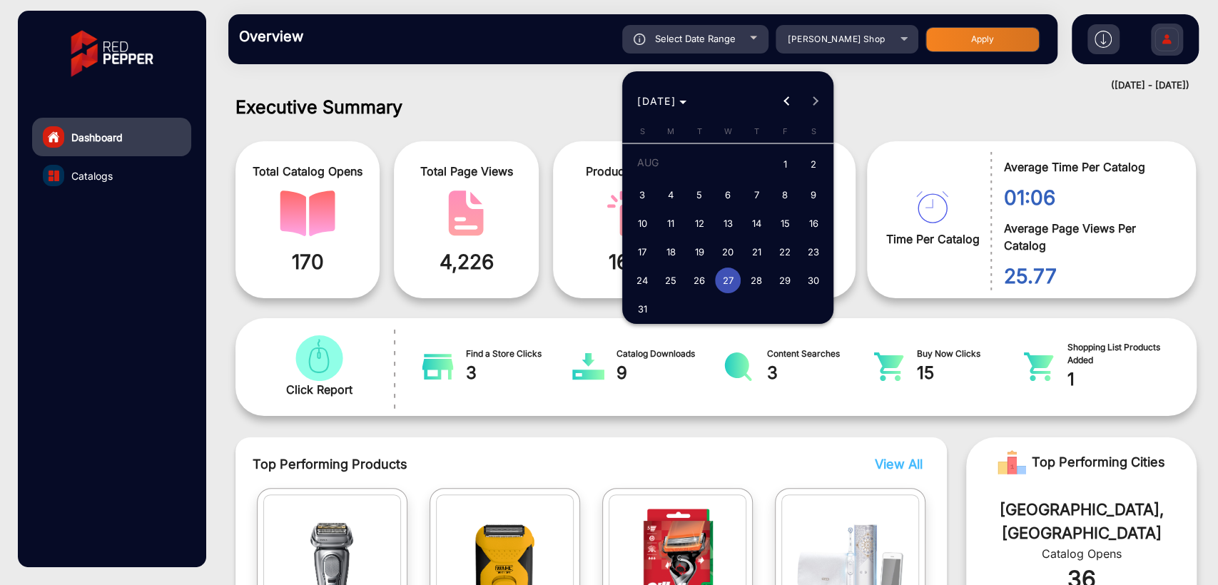
click at [647, 300] on span "31" at bounding box center [642, 309] width 26 height 26
type input "8/31/2025"
click at [647, 300] on span "31" at bounding box center [642, 309] width 26 height 26
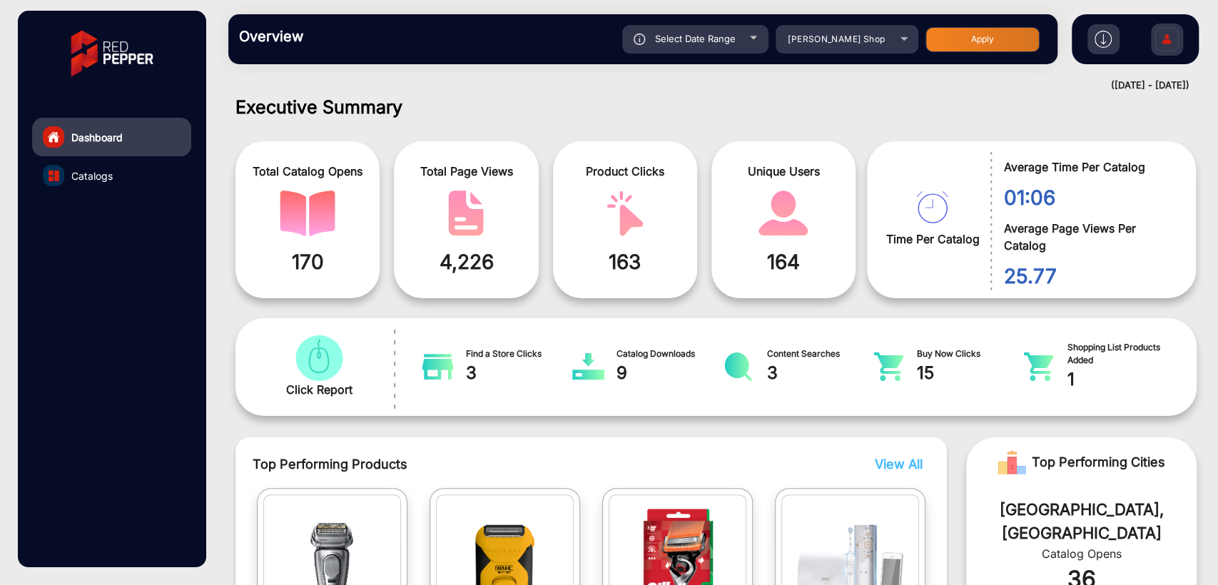
type input "8/31/2025"
click at [984, 46] on button "Apply" at bounding box center [982, 39] width 114 height 25
type input "8/31/2025"
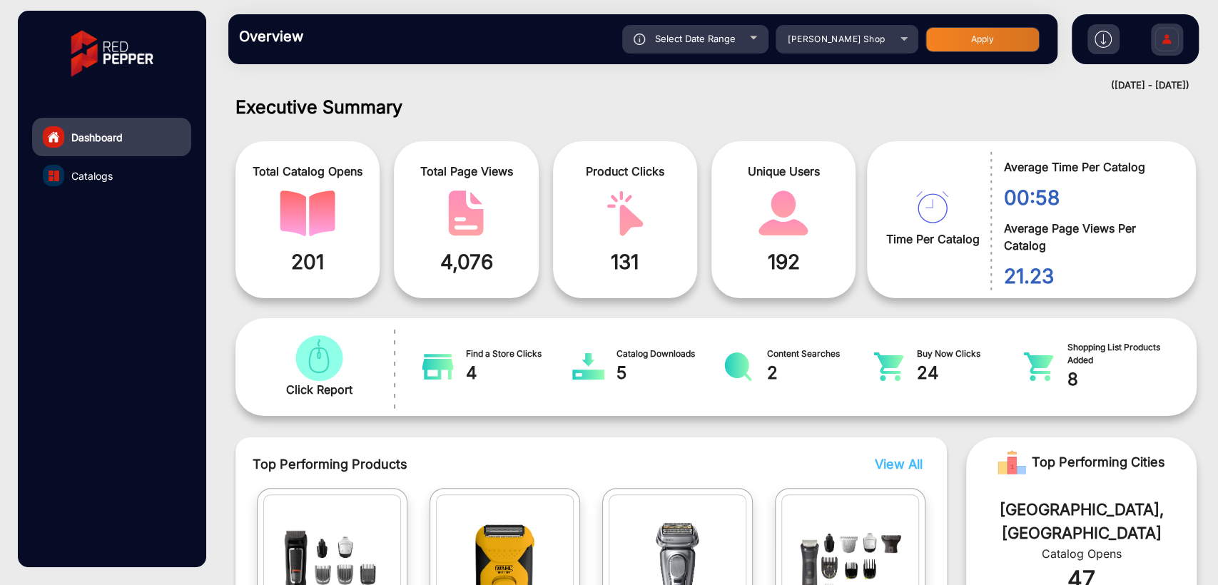
click at [956, 41] on button "Apply" at bounding box center [982, 39] width 114 height 25
type input "8/31/2025"
click at [676, 43] on span "Select Date Range" at bounding box center [695, 38] width 81 height 11
type input "8/31/2025"
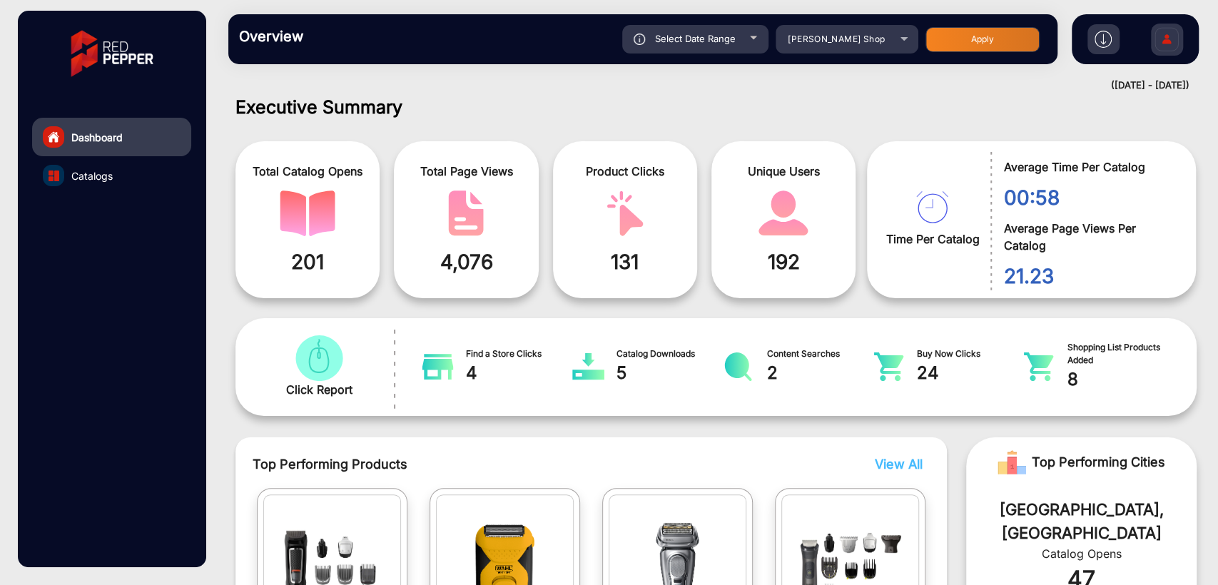
type input "8/31/2025"
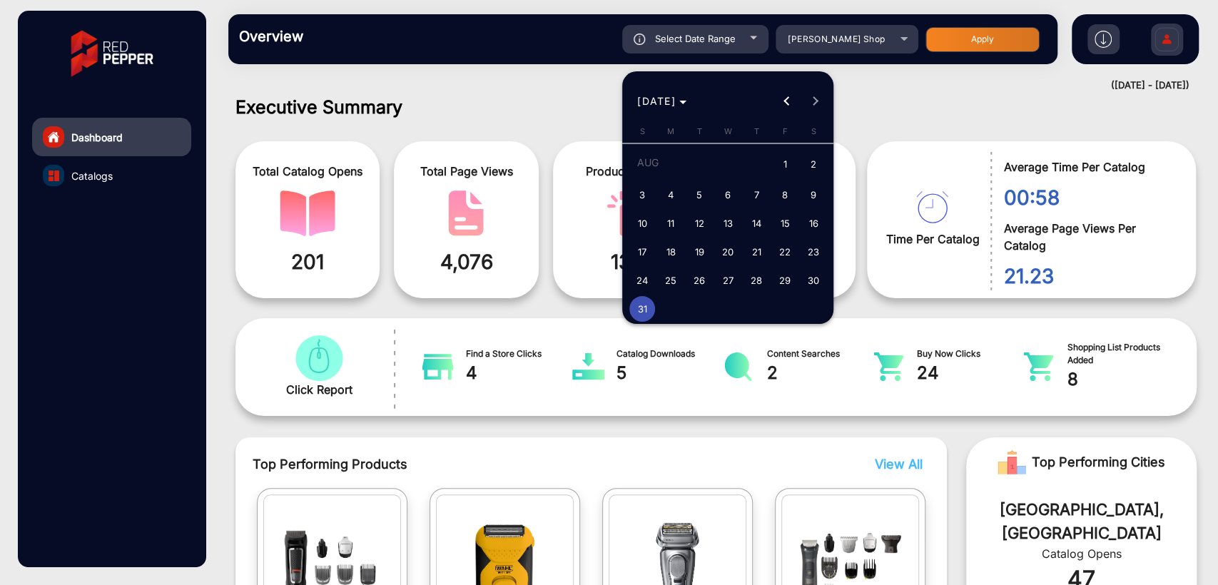
click at [931, 106] on div at bounding box center [609, 292] width 1218 height 585
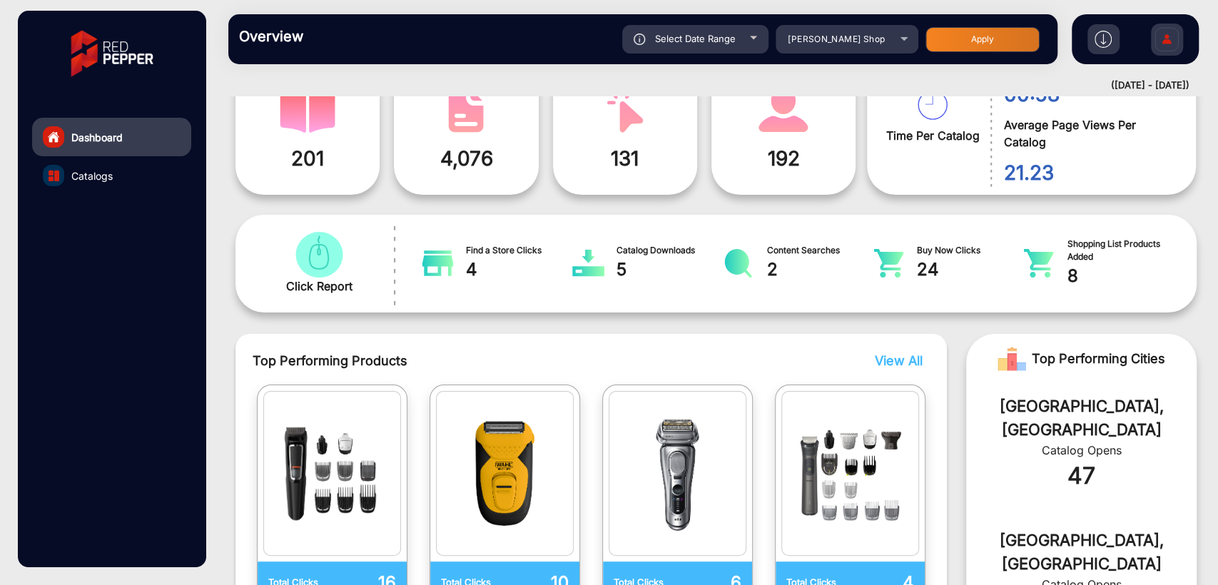
scroll to position [0, 0]
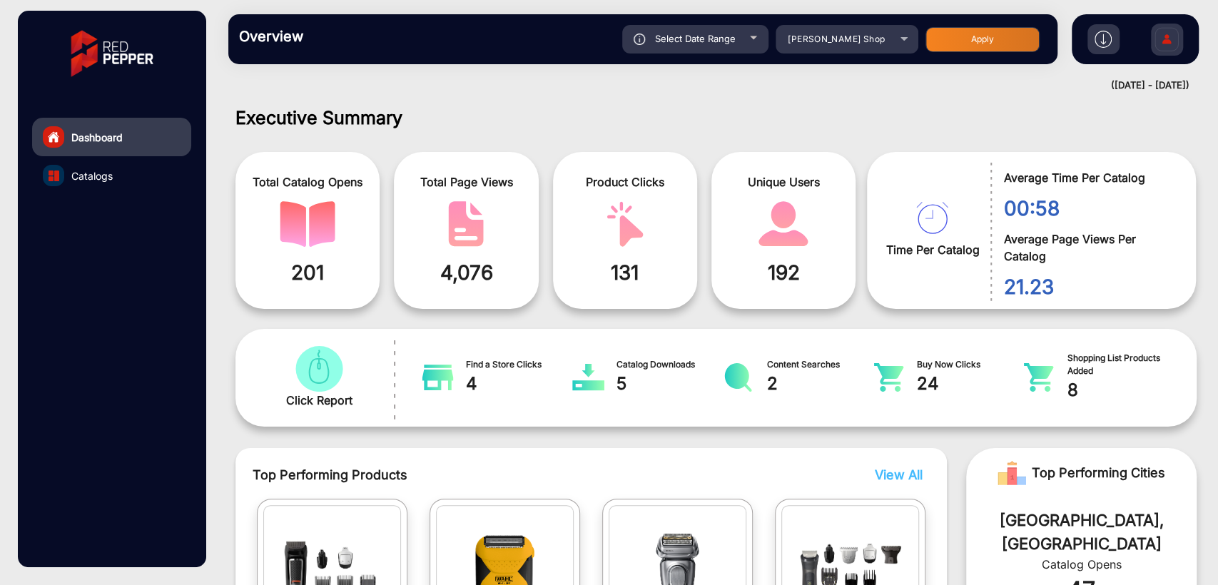
click at [829, 123] on h1 "Executive Summary" at bounding box center [715, 117] width 961 height 21
click at [738, 56] on div "Overview Reports Understand what makes your customers tick and learn how they a…" at bounding box center [642, 39] width 829 height 50
click at [709, 51] on div "Select Date Range" at bounding box center [695, 39] width 146 height 29
type input "8/31/2025"
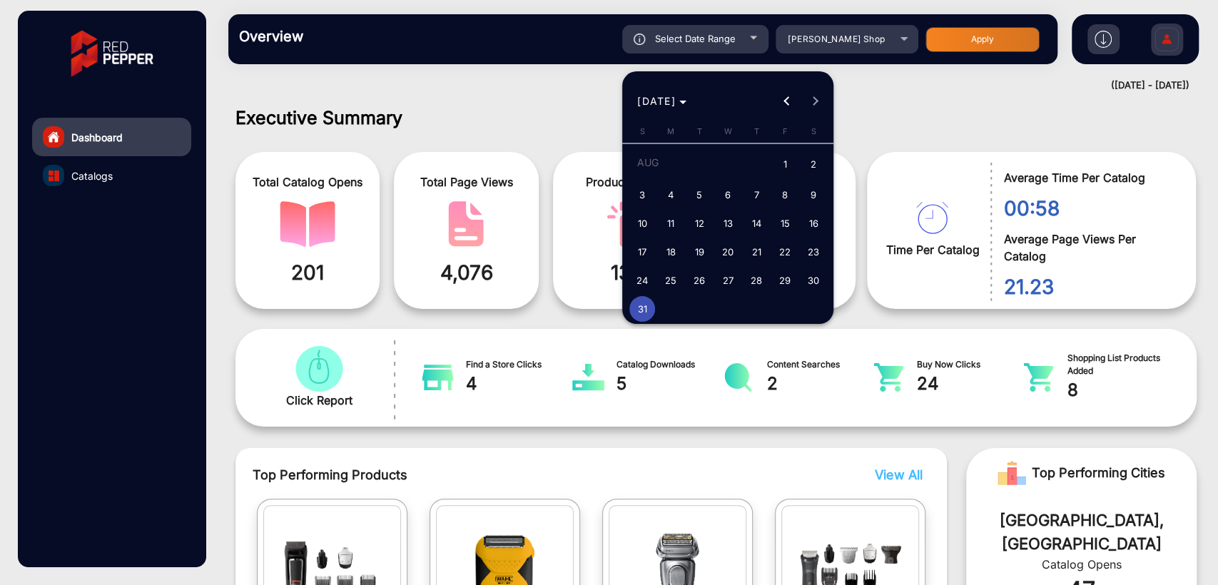
click at [634, 307] on span "31" at bounding box center [642, 309] width 26 height 26
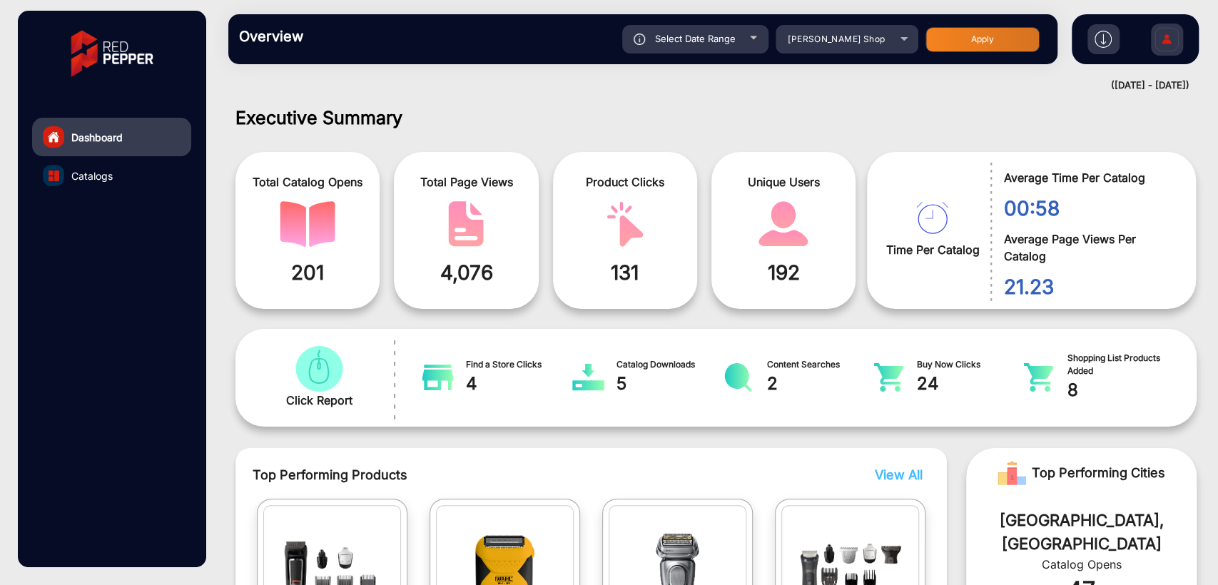
type input "8/31/2025"
click at [720, 44] on div "Select Date Range" at bounding box center [695, 39] width 146 height 29
type input "8/31/2025"
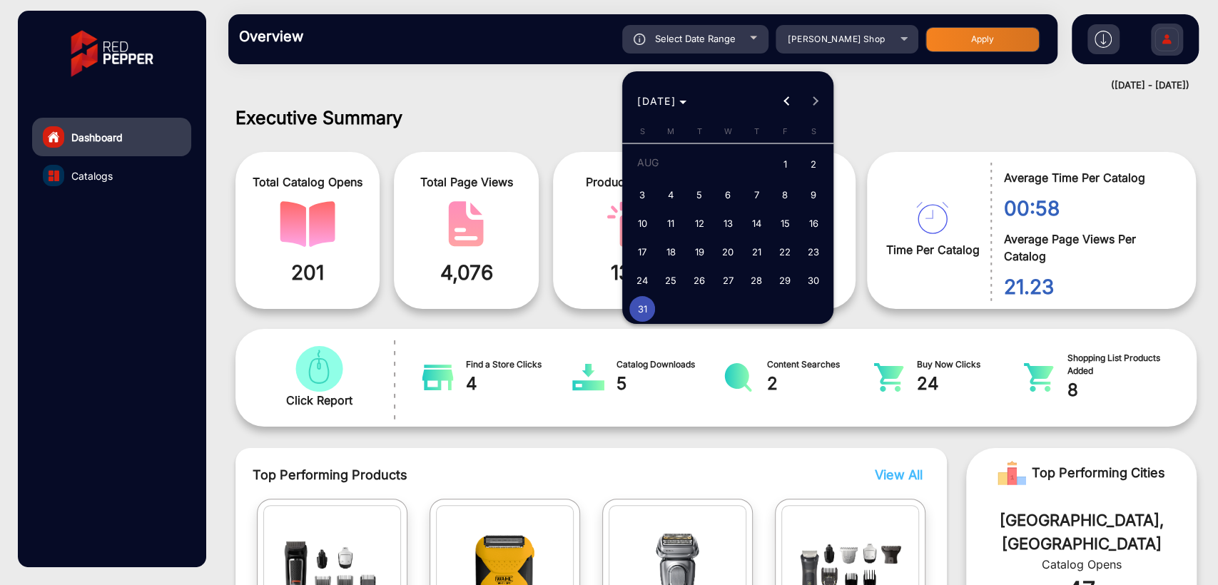
click at [817, 277] on span "30" at bounding box center [813, 281] width 26 height 26
type input "8/30/2025"
click at [636, 303] on span "31" at bounding box center [642, 309] width 26 height 26
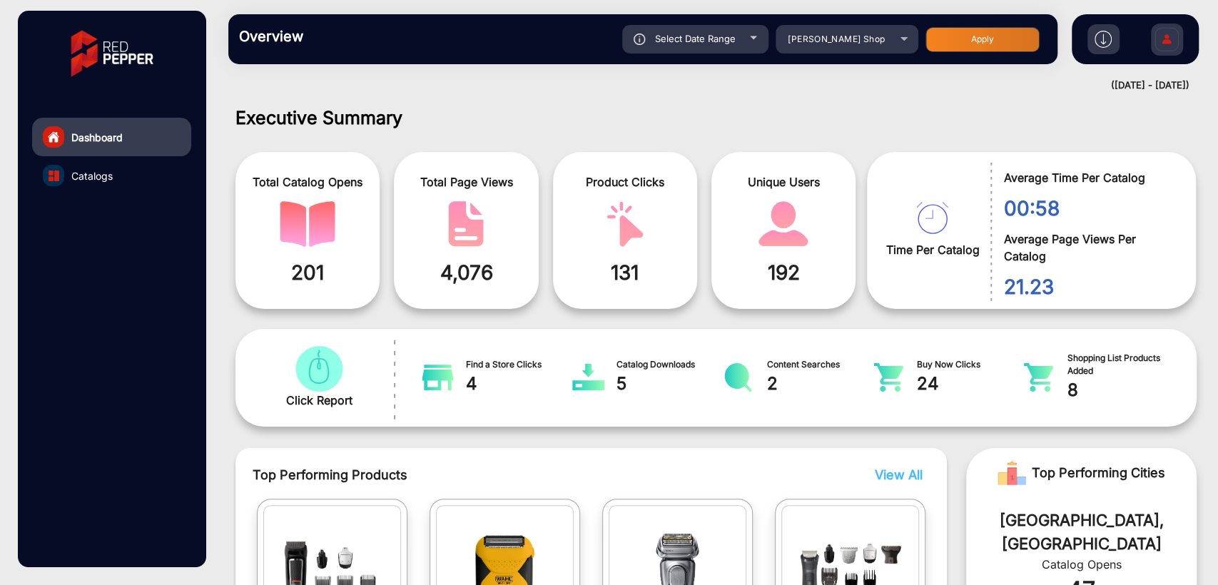
type input "8/31/2025"
click at [970, 45] on button "Apply" at bounding box center [982, 39] width 114 height 25
type input "8/30/2025"
type input "8/31/2025"
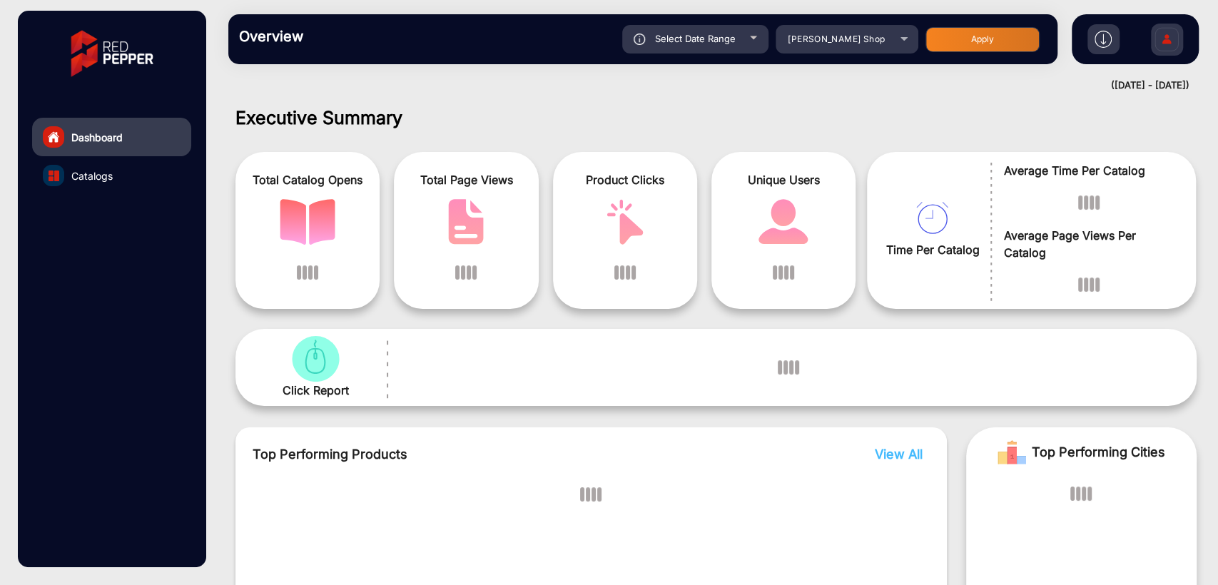
scroll to position [11, 0]
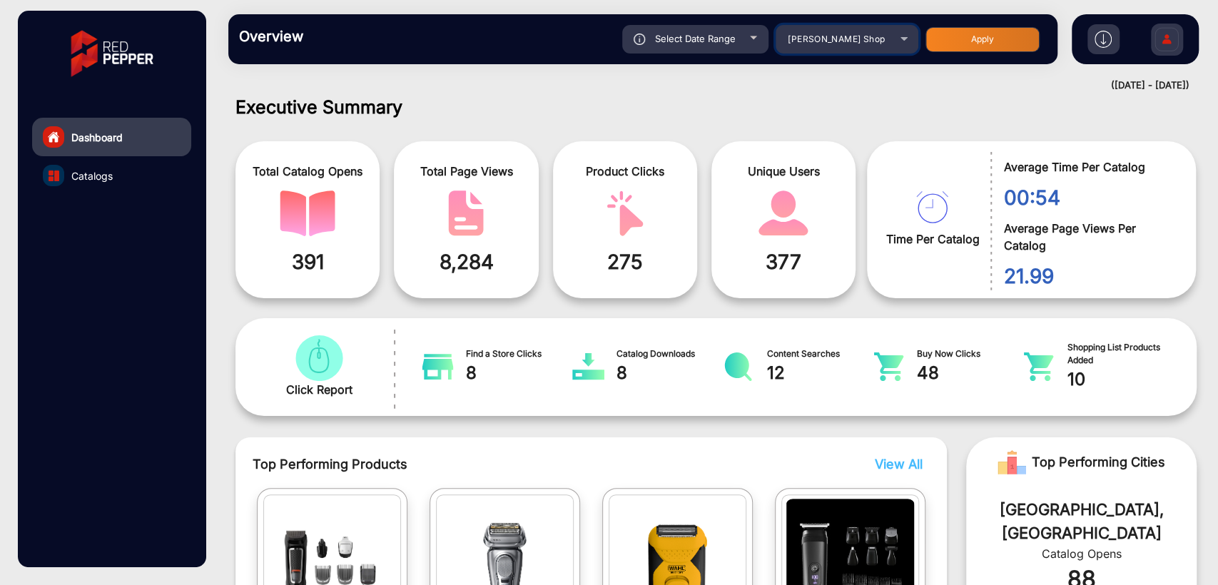
click at [867, 42] on div "Shaver Shop" at bounding box center [836, 39] width 114 height 17
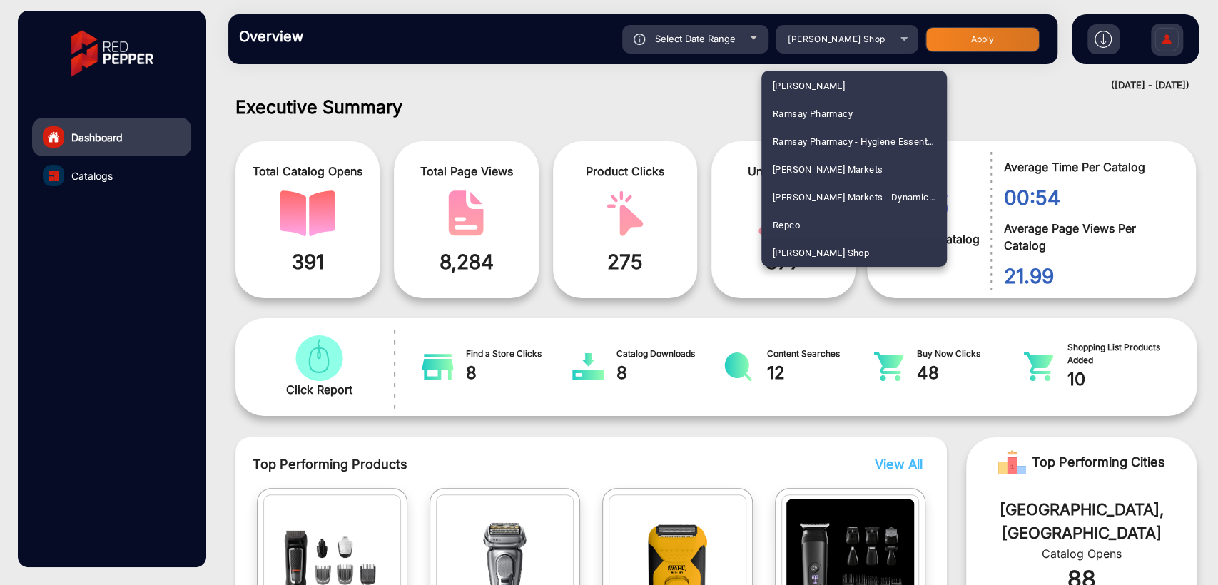
click at [867, 42] on div at bounding box center [609, 292] width 1218 height 585
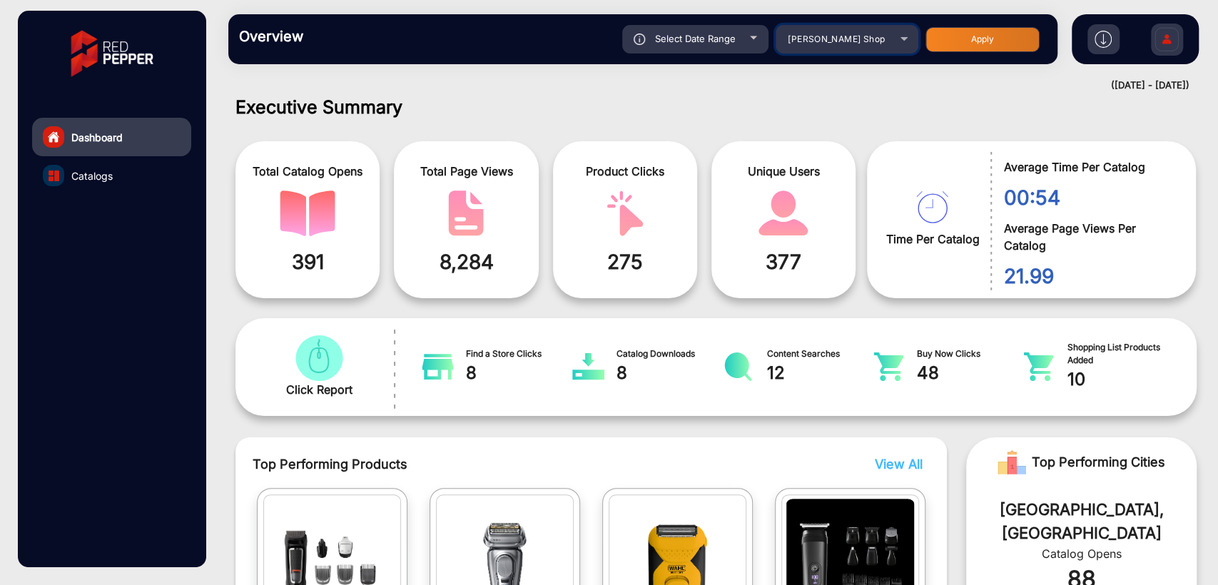
click at [867, 42] on div "Shaver Shop" at bounding box center [836, 39] width 114 height 17
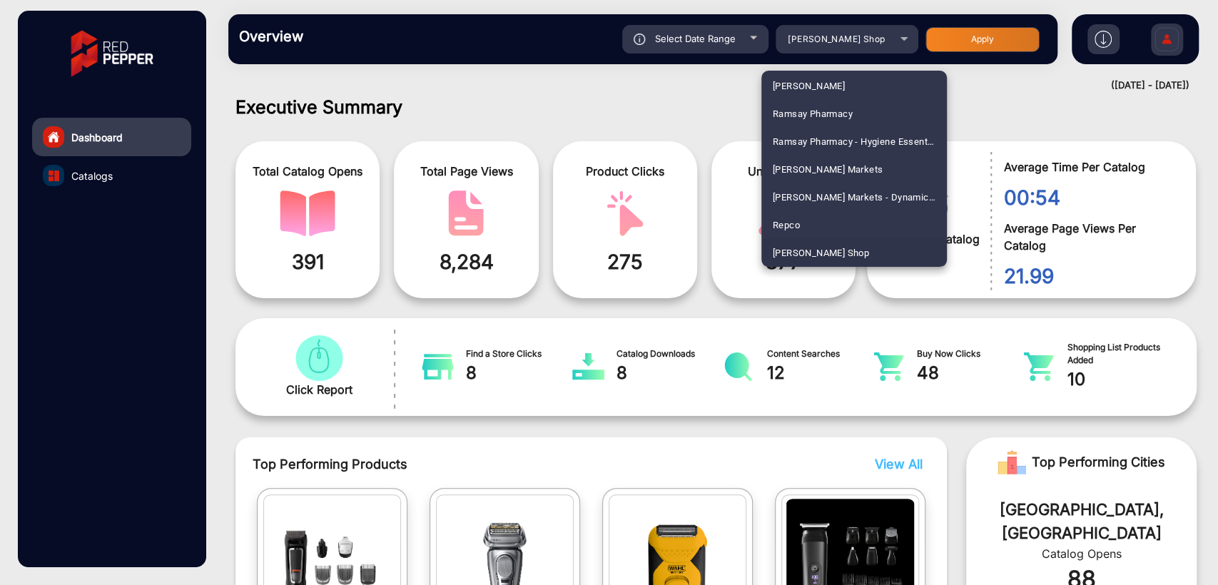
click at [486, 64] on div at bounding box center [609, 292] width 1218 height 585
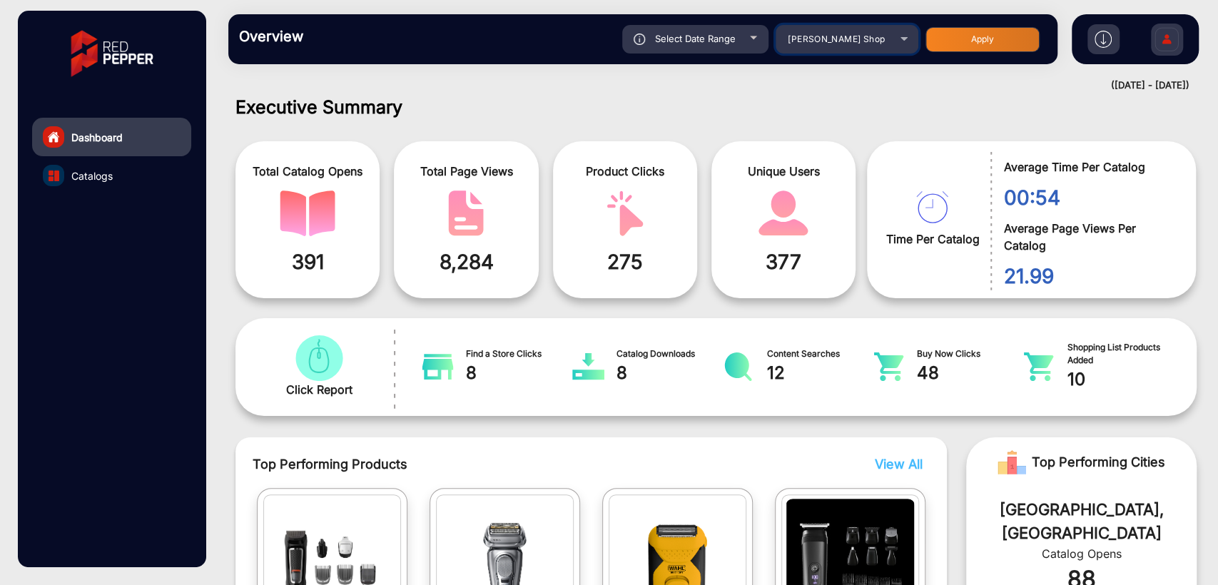
click at [862, 50] on mat-select "Shaver Shop" at bounding box center [846, 39] width 143 height 29
click at [826, 34] on span "Shaver Shop" at bounding box center [836, 39] width 97 height 11
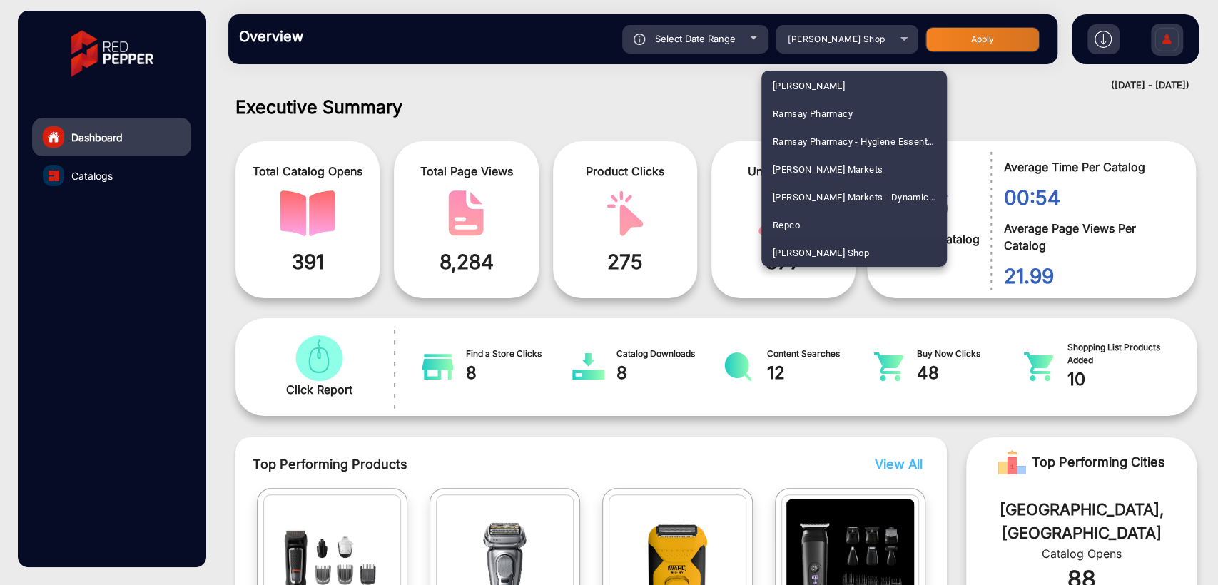
scroll to position [3510, 0]
click at [821, 161] on span "SHAVER SHOP NZ" at bounding box center [854, 170] width 163 height 28
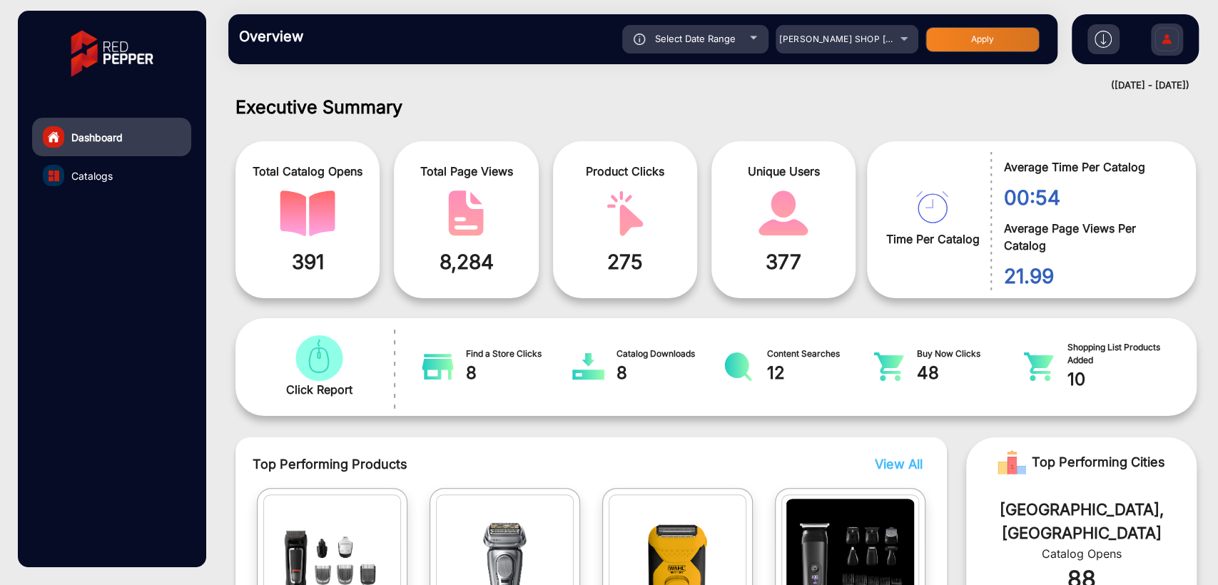
click at [955, 34] on button "Apply" at bounding box center [982, 39] width 114 height 25
type input "8/30/2025"
type input "8/31/2025"
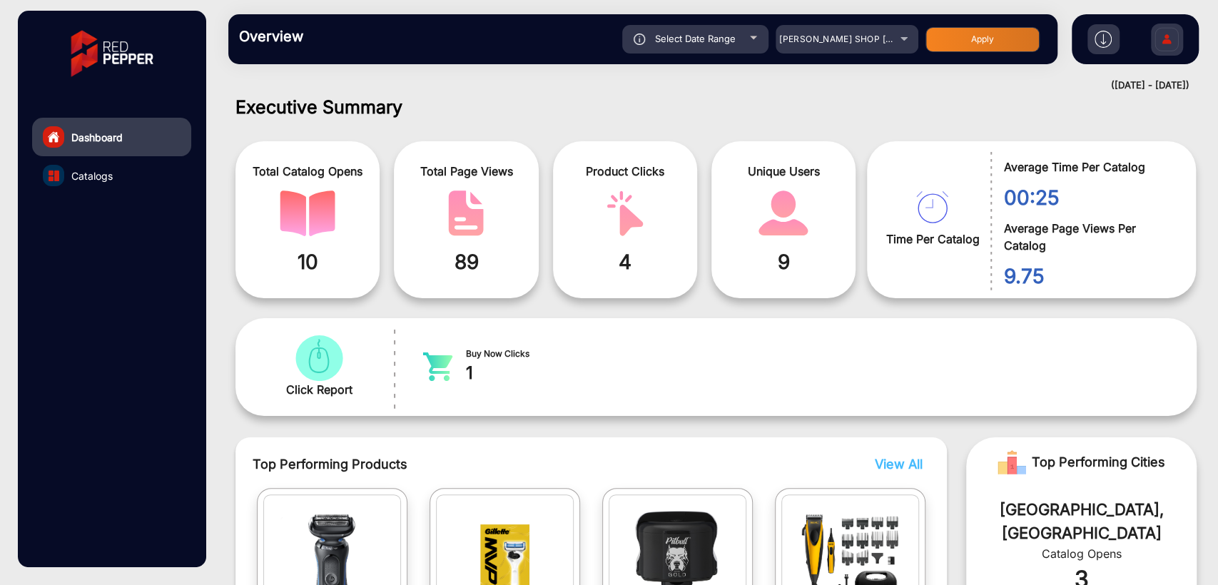
click at [668, 47] on div "Select Date Range" at bounding box center [695, 39] width 146 height 29
type input "8/30/2025"
type input "8/31/2025"
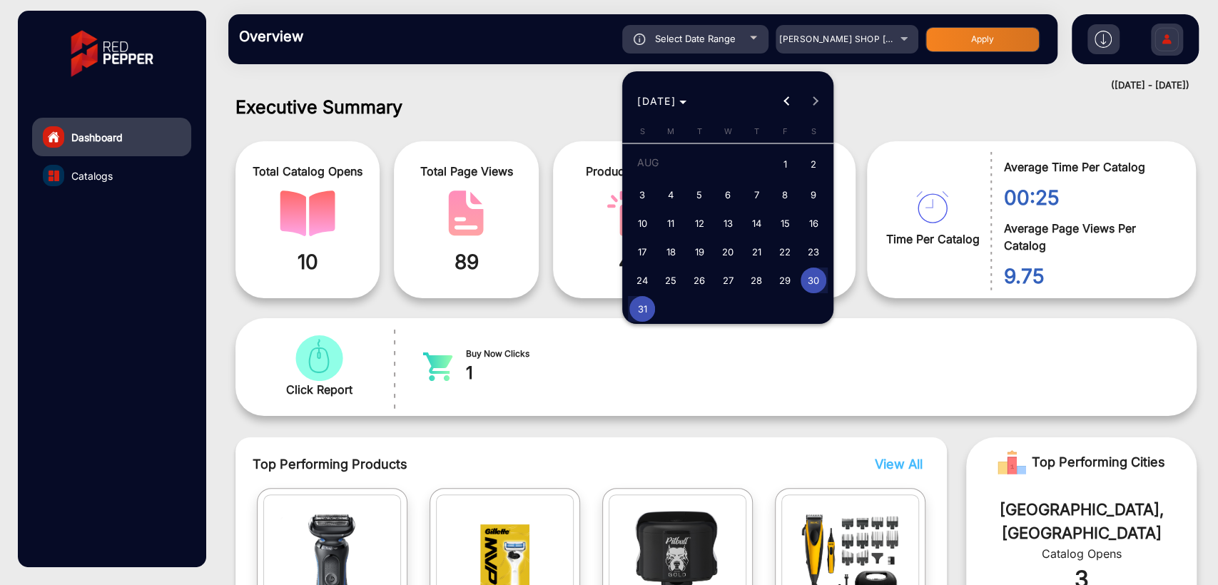
click at [648, 310] on span "31" at bounding box center [642, 309] width 26 height 26
type input "8/31/2025"
click at [648, 310] on span "31" at bounding box center [642, 309] width 26 height 26
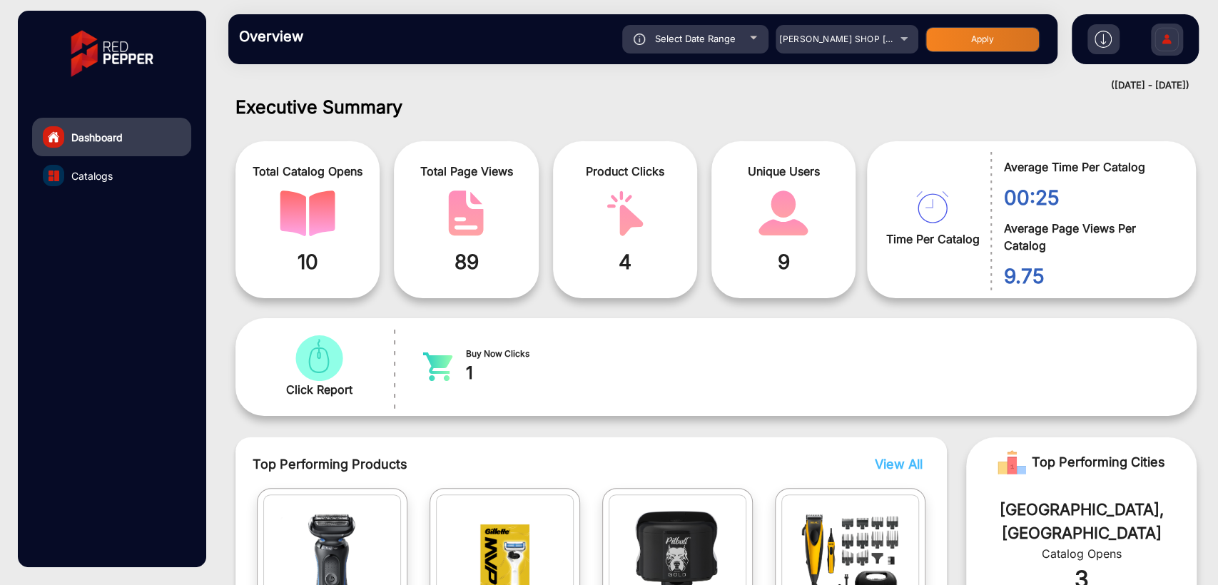
type input "8/31/2025"
click at [978, 47] on button "Apply" at bounding box center [982, 39] width 114 height 25
type input "8/31/2025"
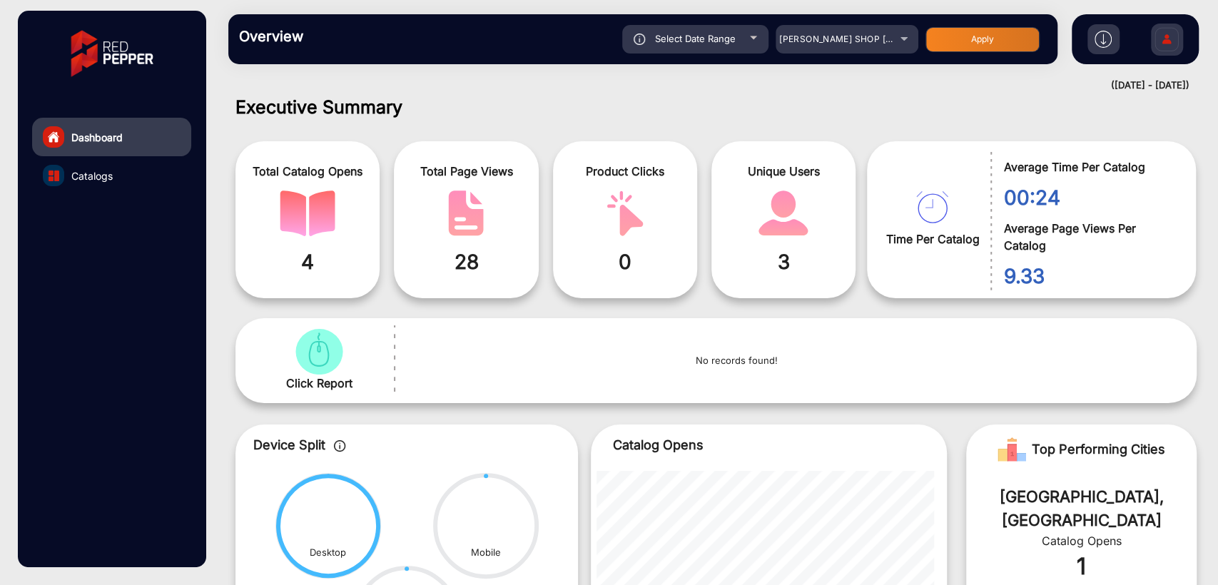
click at [689, 41] on span "Select Date Range" at bounding box center [695, 38] width 81 height 11
type input "8/31/2025"
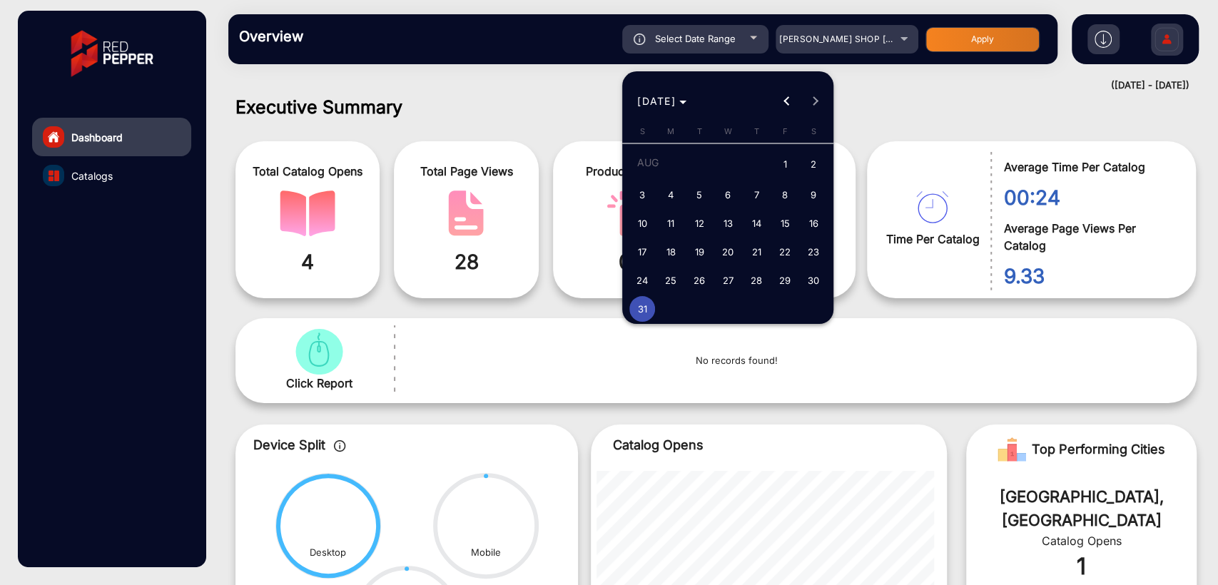
click at [815, 277] on span "30" at bounding box center [813, 281] width 26 height 26
type input "8/30/2025"
click at [815, 277] on span "30" at bounding box center [813, 281] width 26 height 26
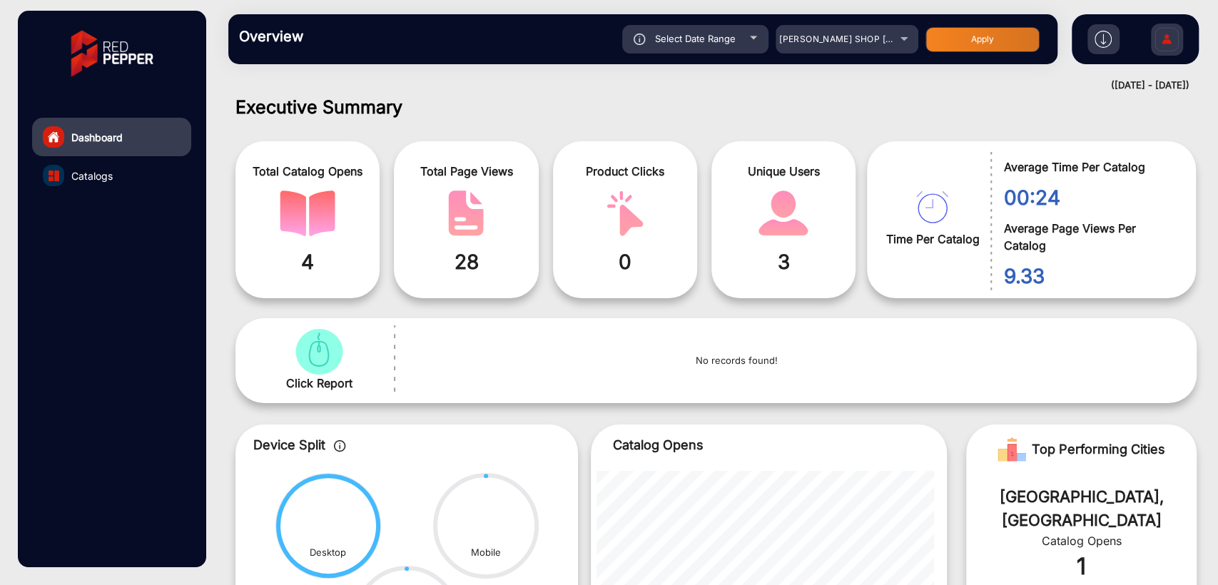
type input "8/30/2025"
click at [965, 47] on button "Apply" at bounding box center [982, 39] width 114 height 25
type input "8/30/2025"
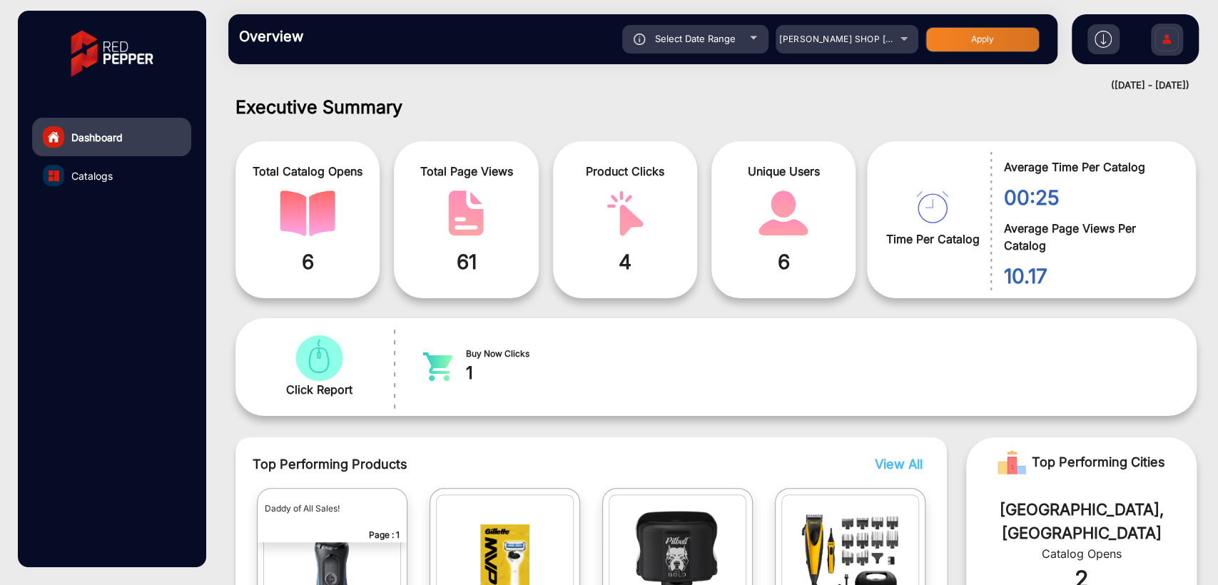
click at [147, 425] on div "Dashboard Catalogs" at bounding box center [112, 289] width 188 height 556
click at [799, 99] on h1 "Executive Summary" at bounding box center [715, 106] width 961 height 21
click at [840, 24] on div "Overview Reports Understand what makes your customers tick and learn how they a…" at bounding box center [642, 39] width 829 height 50
click at [835, 42] on span "SHAVER SHOP NZ" at bounding box center [876, 39] width 195 height 11
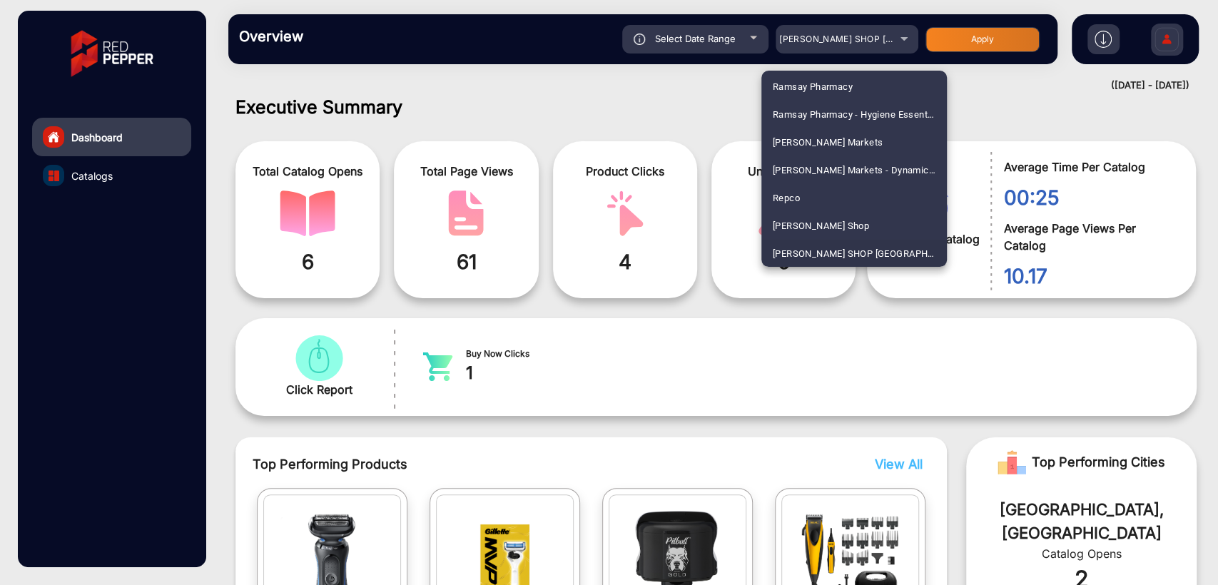
scroll to position [2981, 0]
click at [839, 161] on span "NZ Safety Blackwoods Big Book - 2024" at bounding box center [854, 170] width 163 height 28
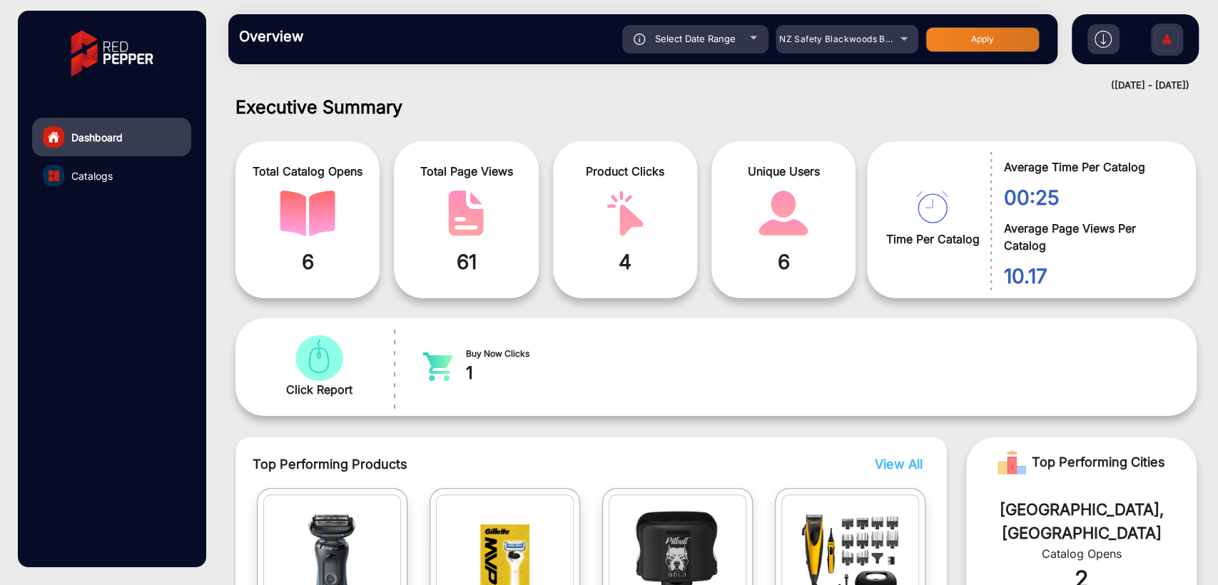
click at [973, 36] on button "Apply" at bounding box center [982, 39] width 114 height 25
type input "8/30/2025"
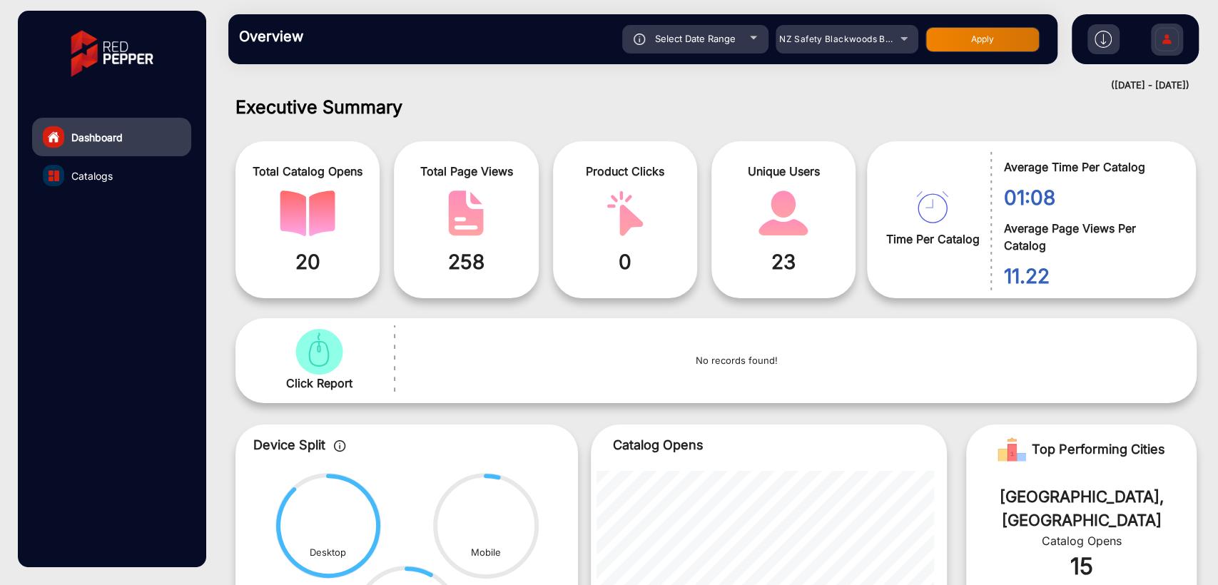
click at [718, 38] on span "Select Date Range" at bounding box center [695, 38] width 81 height 11
type input "8/30/2025"
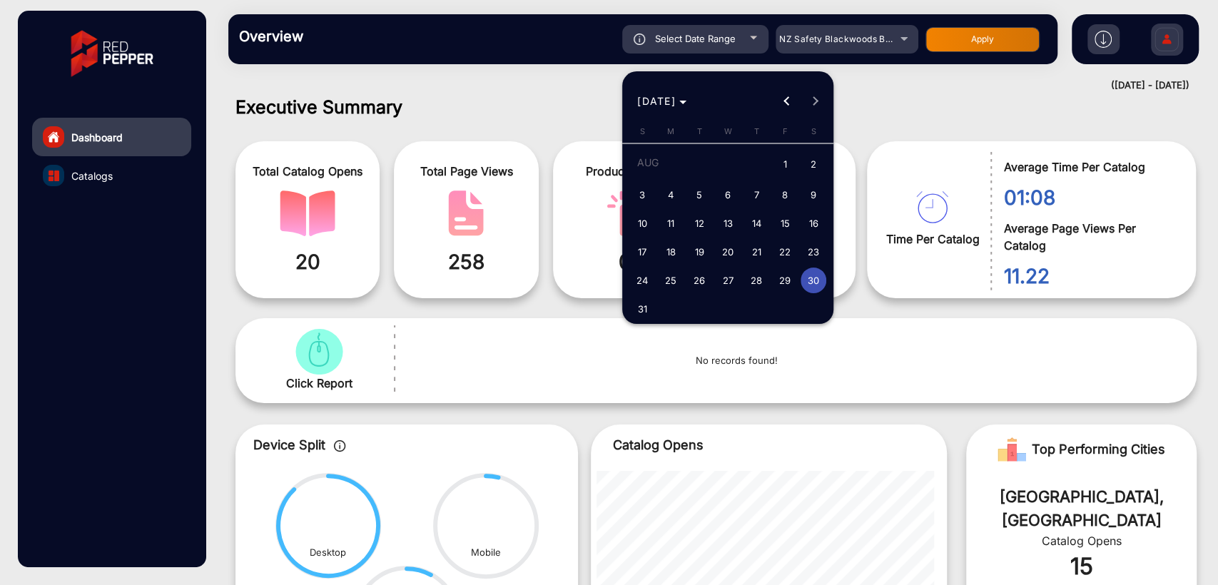
click at [641, 293] on button "24" at bounding box center [642, 280] width 29 height 29
type input "8/24/2025"
click at [638, 300] on span "31" at bounding box center [642, 309] width 26 height 26
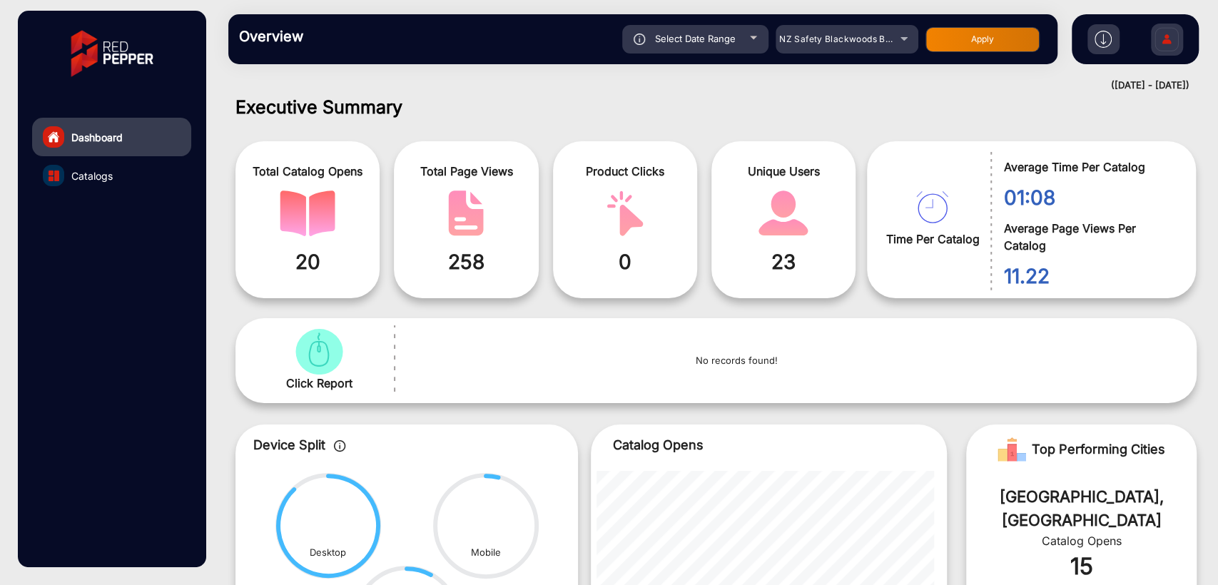
type input "8/31/2025"
click at [957, 36] on button "Apply" at bounding box center [982, 39] width 114 height 25
type input "8/24/2025"
type input "8/31/2025"
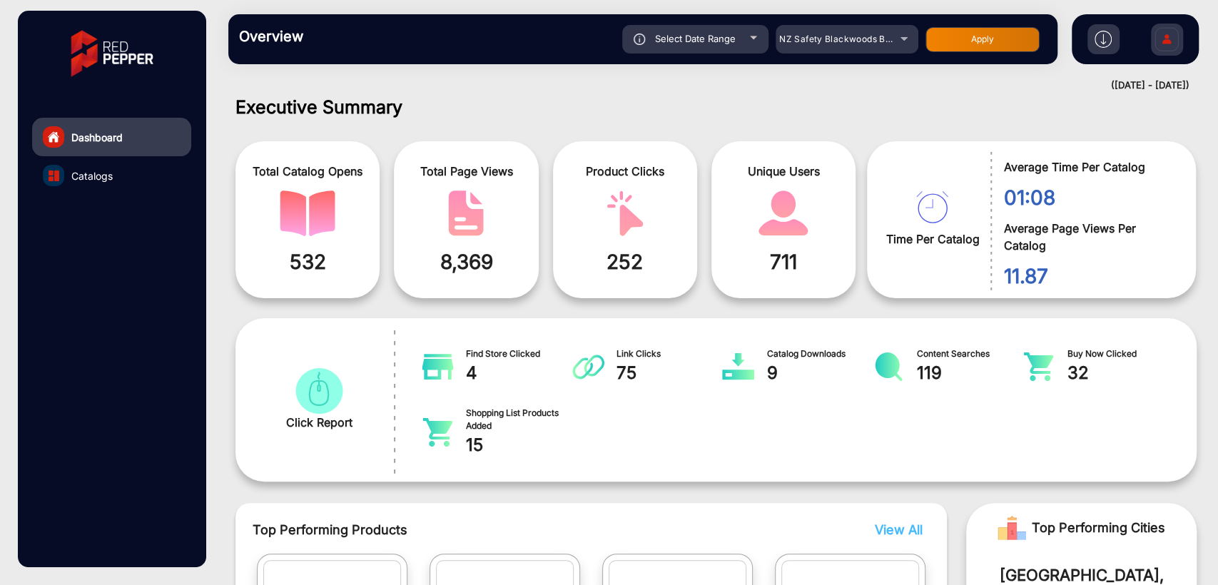
click at [708, 37] on span "Select Date Range" at bounding box center [695, 38] width 81 height 11
type input "8/24/2025"
type input "8/31/2025"
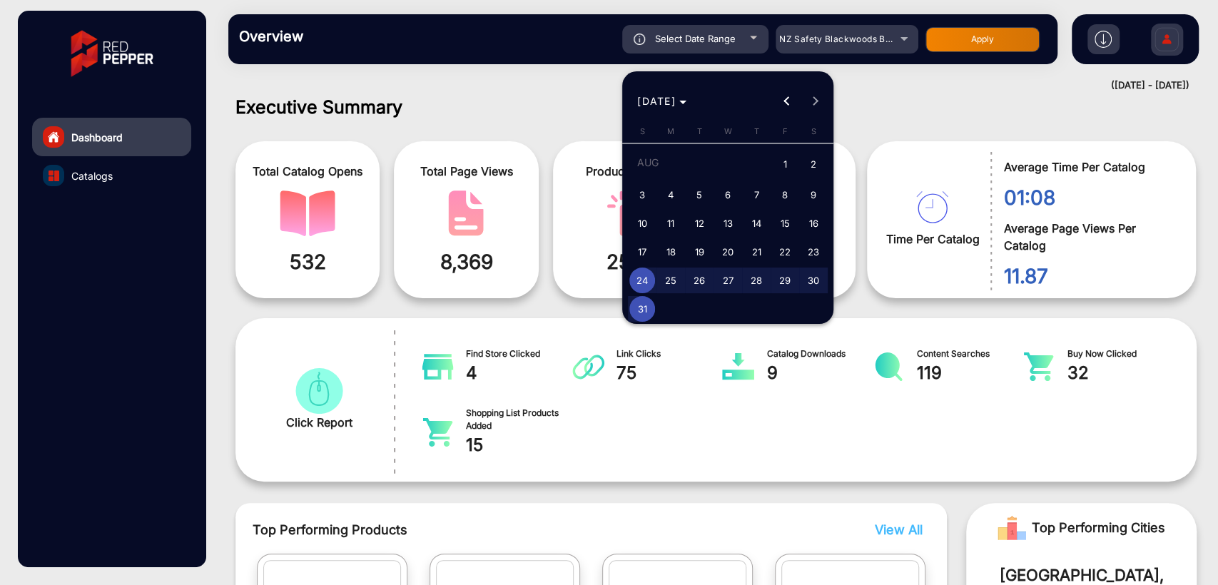
click at [638, 309] on span "31" at bounding box center [642, 309] width 26 height 26
type input "8/31/2025"
click at [638, 309] on span "31" at bounding box center [642, 309] width 26 height 26
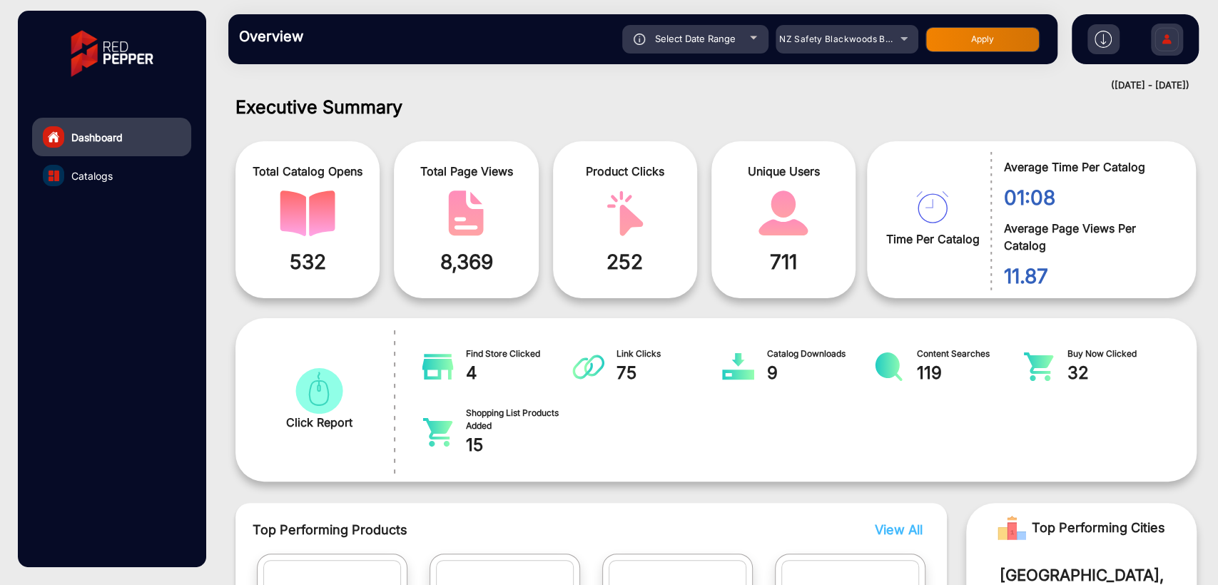
type input "8/31/2025"
click at [966, 41] on button "Apply" at bounding box center [982, 39] width 114 height 25
type input "8/31/2025"
click at [691, 41] on span "Select Date Range" at bounding box center [695, 38] width 81 height 11
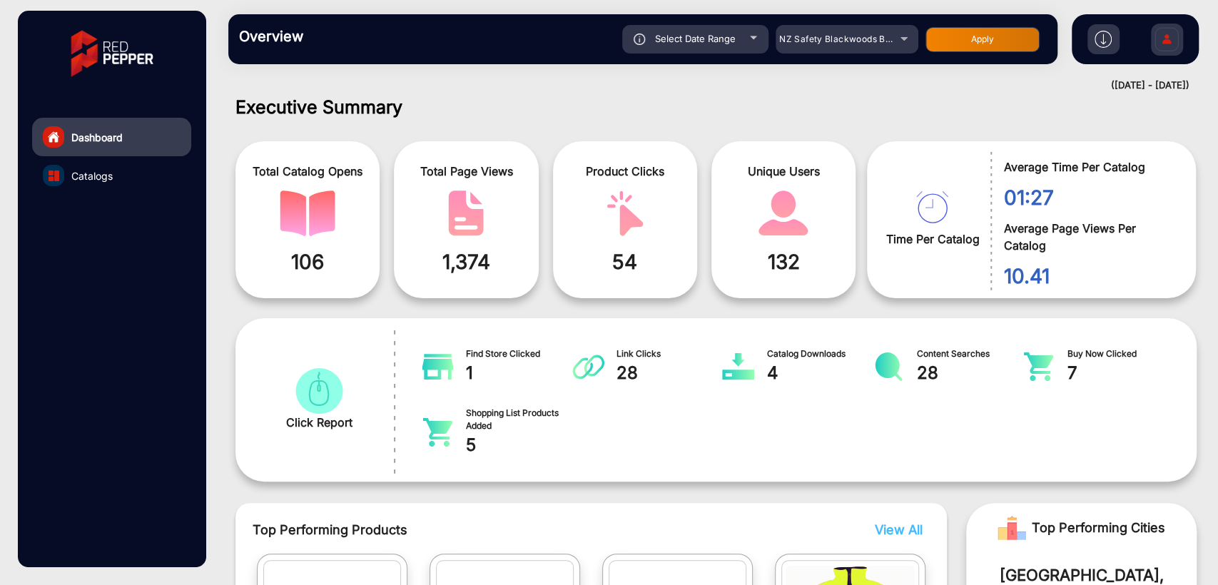
type input "8/31/2025"
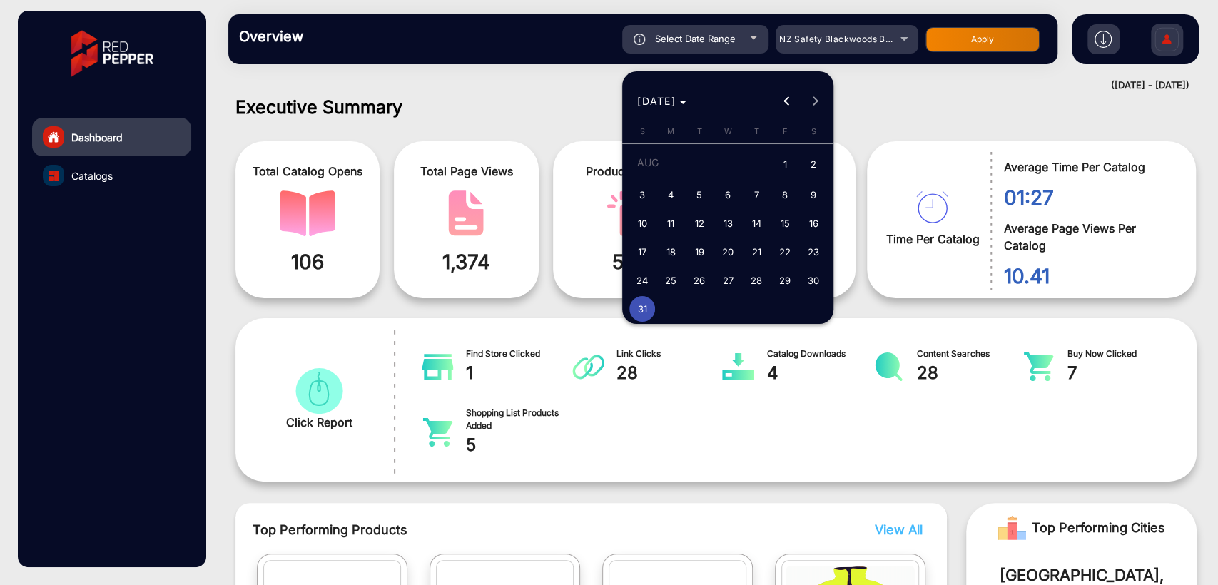
click at [814, 288] on span "30" at bounding box center [813, 281] width 26 height 26
type input "8/30/2025"
click at [814, 288] on span "30" at bounding box center [813, 281] width 26 height 26
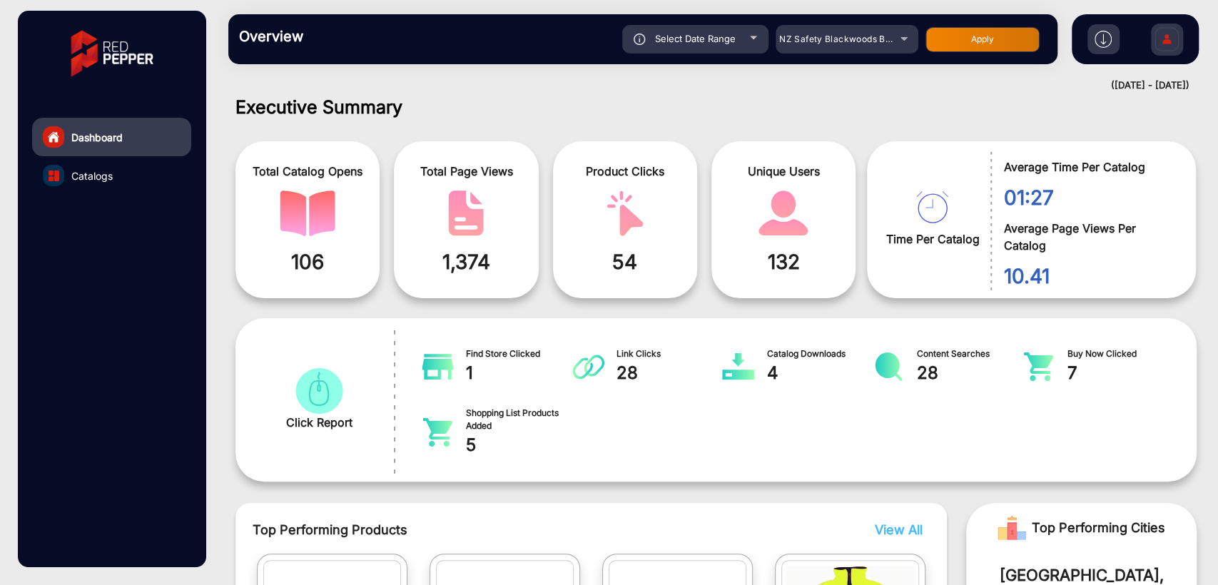
type input "8/30/2025"
click at [970, 55] on div "Overview Reports Understand what makes your customers tick and learn how they a…" at bounding box center [642, 39] width 829 height 50
click at [992, 38] on button "Apply" at bounding box center [982, 39] width 114 height 25
type input "8/30/2025"
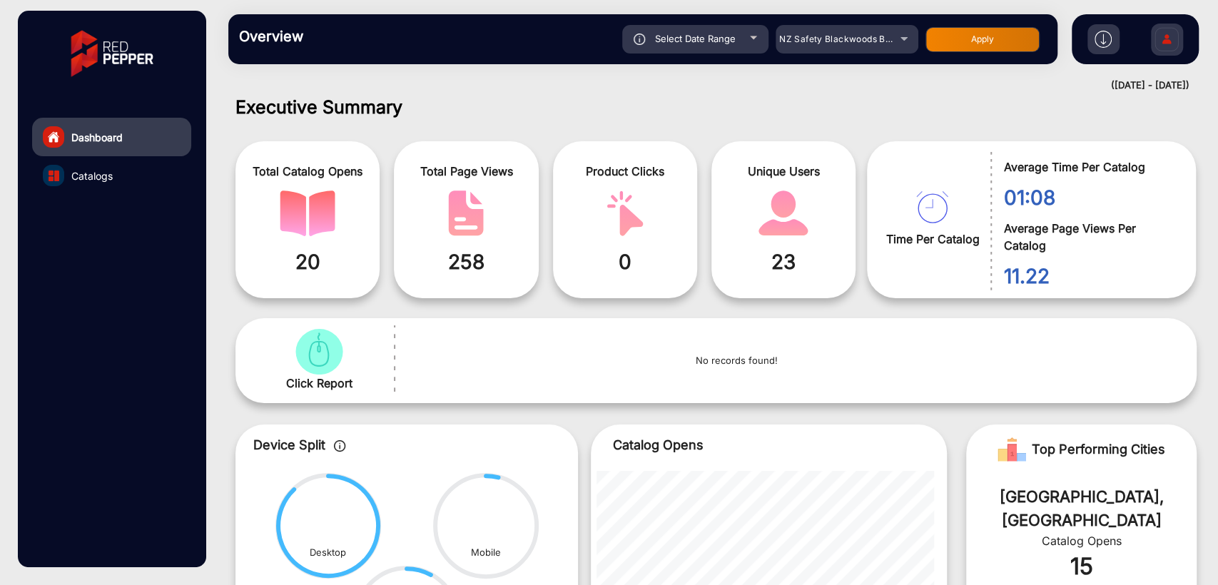
click at [702, 31] on div "Select Date Range" at bounding box center [695, 39] width 146 height 29
type input "8/30/2025"
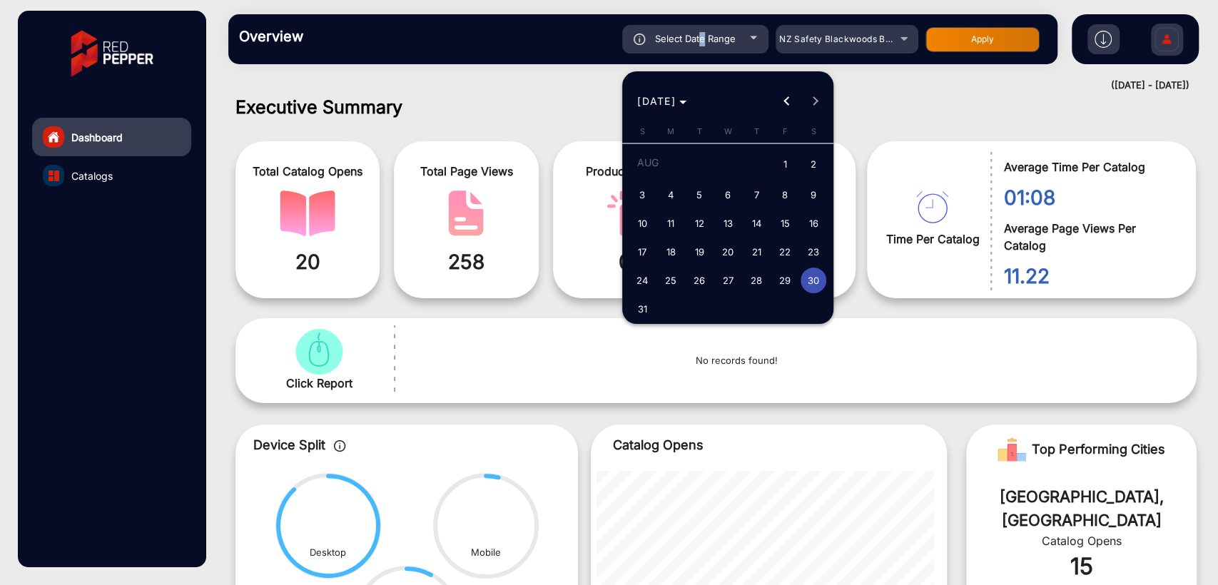
click at [788, 278] on span "29" at bounding box center [785, 281] width 26 height 26
type input "8/29/2025"
click at [788, 278] on span "29" at bounding box center [785, 281] width 26 height 26
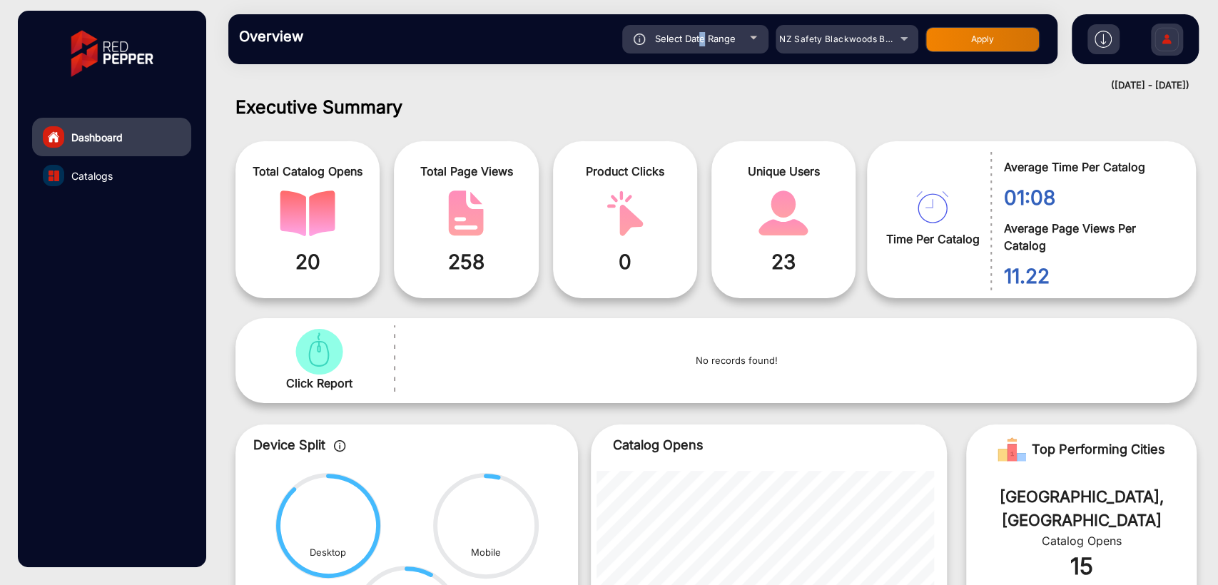
type input "8/29/2025"
click at [962, 52] on div "Select Date Range 8/29/2025 8/29/2025 – 8/29/2025 End date NZ Safety Blackwoods…" at bounding box center [683, 39] width 727 height 29
click at [989, 34] on button "Apply" at bounding box center [982, 39] width 114 height 25
type input "8/29/2025"
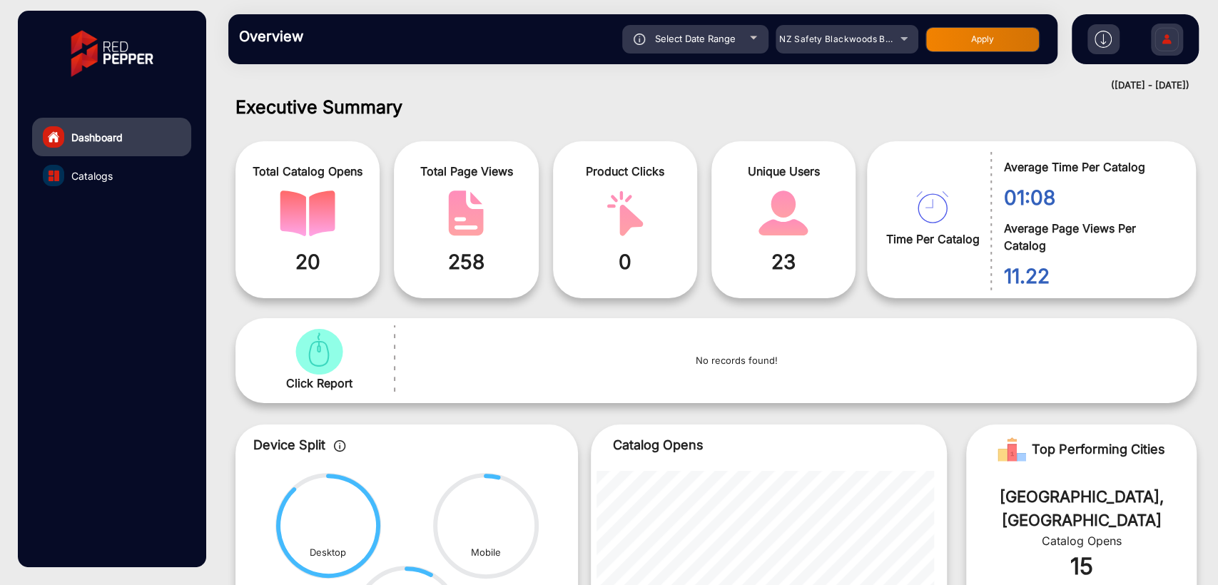
click at [984, 47] on button "Apply" at bounding box center [982, 39] width 114 height 25
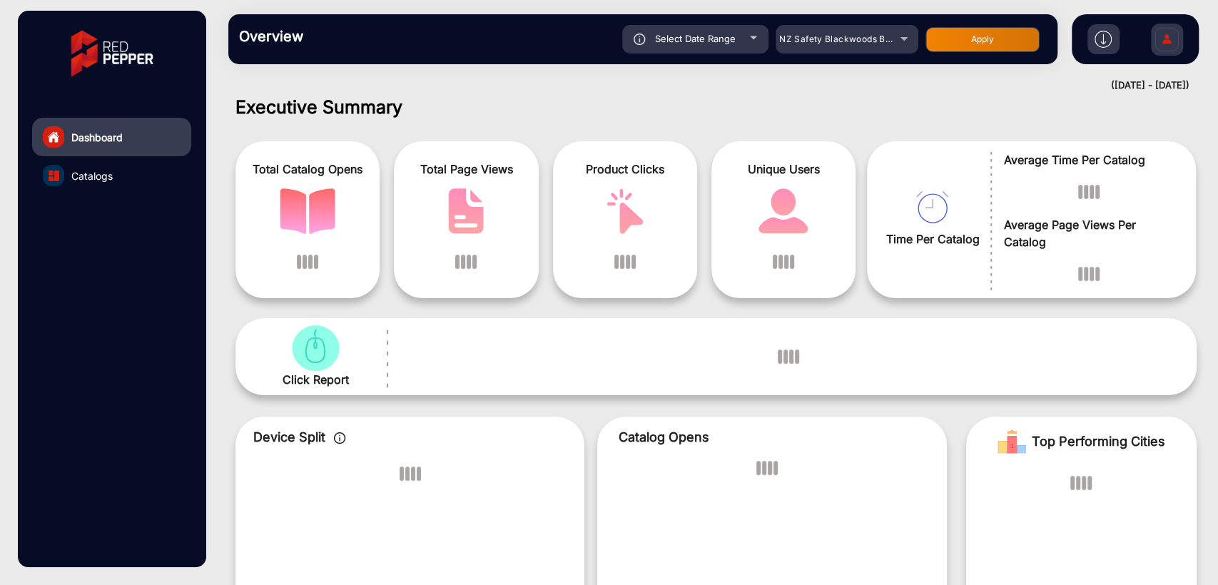
type input "8/29/2025"
click at [984, 47] on button "Apply" at bounding box center [982, 39] width 114 height 25
type input "8/29/2025"
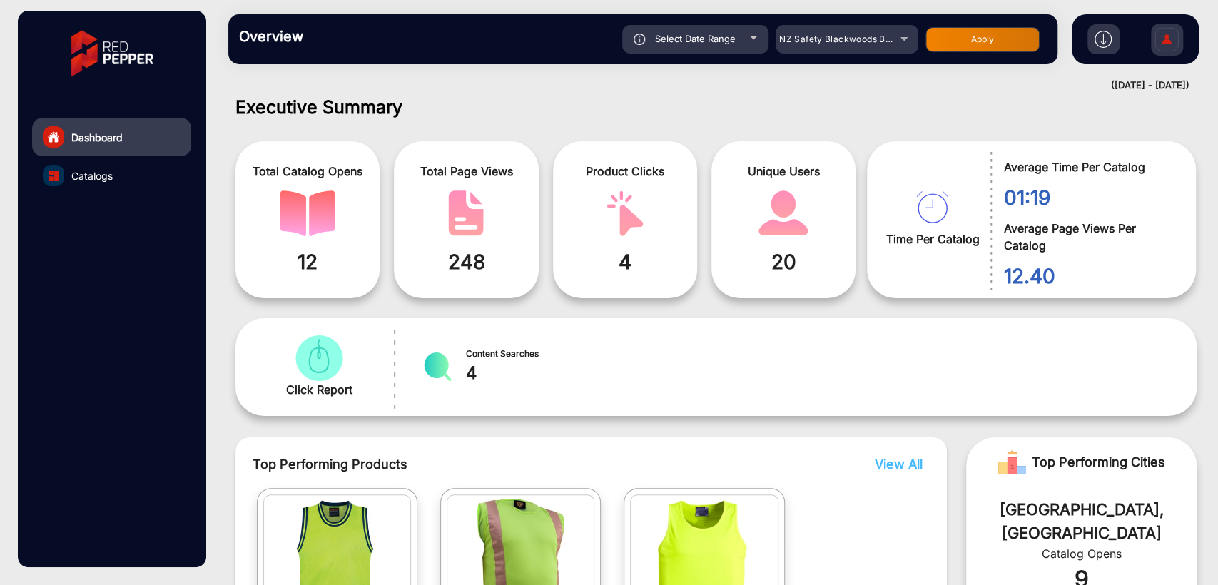
click at [706, 39] on span "Select Date Range" at bounding box center [695, 38] width 81 height 11
type input "8/29/2025"
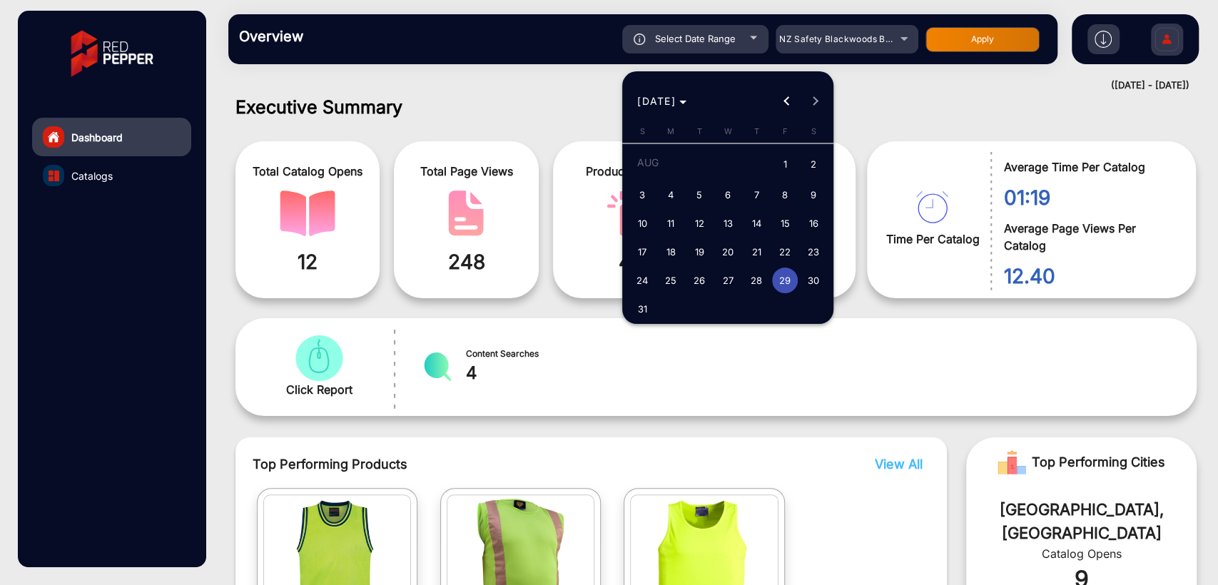
click at [748, 280] on span "28" at bounding box center [756, 281] width 26 height 26
type input "8/28/2025"
click at [748, 280] on span "28" at bounding box center [756, 281] width 26 height 26
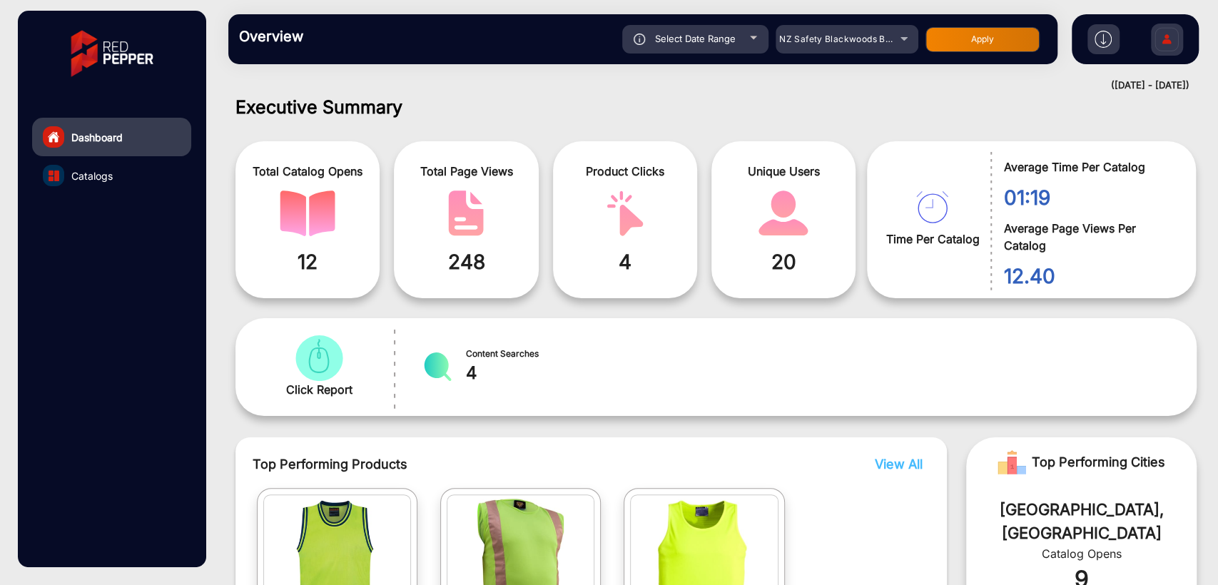
type input "8/28/2025"
click at [974, 49] on button "Apply" at bounding box center [982, 39] width 114 height 25
type input "8/28/2025"
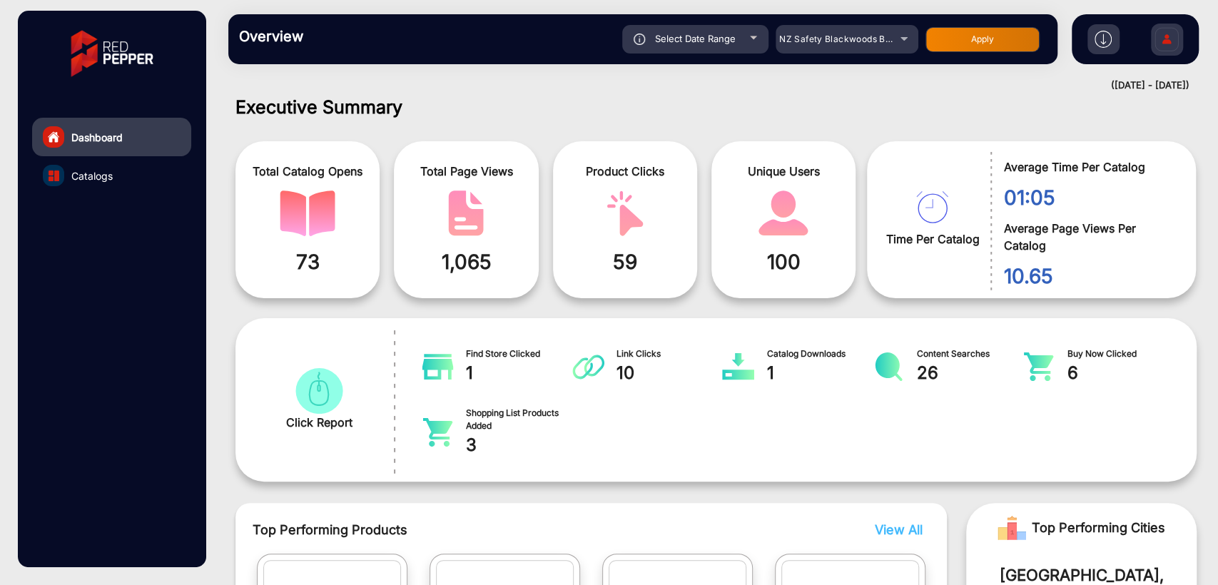
click at [698, 49] on div "Select Date Range" at bounding box center [695, 39] width 146 height 29
type input "8/28/2025"
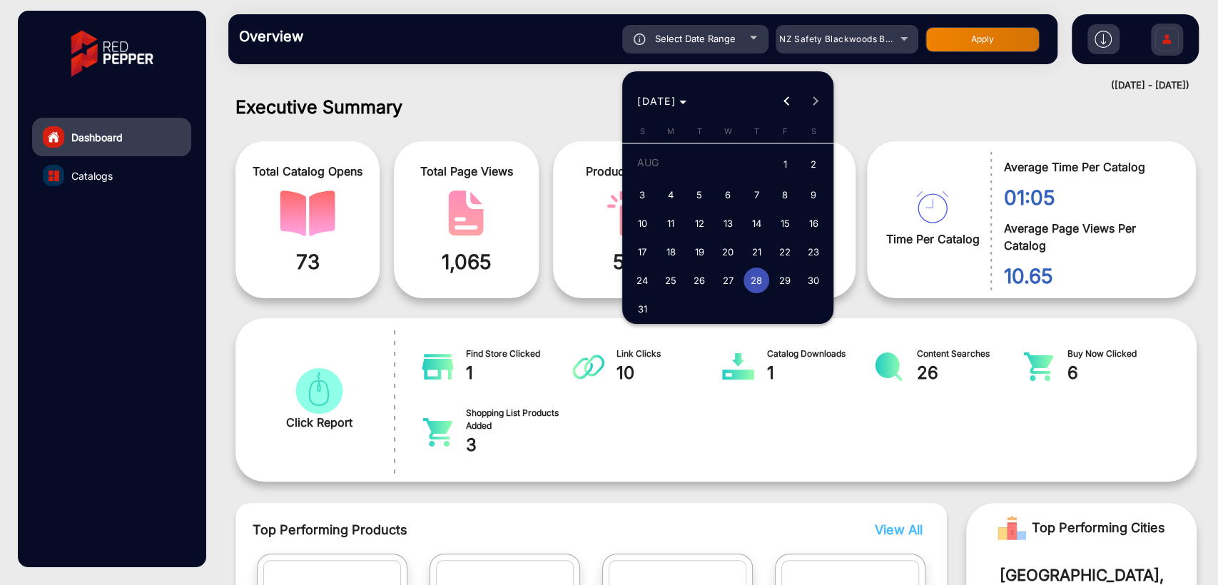
click at [731, 275] on span "27" at bounding box center [728, 281] width 26 height 26
type input "8/27/2025"
click at [731, 275] on span "27" at bounding box center [728, 281] width 26 height 26
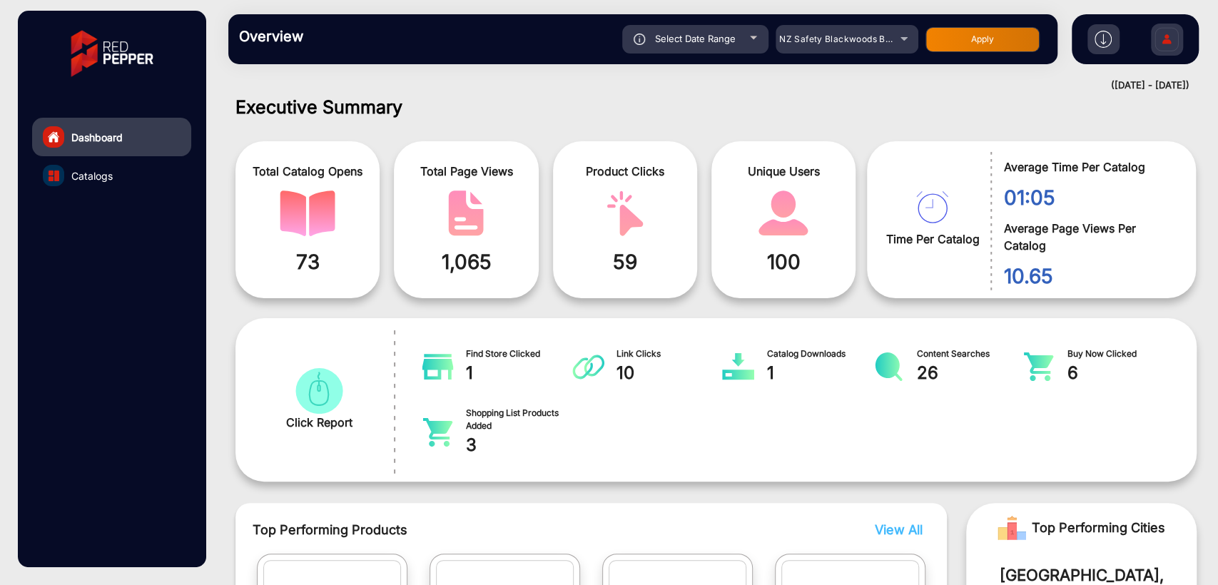
click at [962, 41] on button "Apply" at bounding box center [982, 39] width 114 height 25
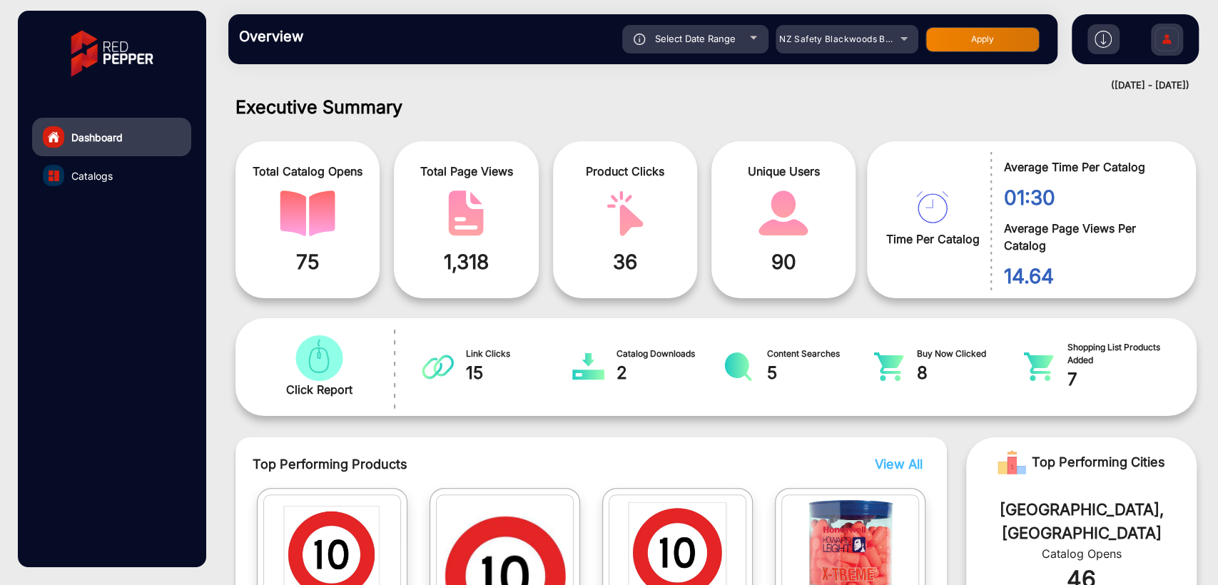
click at [715, 36] on span "Select Date Range" at bounding box center [695, 38] width 81 height 11
type input "8/27/2025"
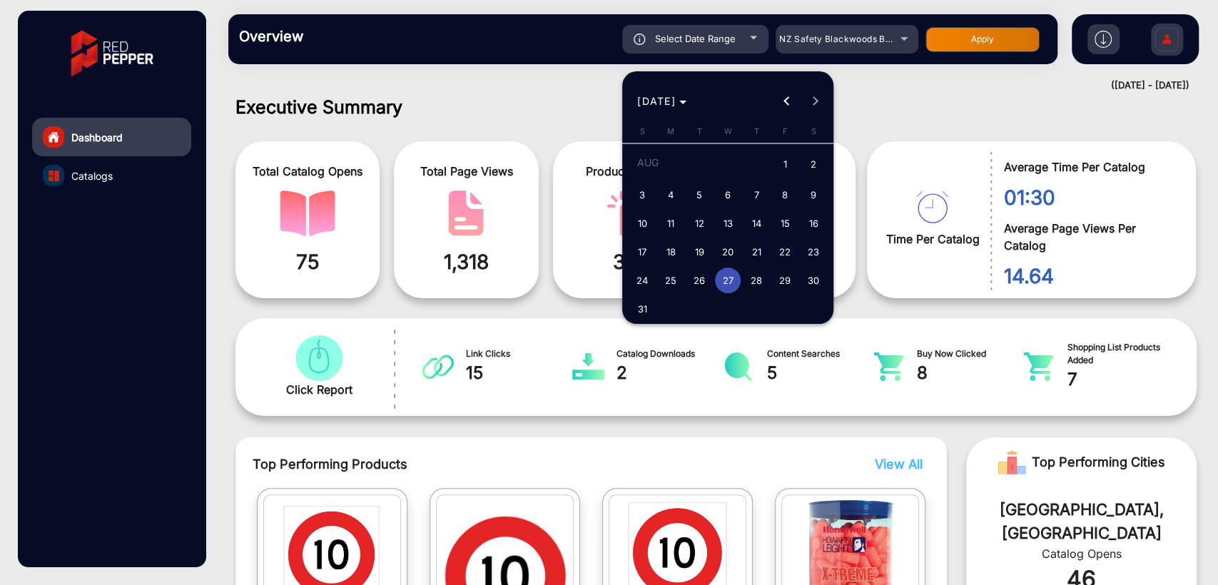
click at [699, 280] on span "26" at bounding box center [699, 281] width 26 height 26
type input "8/26/2025"
click at [699, 280] on span "26" at bounding box center [699, 281] width 26 height 26
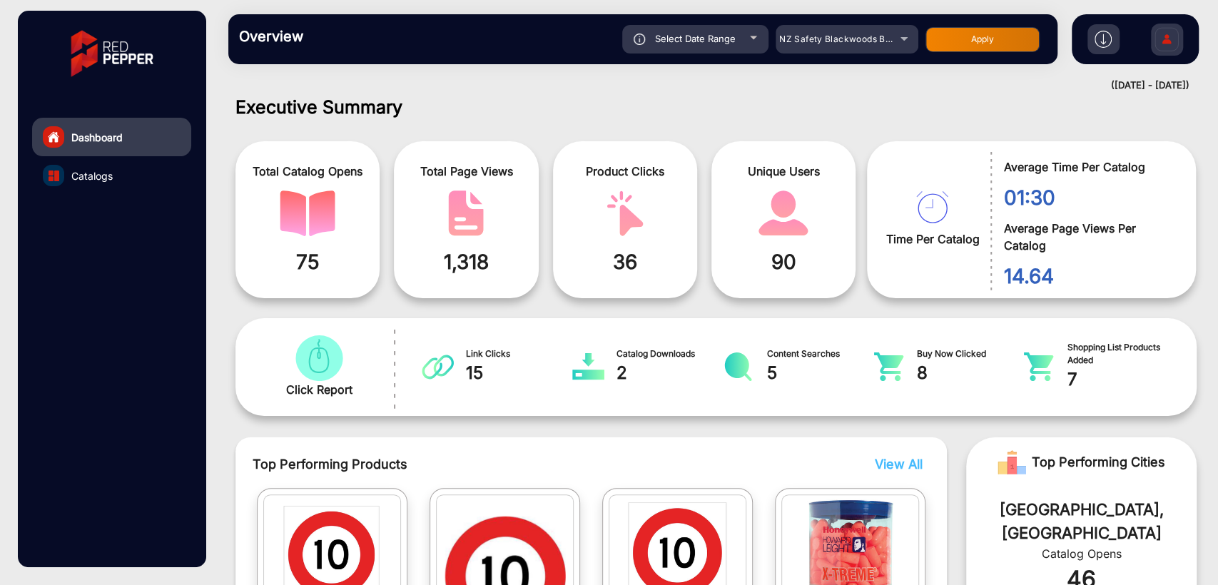
type input "8/26/2025"
click at [970, 49] on button "Apply" at bounding box center [982, 39] width 114 height 25
type input "8/26/2025"
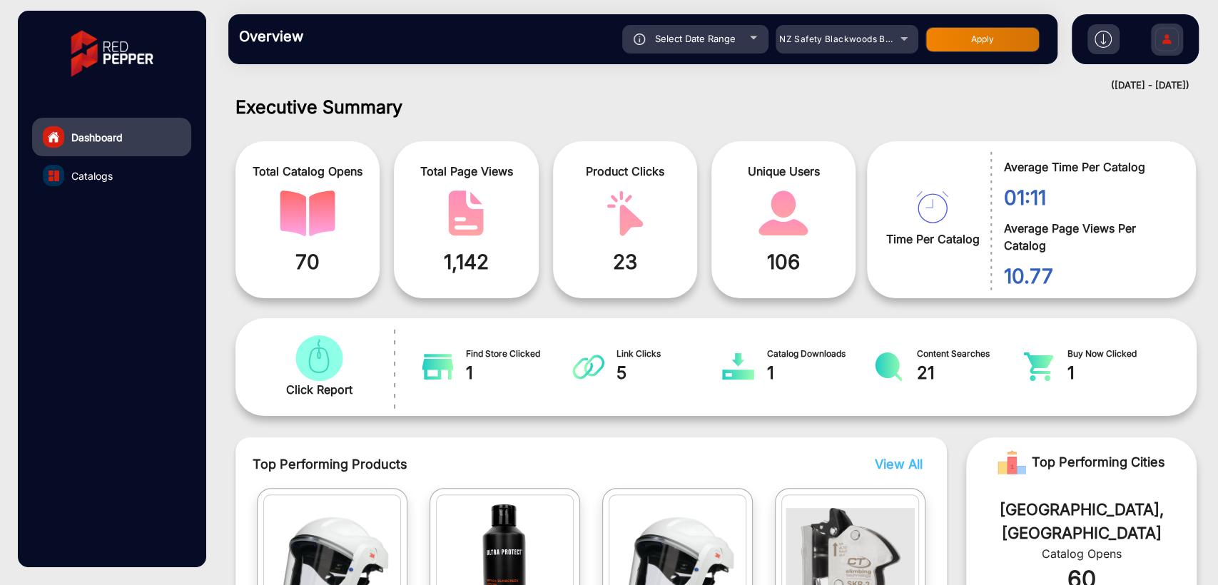
click at [129, 357] on div "Dashboard Catalogs" at bounding box center [112, 289] width 188 height 556
click at [844, 38] on span "NZ Safety Blackwoods Big Book - 2024" at bounding box center [864, 39] width 170 height 11
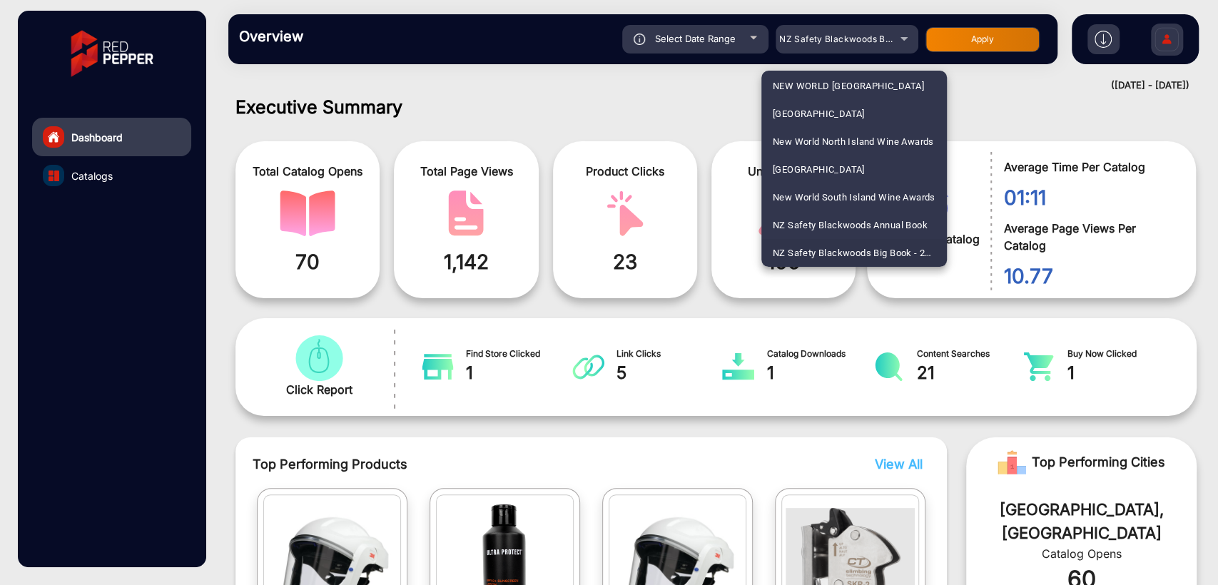
scroll to position [1617, 0]
click at [796, 166] on span "Farm Source" at bounding box center [800, 170] width 54 height 28
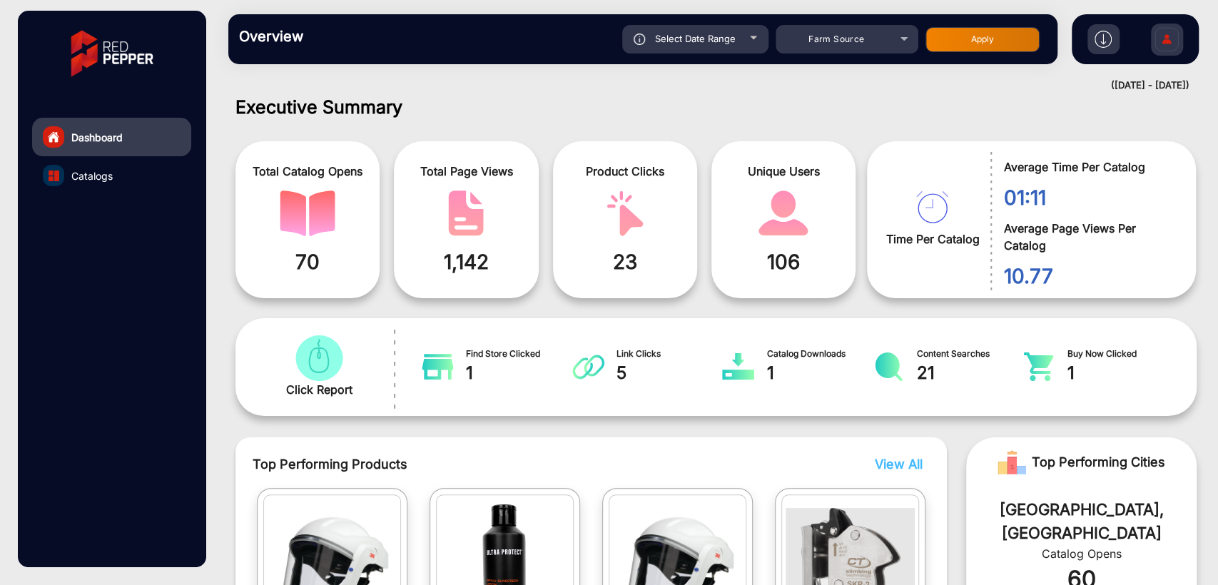
click at [970, 47] on button "Apply" at bounding box center [982, 39] width 114 height 25
type input "8/26/2025"
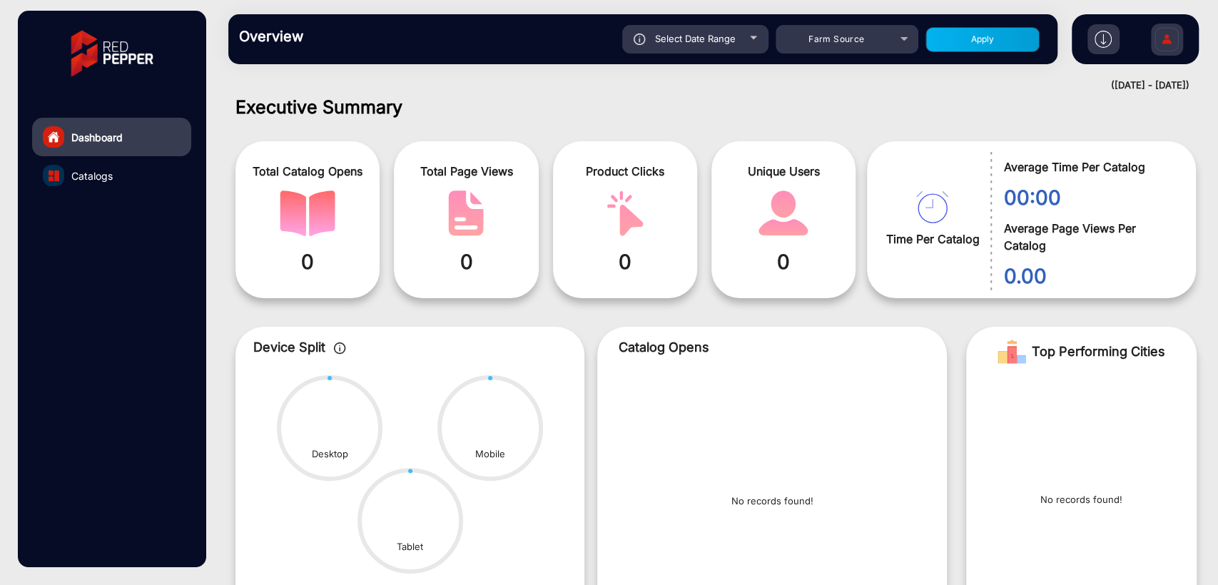
click at [678, 57] on div "Overview Reports Understand what makes your customers tick and learn how they a…" at bounding box center [642, 39] width 829 height 50
click at [711, 41] on span "Select Date Range" at bounding box center [695, 38] width 81 height 11
type input "8/26/2025"
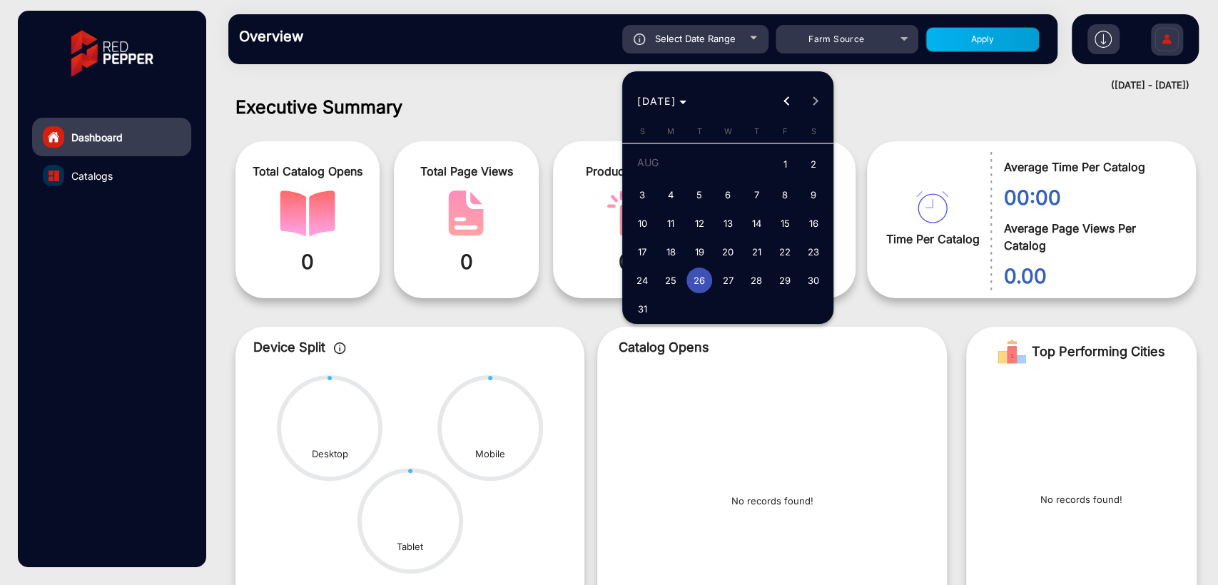
click at [696, 278] on span "26" at bounding box center [699, 281] width 26 height 26
click at [635, 305] on span "31" at bounding box center [642, 309] width 26 height 26
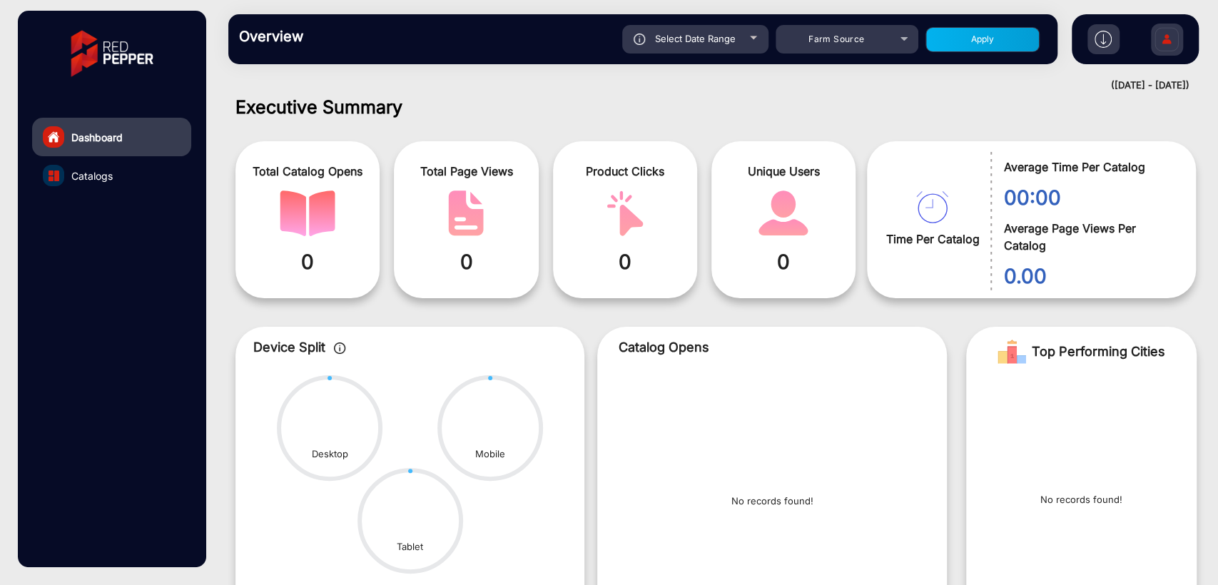
type input "8/31/2025"
click at [995, 46] on button "Apply" at bounding box center [982, 39] width 114 height 25
type input "8/26/2025"
type input "8/31/2025"
click at [823, 34] on span "Farm Source" at bounding box center [836, 39] width 56 height 11
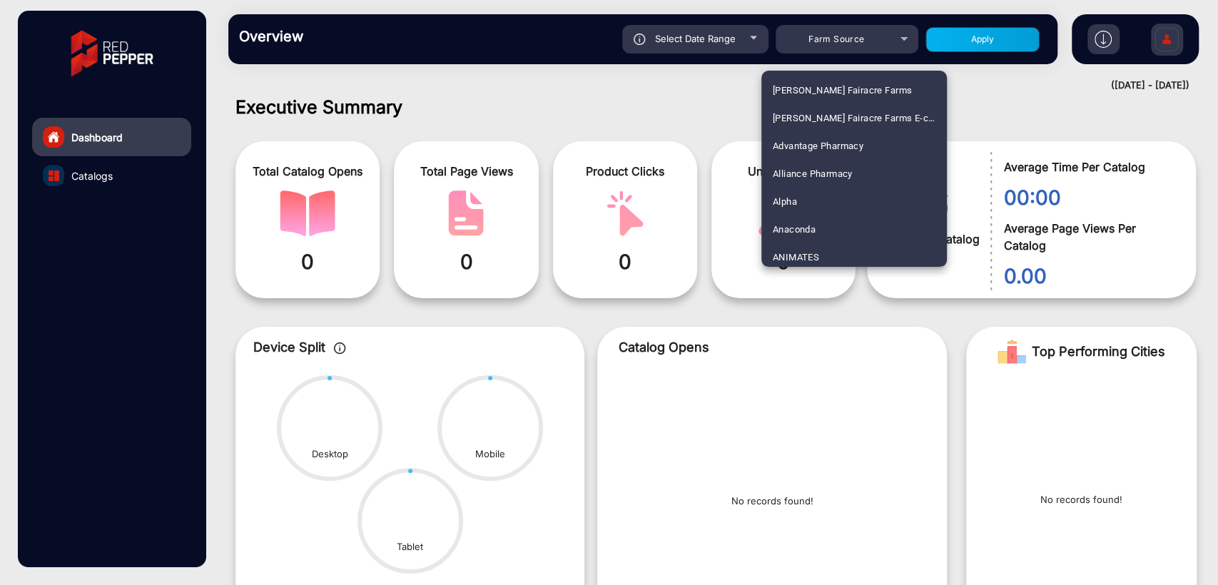
scroll to position [1535, 0]
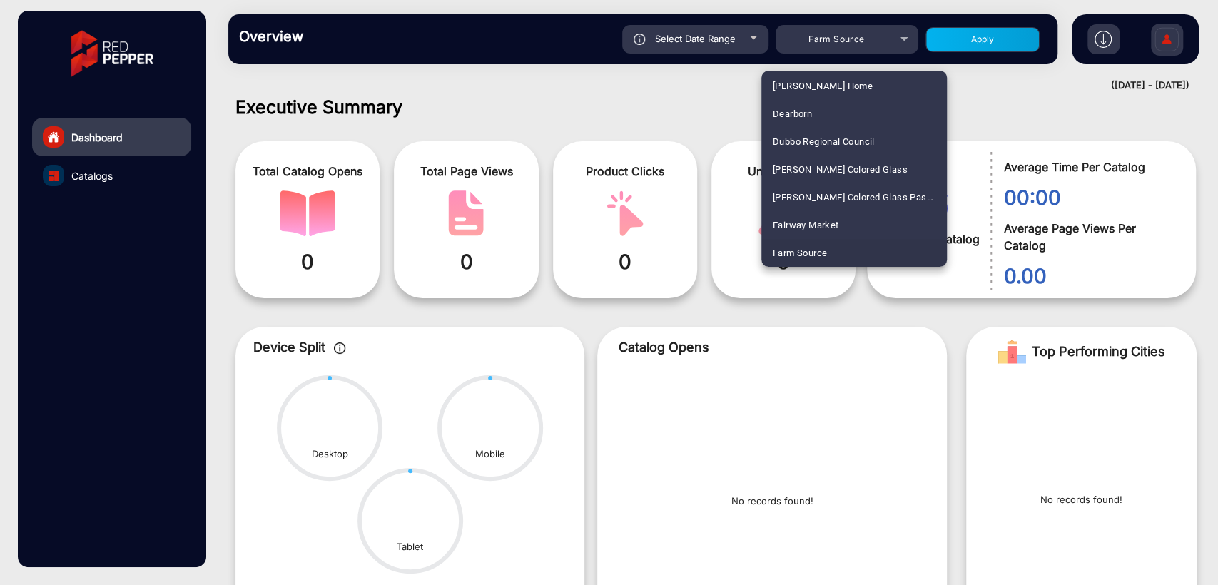
click at [829, 36] on div at bounding box center [609, 292] width 1218 height 585
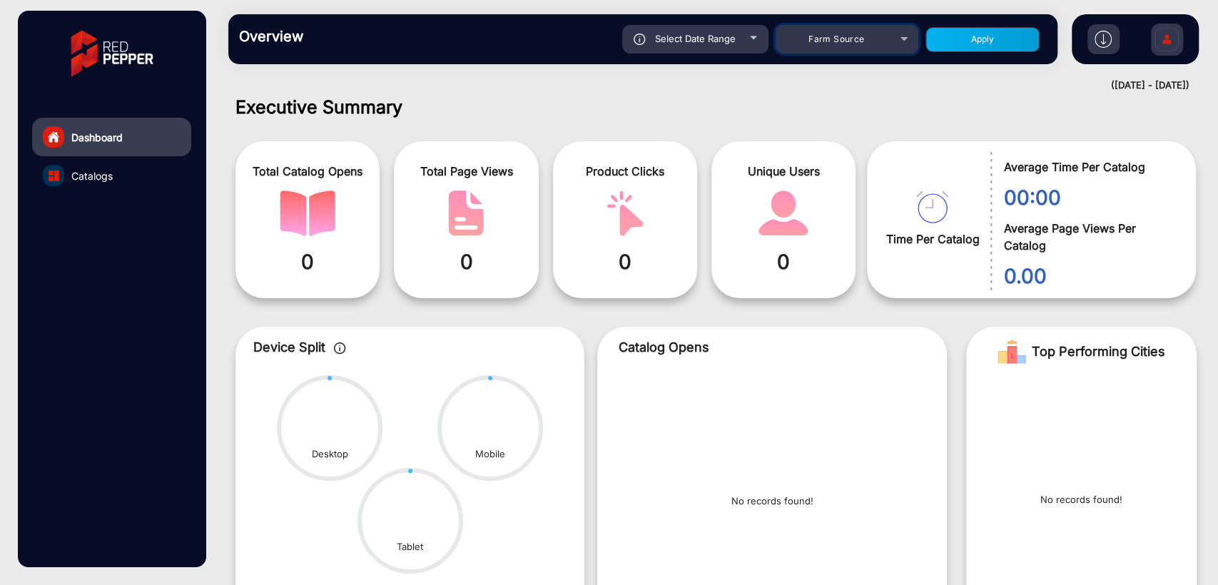
click at [817, 41] on span "Farm Source" at bounding box center [836, 39] width 56 height 11
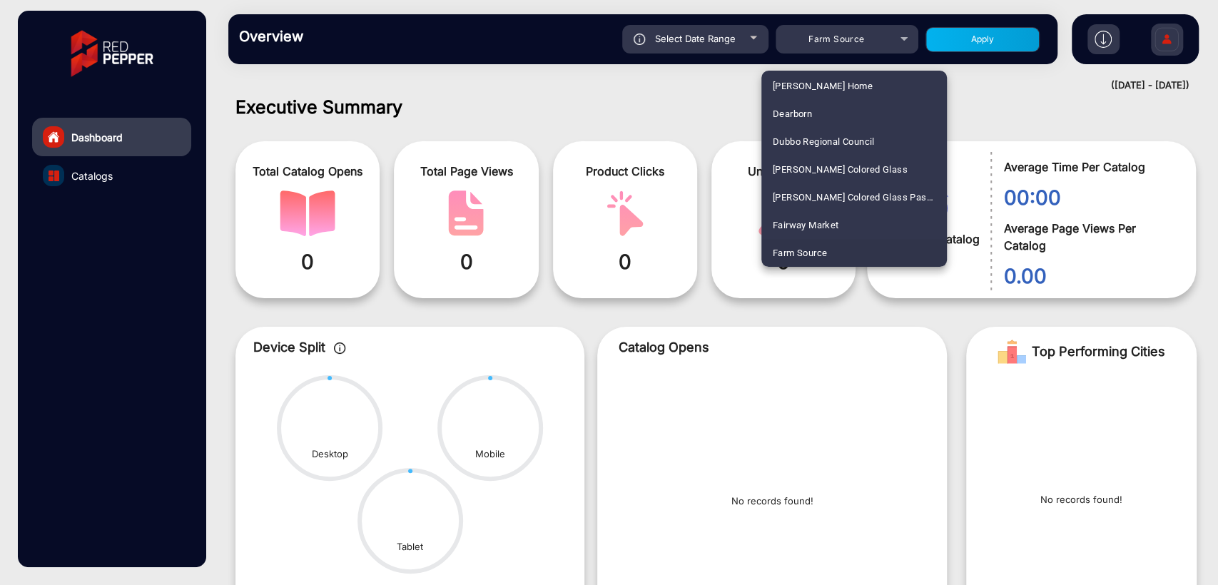
scroll to position [1228, 0]
click at [795, 160] on span "Caraluzzis" at bounding box center [795, 170] width 44 height 28
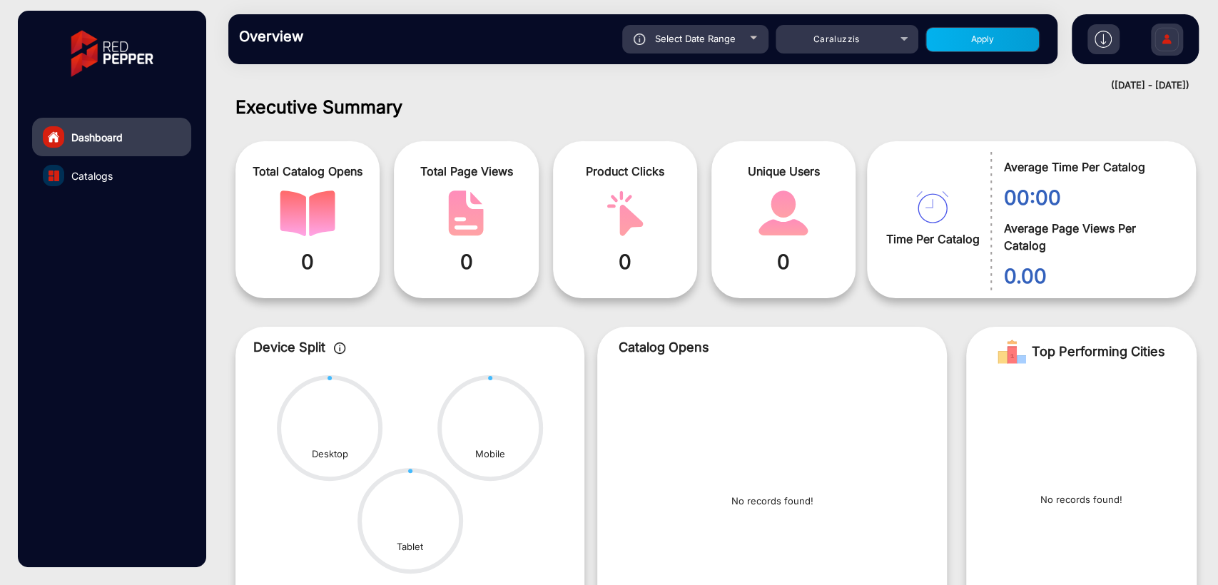
click at [986, 50] on button "Apply" at bounding box center [982, 39] width 114 height 25
type input "8/26/2025"
type input "8/31/2025"
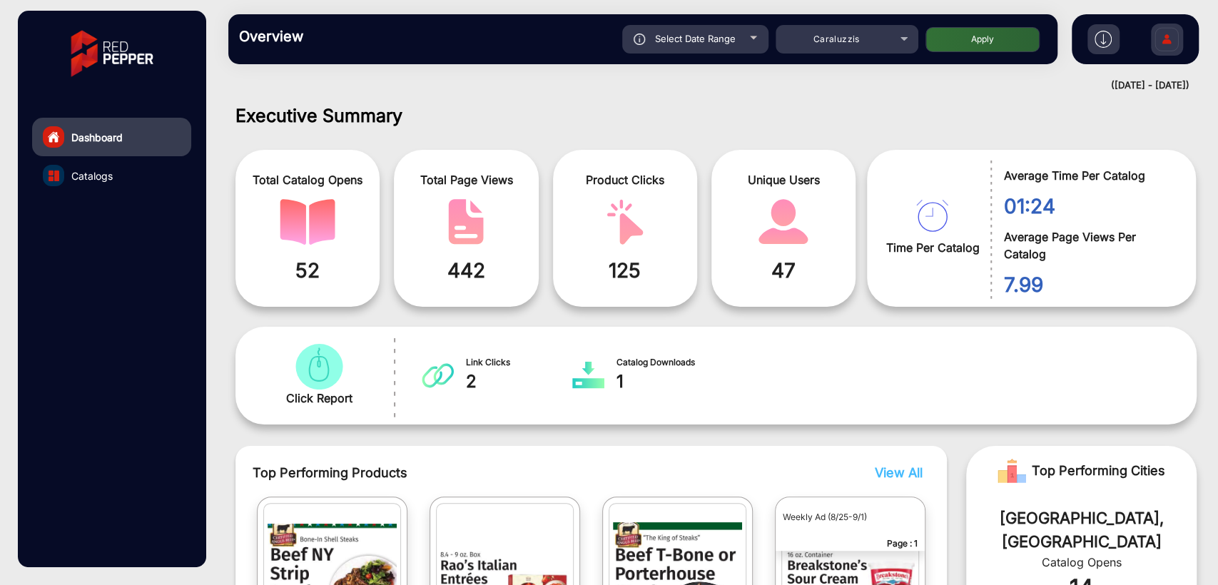
scroll to position [0, 0]
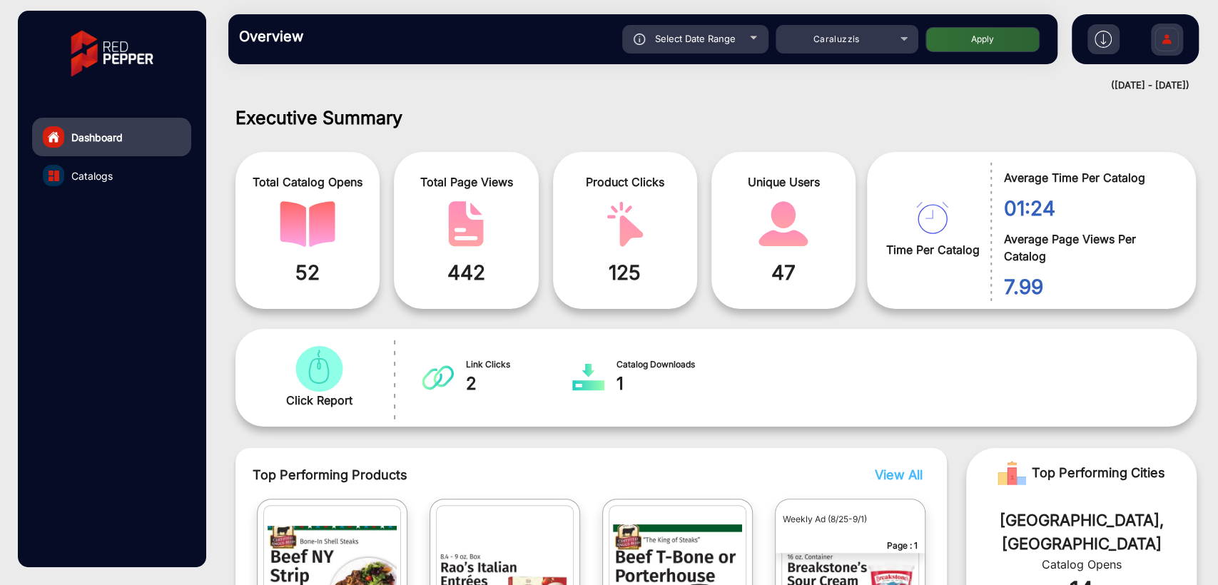
click at [728, 49] on div "Select Date Range" at bounding box center [695, 39] width 146 height 29
type input "8/26/2025"
type input "8/31/2025"
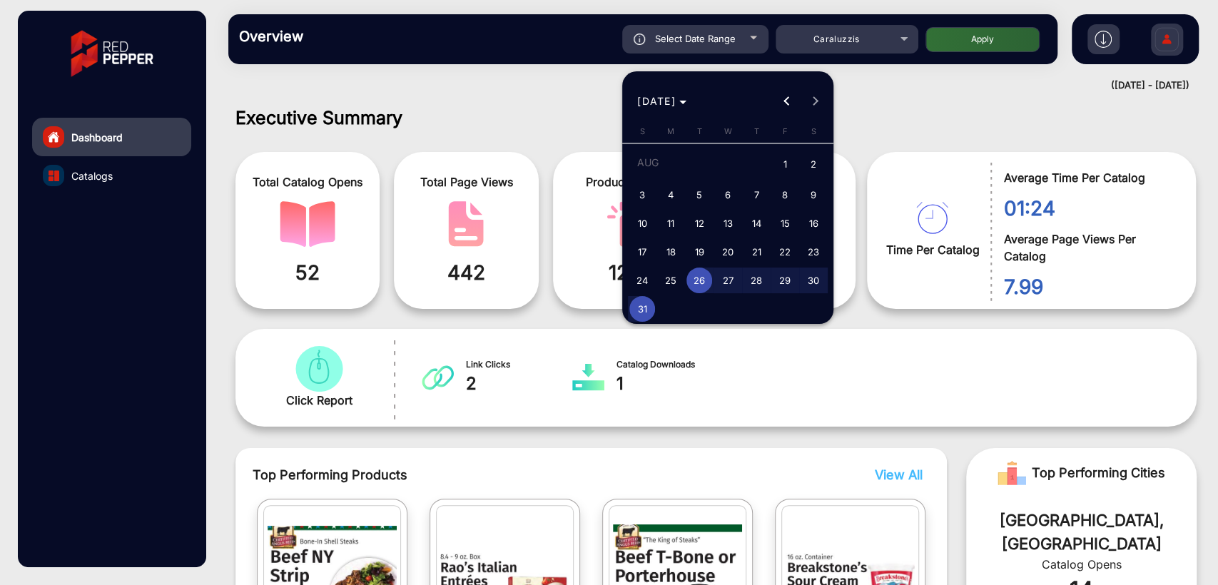
click at [645, 305] on span "31" at bounding box center [642, 309] width 26 height 26
type input "8/31/2025"
click at [645, 305] on span "31" at bounding box center [642, 309] width 26 height 26
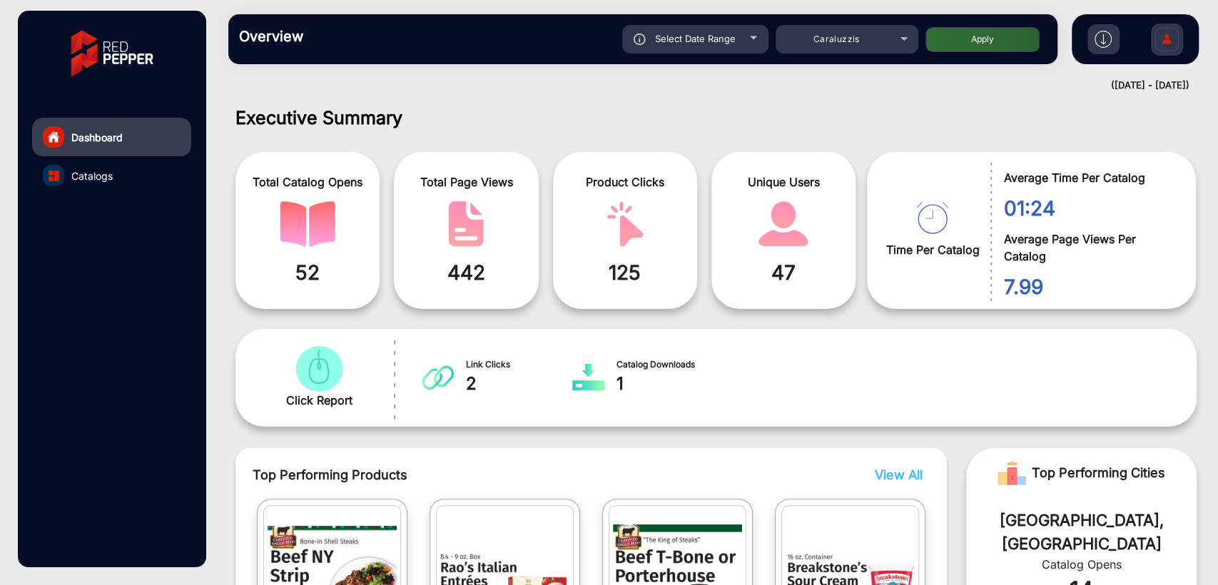
type input "8/31/2025"
click at [972, 45] on button "Apply" at bounding box center [982, 39] width 114 height 25
type input "8/31/2025"
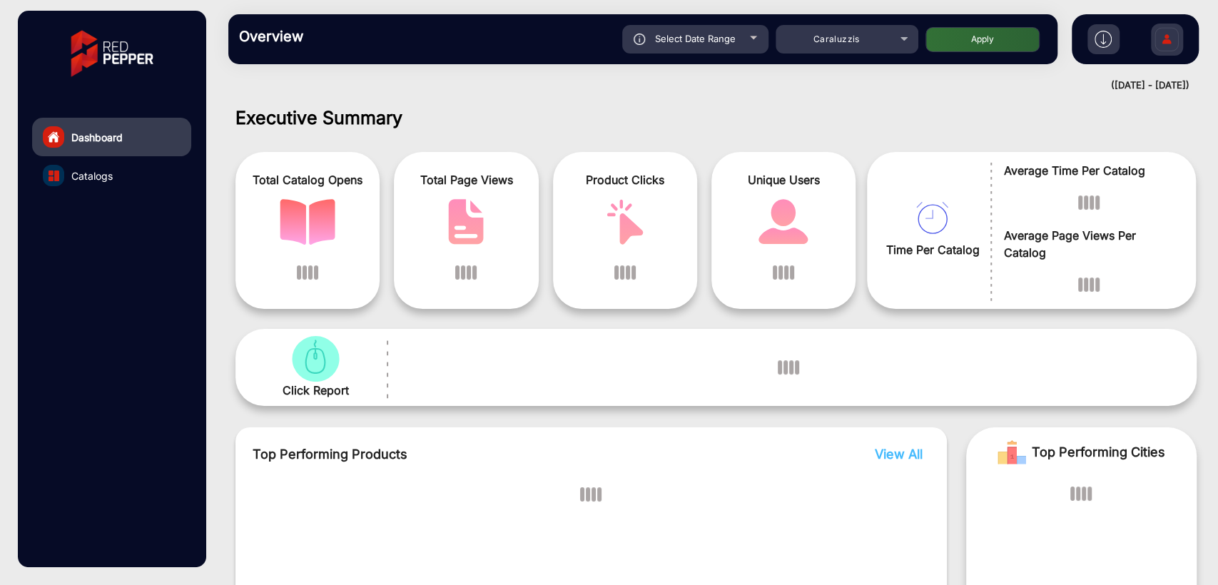
scroll to position [11, 0]
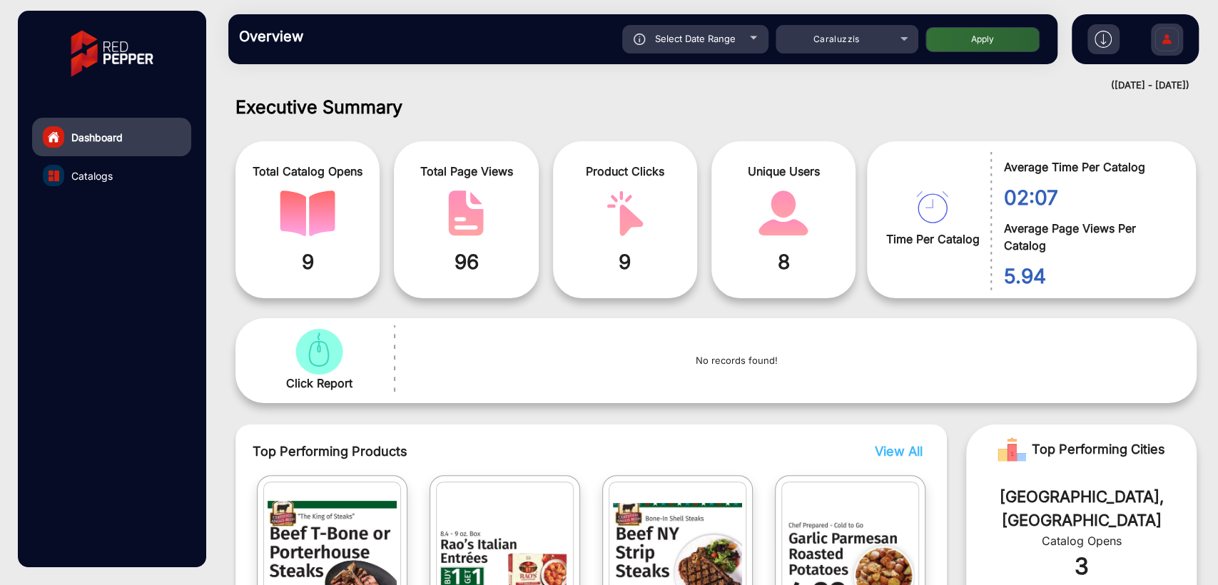
click at [731, 40] on span "Select Date Range" at bounding box center [695, 38] width 81 height 11
type input "8/31/2025"
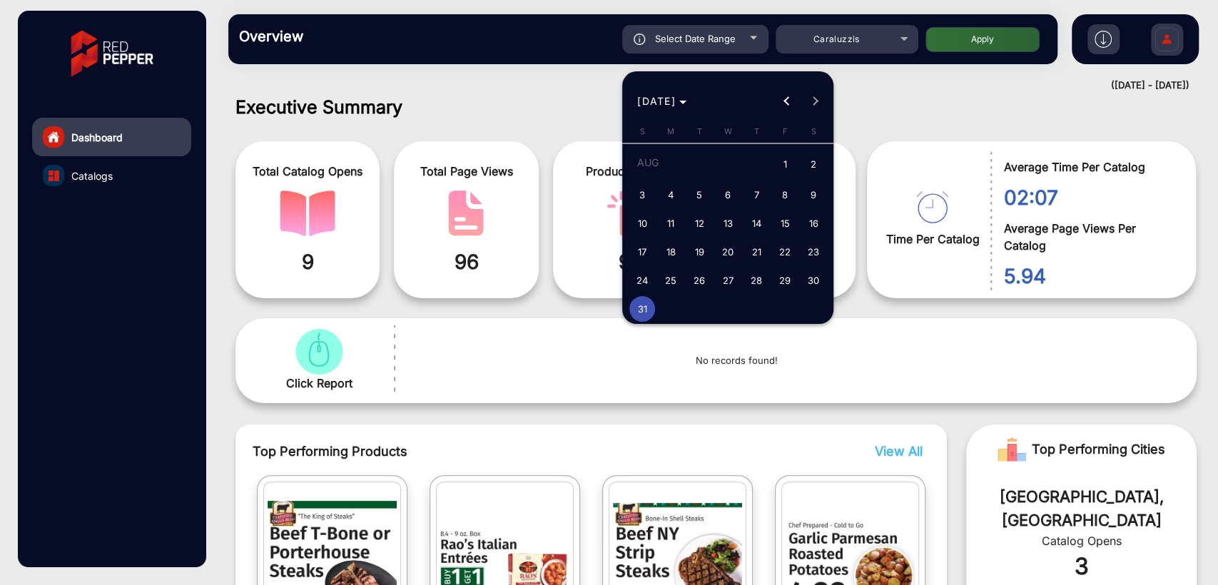
click at [807, 273] on span "30" at bounding box center [813, 281] width 26 height 26
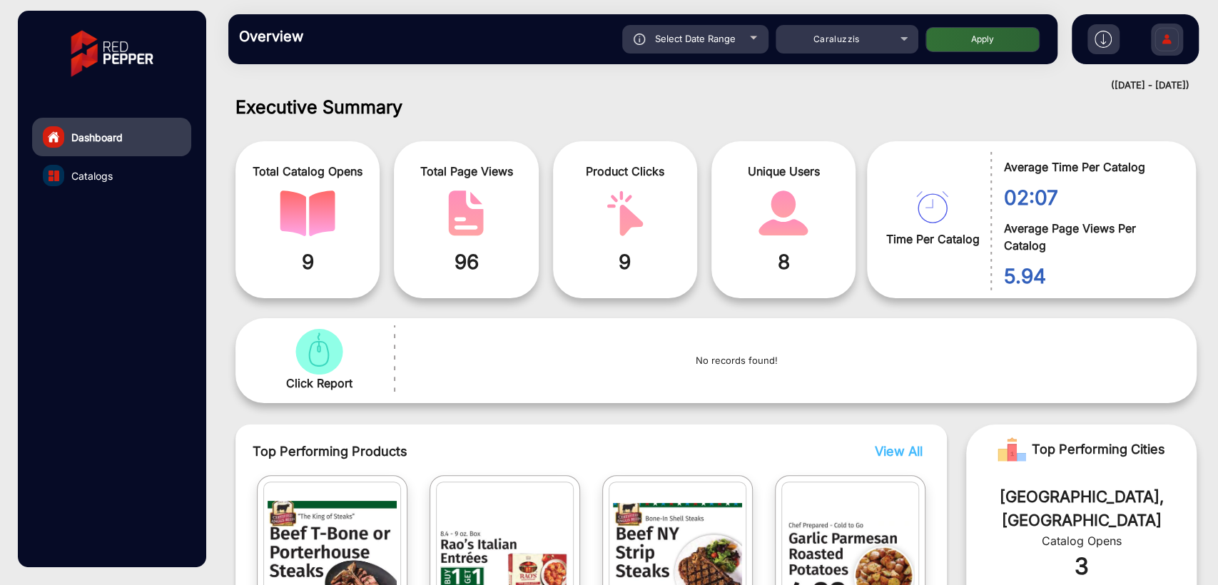
click at [962, 41] on button "Apply" at bounding box center [982, 39] width 114 height 25
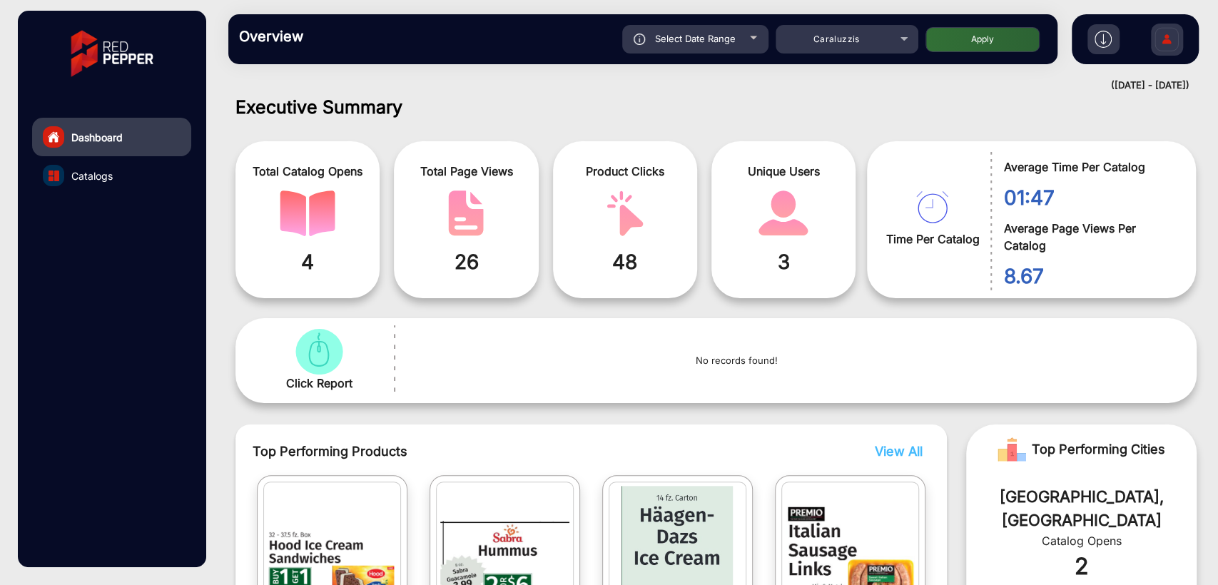
click at [679, 36] on span "Select Date Range" at bounding box center [695, 38] width 81 height 11
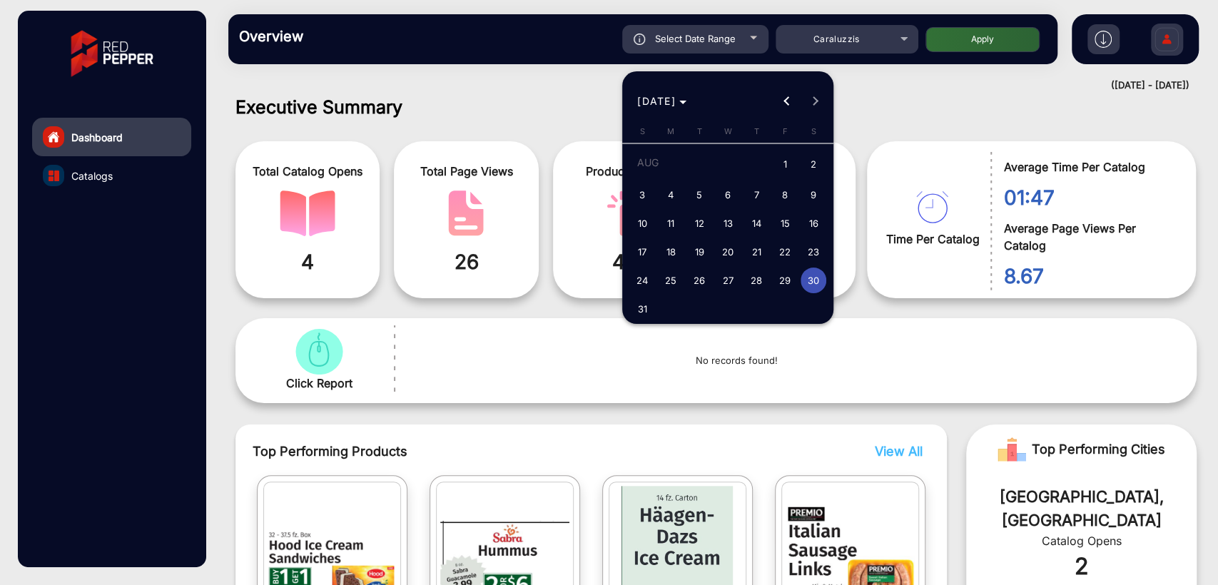
click at [783, 281] on span "29" at bounding box center [785, 281] width 26 height 26
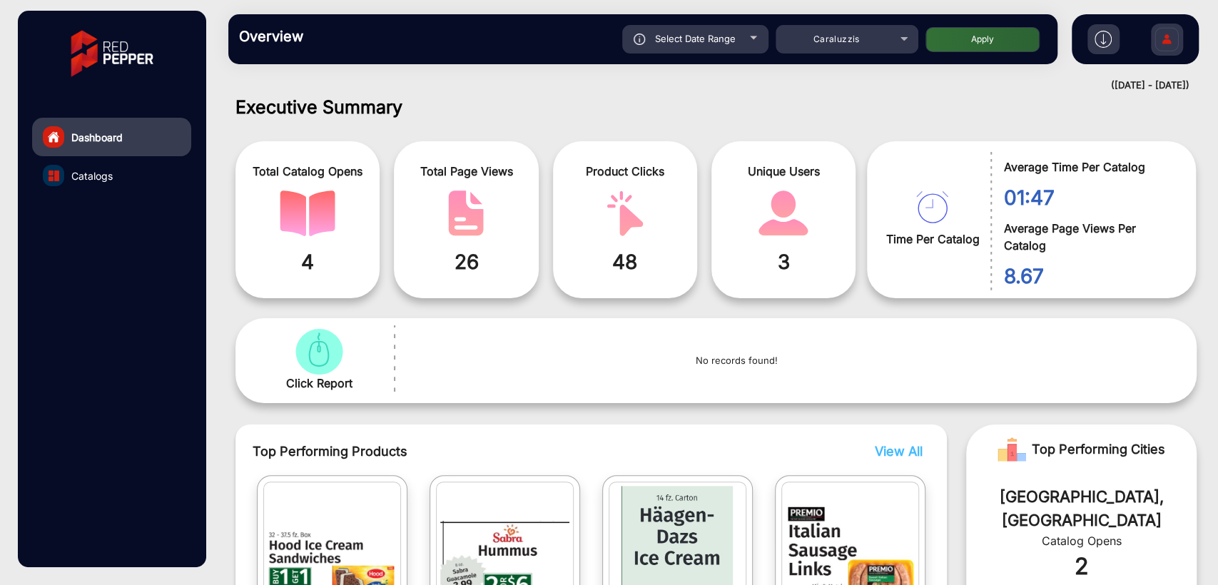
click at [968, 41] on button "Apply" at bounding box center [982, 39] width 114 height 25
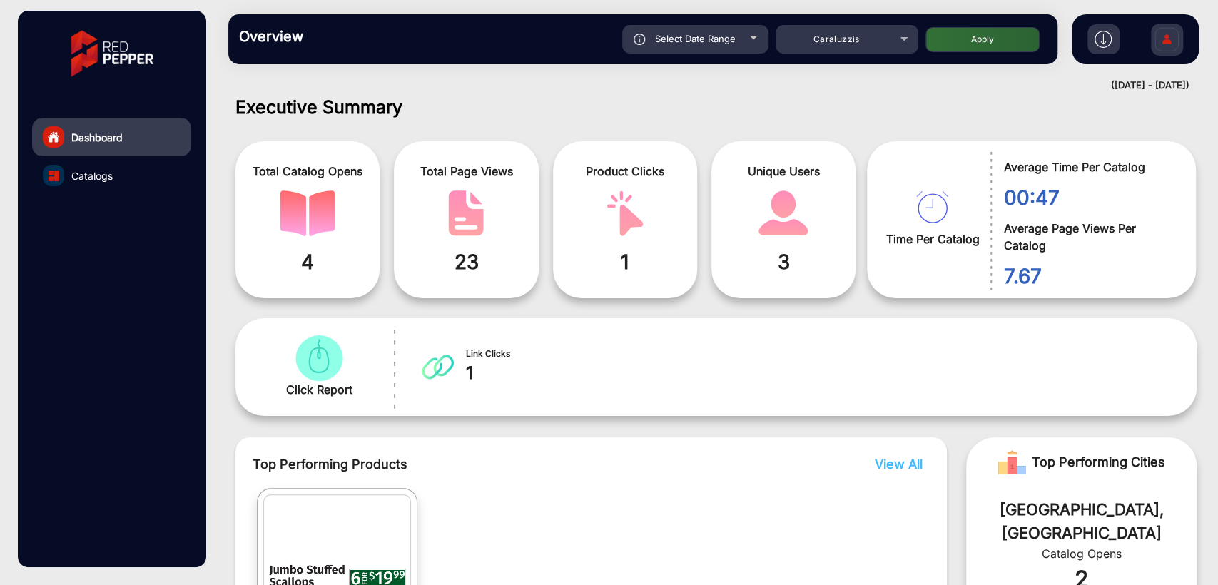
click at [698, 22] on div "Overview Reports Understand what makes your customers tick and learn how they a…" at bounding box center [642, 39] width 829 height 50
click at [702, 34] on span "Select Date Range" at bounding box center [695, 38] width 81 height 11
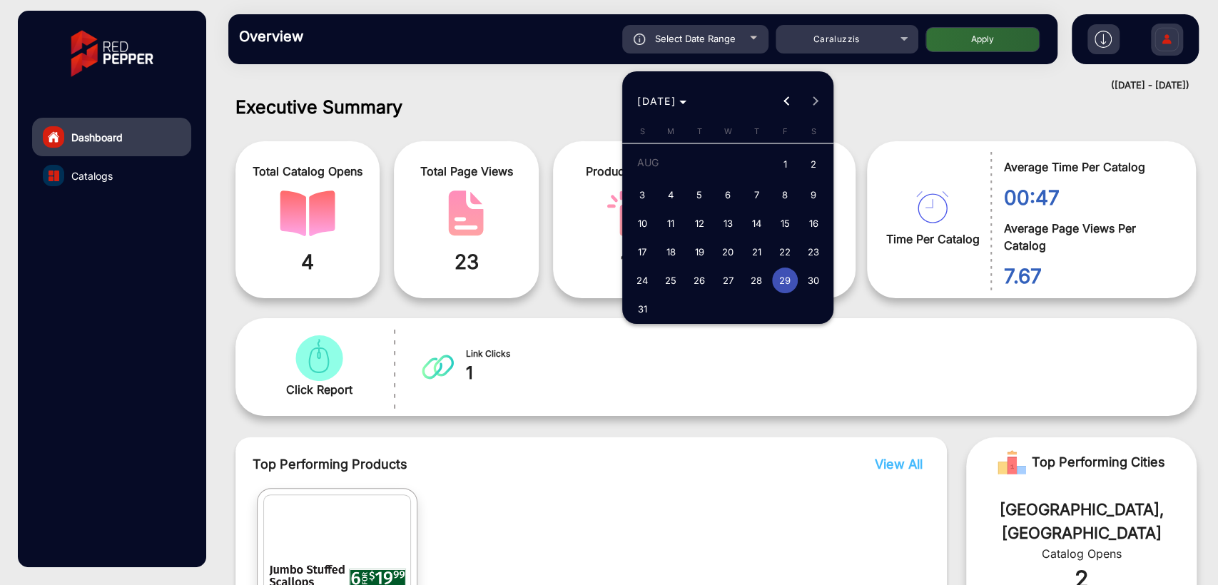
click at [755, 283] on span "28" at bounding box center [756, 281] width 26 height 26
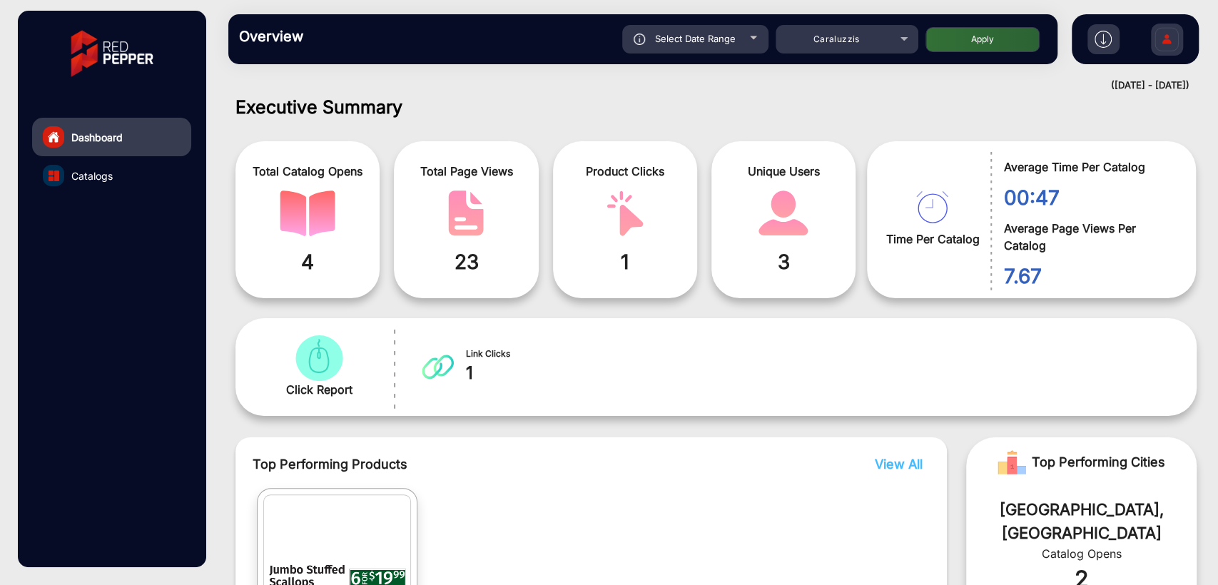
click at [976, 41] on button "Apply" at bounding box center [982, 39] width 114 height 25
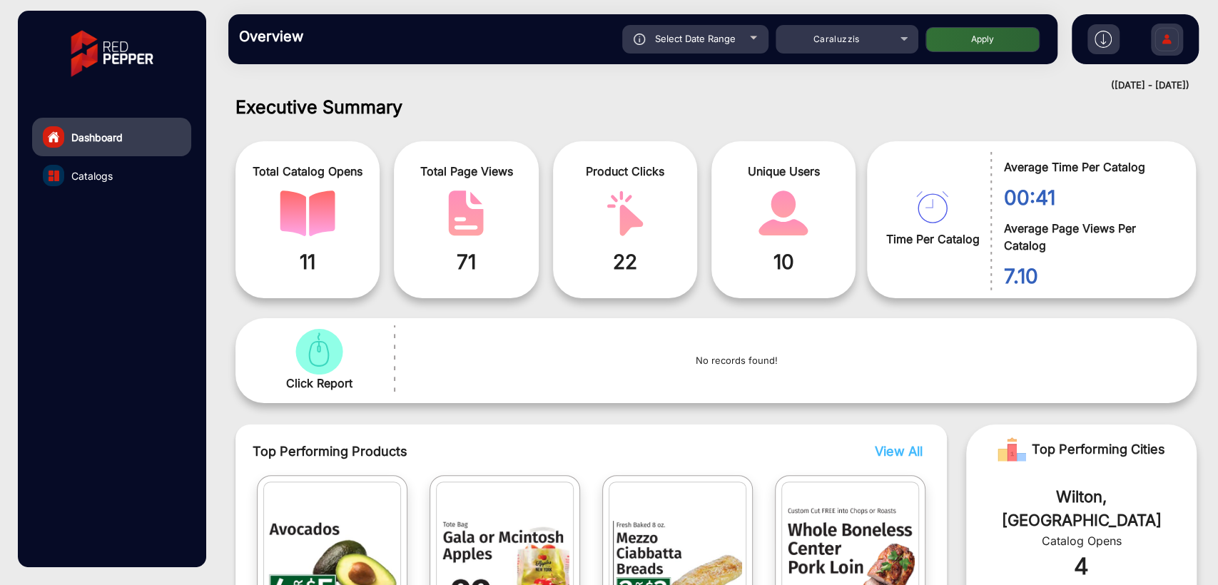
click at [122, 278] on div "Dashboard Catalogs" at bounding box center [112, 289] width 188 height 556
click at [838, 38] on span "Caraluzzis" at bounding box center [836, 39] width 46 height 11
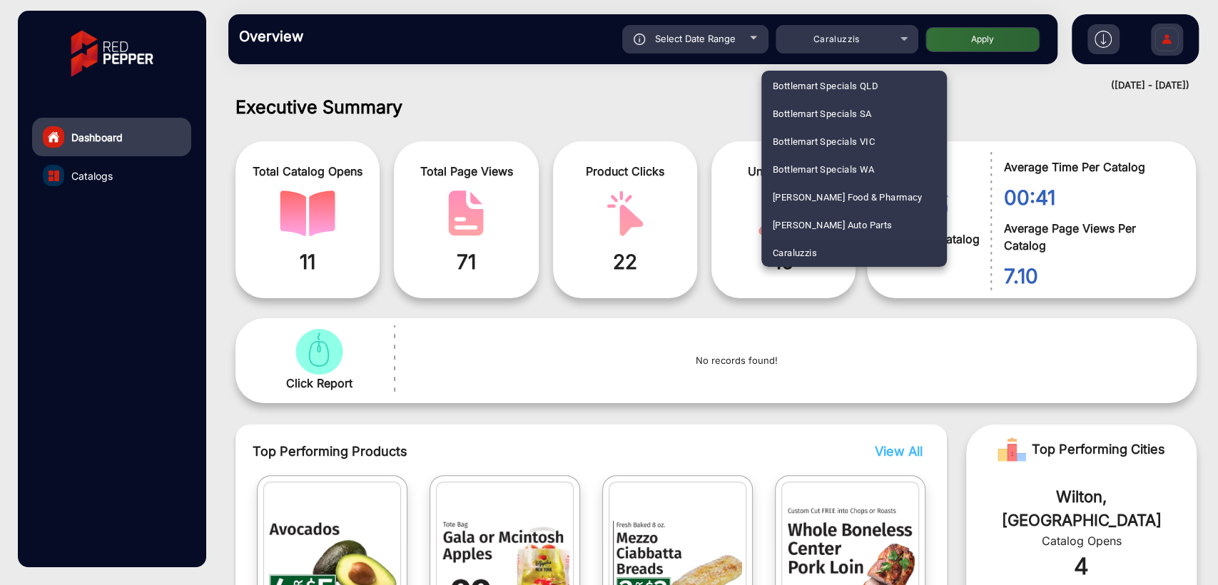
scroll to position [2953, 0]
click at [840, 167] on span "NZ Safety Blackwoods Annual Book" at bounding box center [850, 170] width 155 height 28
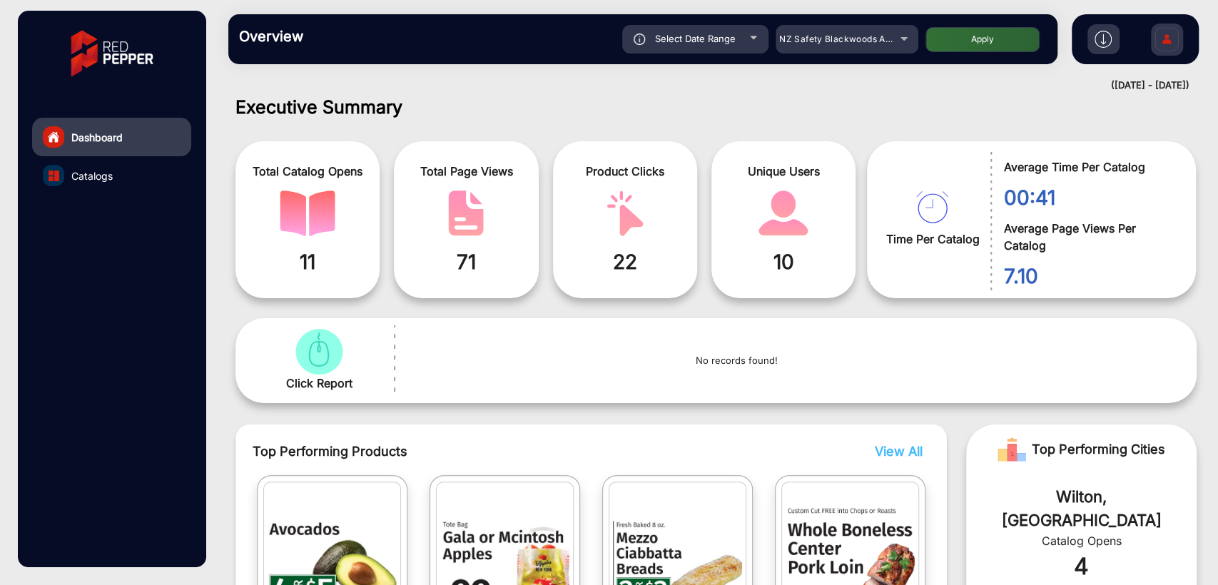
click at [970, 46] on button "Apply" at bounding box center [982, 39] width 114 height 25
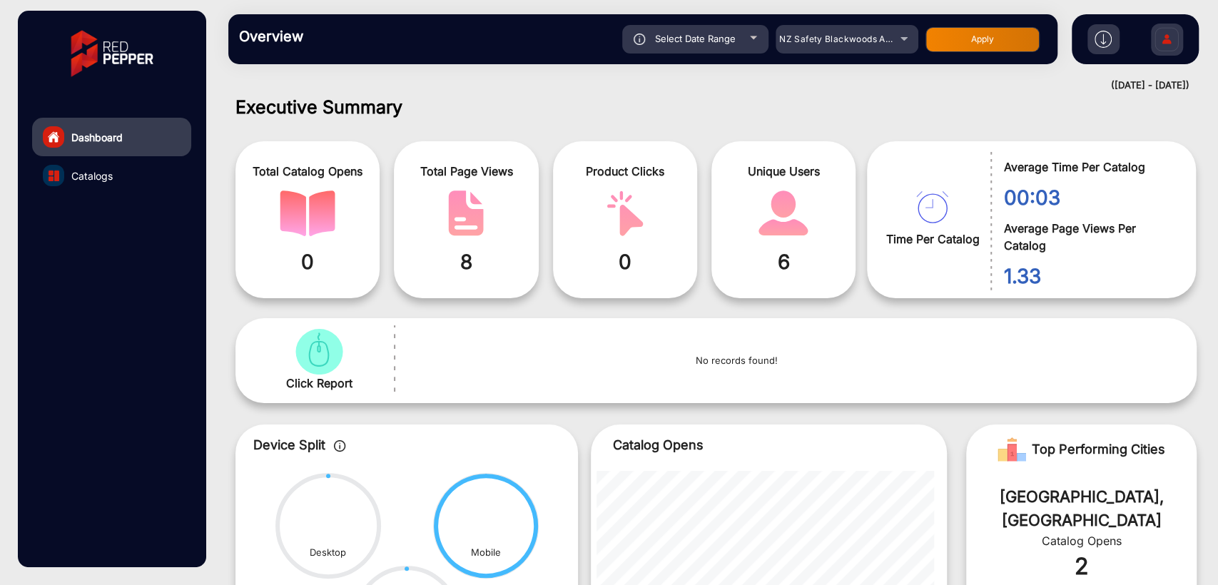
click at [714, 53] on div "Select Date Range 8/28/2025 8/28/2025 – 8/28/2025 8/28/2025" at bounding box center [695, 39] width 146 height 29
click at [726, 44] on div "Select Date Range" at bounding box center [695, 39] width 146 height 29
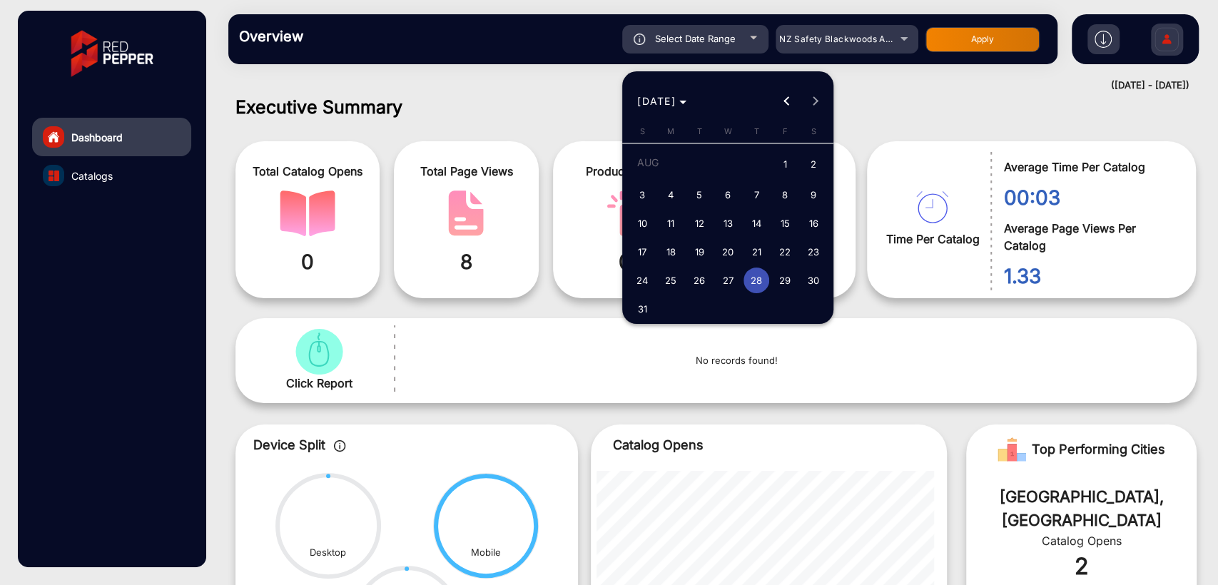
click at [636, 305] on span "31" at bounding box center [642, 309] width 26 height 26
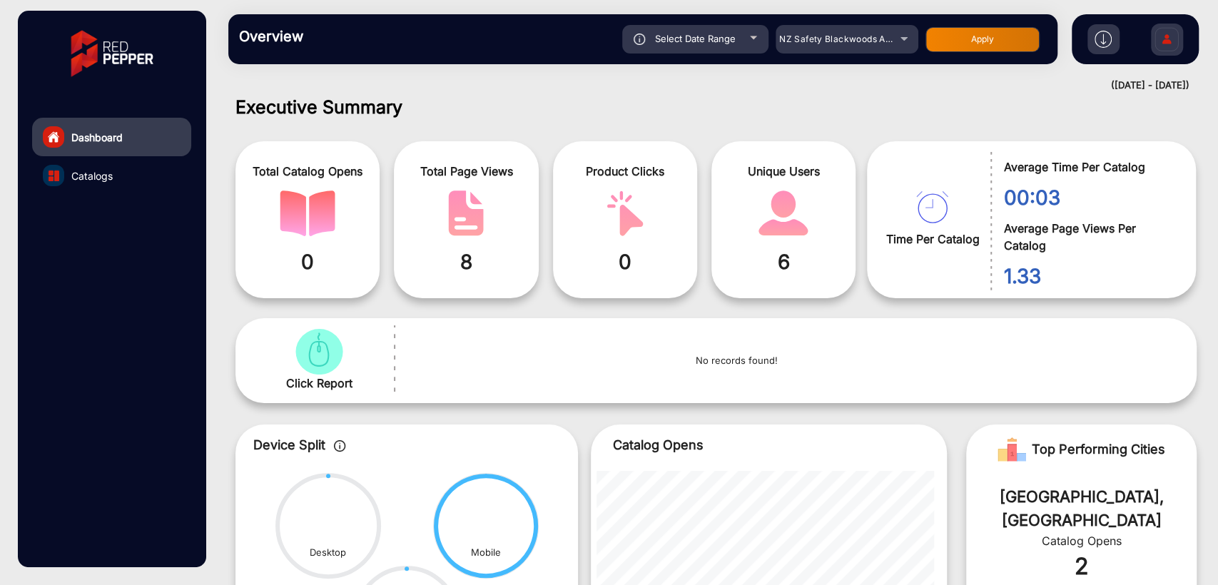
click at [964, 41] on button "Apply" at bounding box center [982, 39] width 114 height 25
click at [995, 43] on button "Apply" at bounding box center [982, 39] width 114 height 25
click at [658, 39] on span "Select Date Range" at bounding box center [695, 38] width 81 height 11
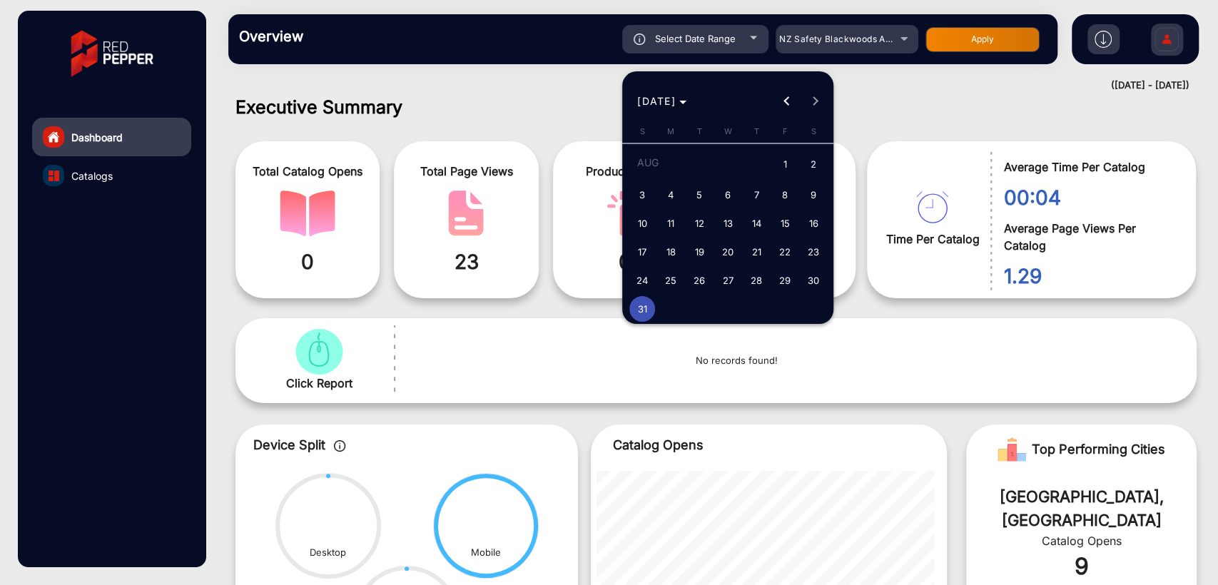
click at [813, 284] on span "30" at bounding box center [813, 281] width 26 height 26
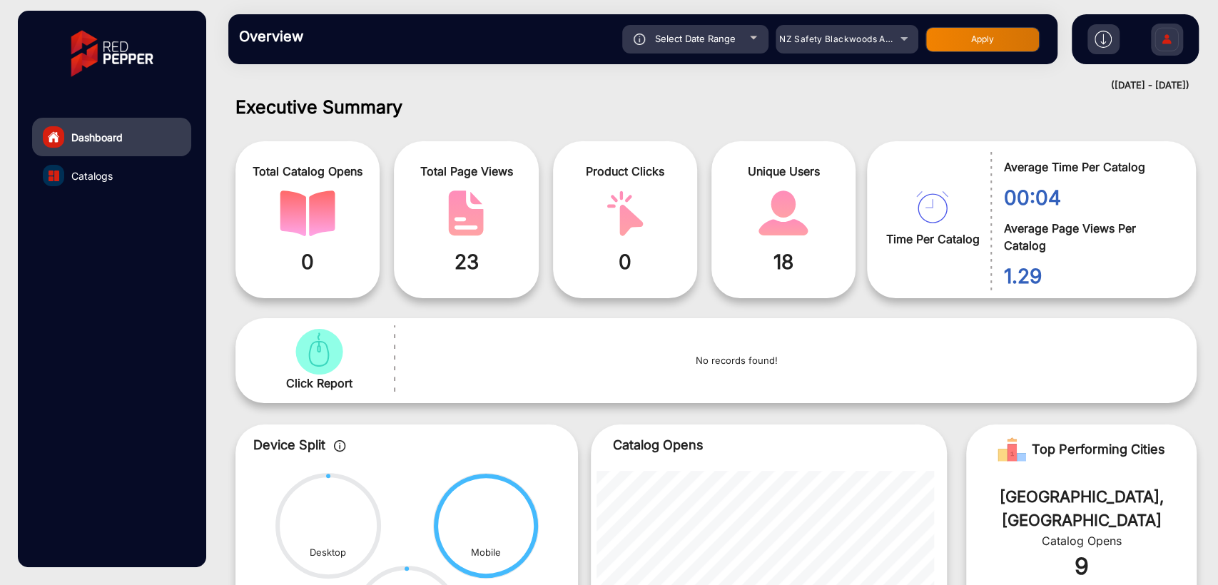
click at [963, 60] on div "Overview Reports Understand what makes your customers tick and learn how they a…" at bounding box center [642, 39] width 829 height 50
click at [972, 44] on button "Apply" at bounding box center [982, 39] width 114 height 25
click at [717, 36] on span "Select Date Range" at bounding box center [695, 38] width 81 height 11
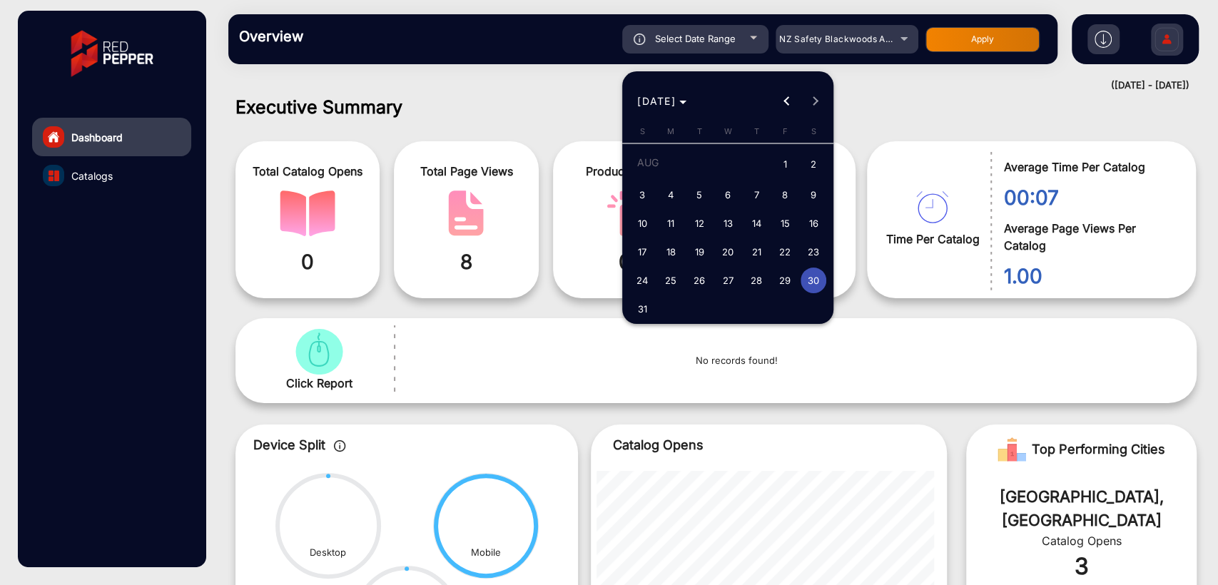
click at [786, 287] on span "29" at bounding box center [785, 281] width 26 height 26
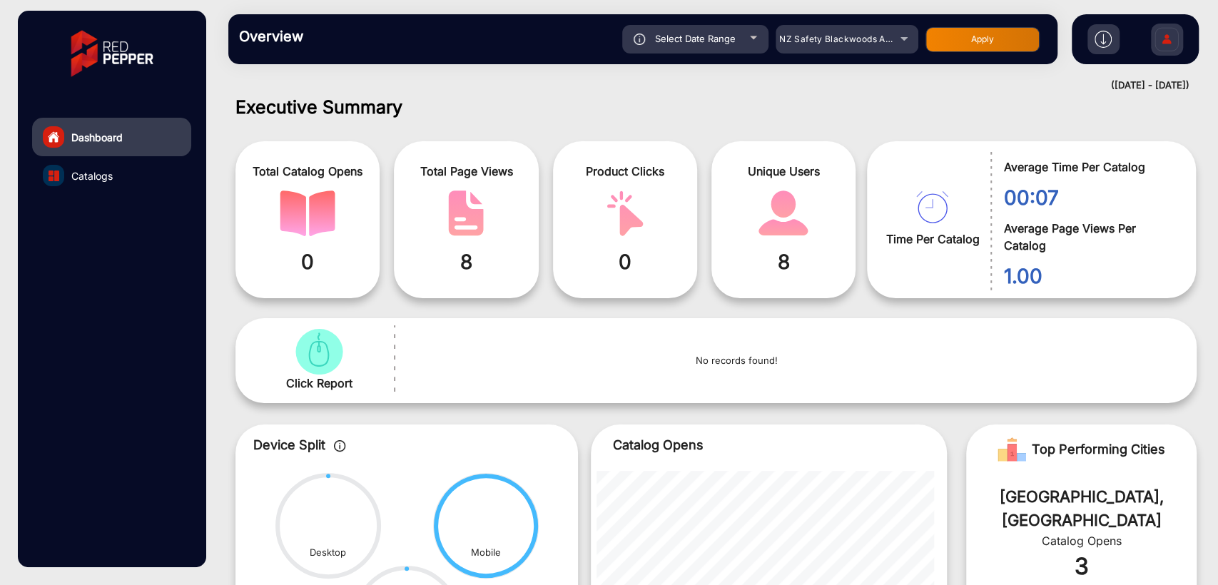
click at [960, 37] on button "Apply" at bounding box center [982, 39] width 114 height 25
click at [701, 33] on span "Select Date Range" at bounding box center [695, 38] width 81 height 11
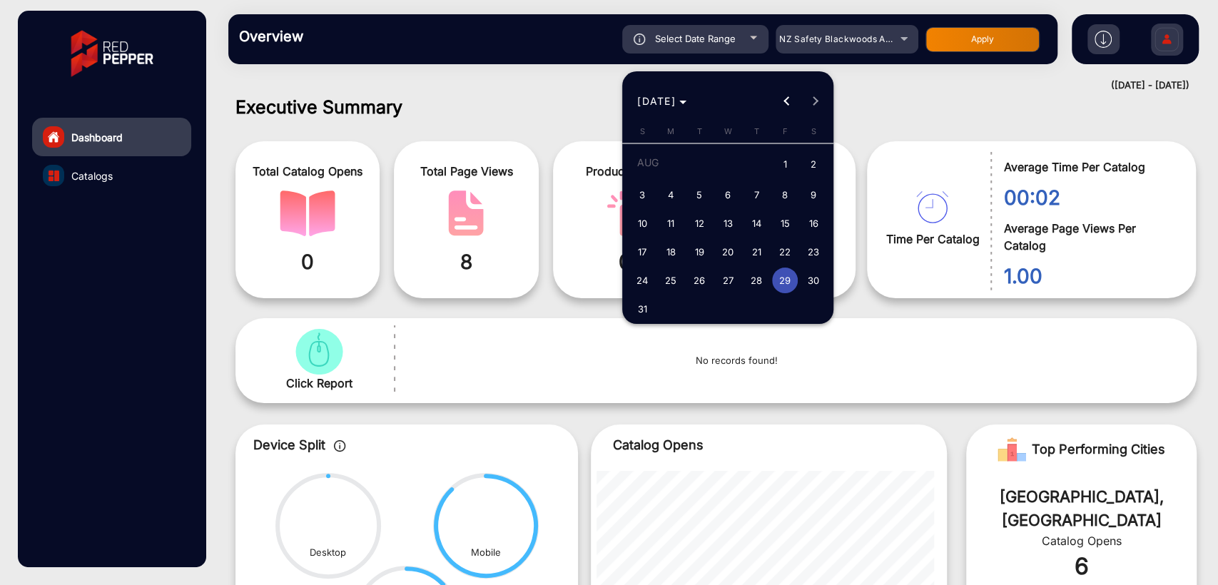
click at [753, 277] on span "28" at bounding box center [756, 281] width 26 height 26
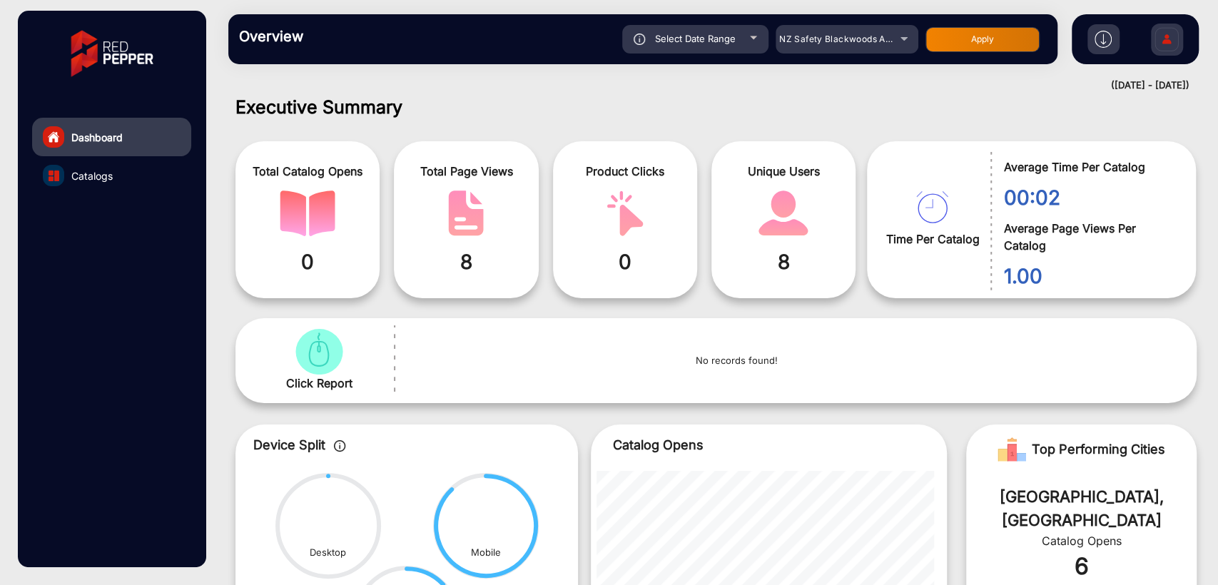
click at [956, 44] on button "Apply" at bounding box center [982, 39] width 114 height 25
click at [993, 54] on div "Overview Reports Understand what makes your customers tick and learn how they a…" at bounding box center [642, 39] width 829 height 50
click at [996, 41] on button "Apply" at bounding box center [982, 39] width 114 height 25
click at [700, 47] on div "Select Date Range" at bounding box center [695, 39] width 146 height 29
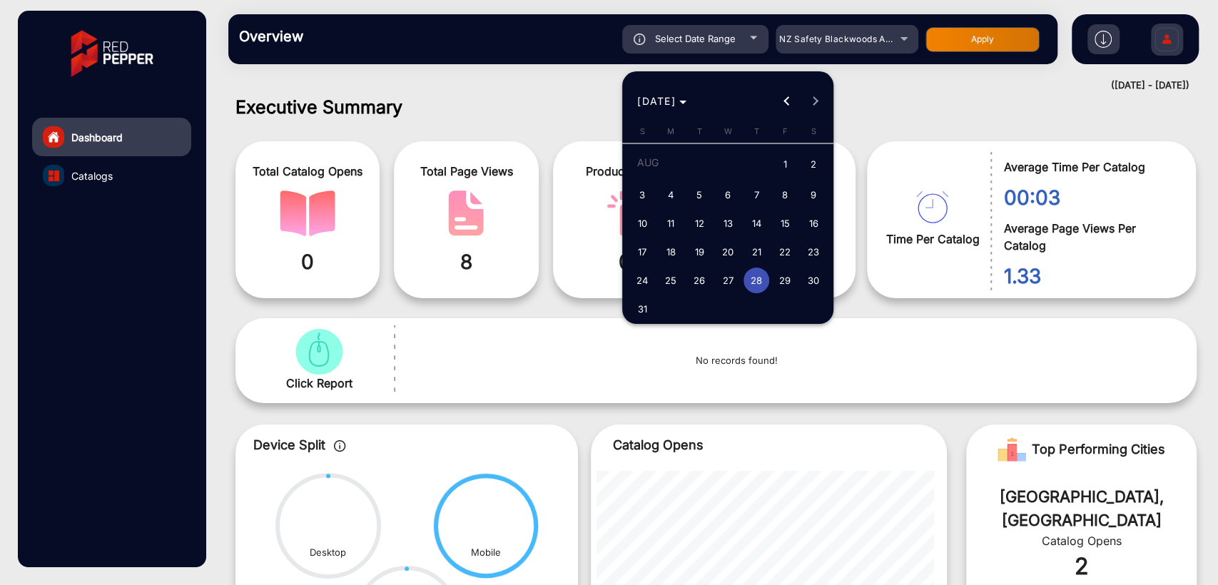
click at [731, 281] on span "27" at bounding box center [728, 281] width 26 height 26
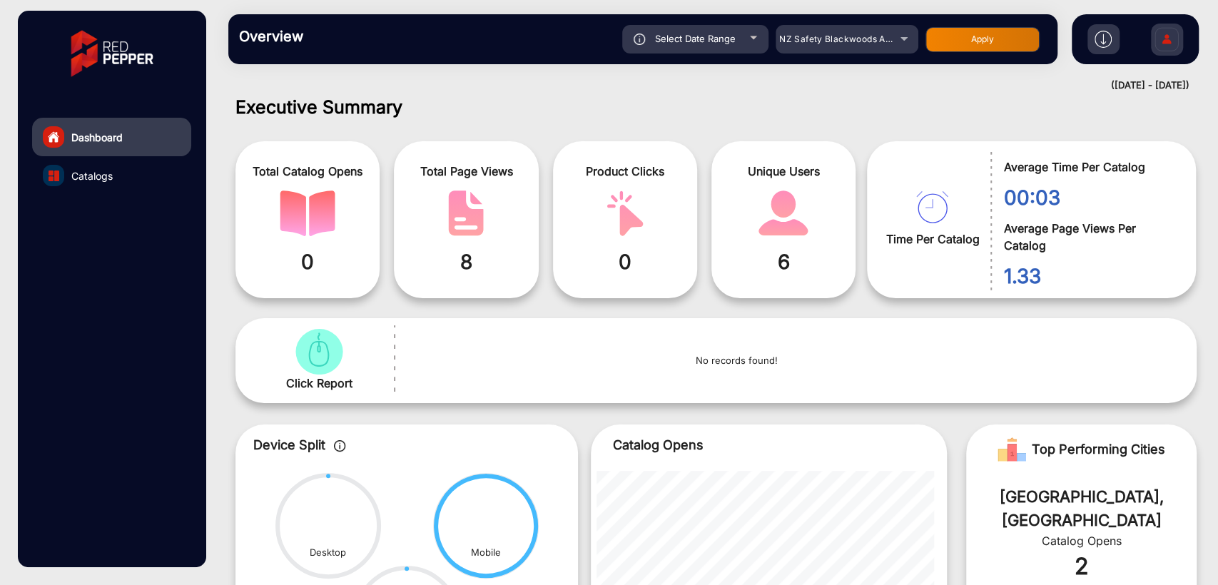
click at [967, 40] on button "Apply" at bounding box center [982, 39] width 114 height 25
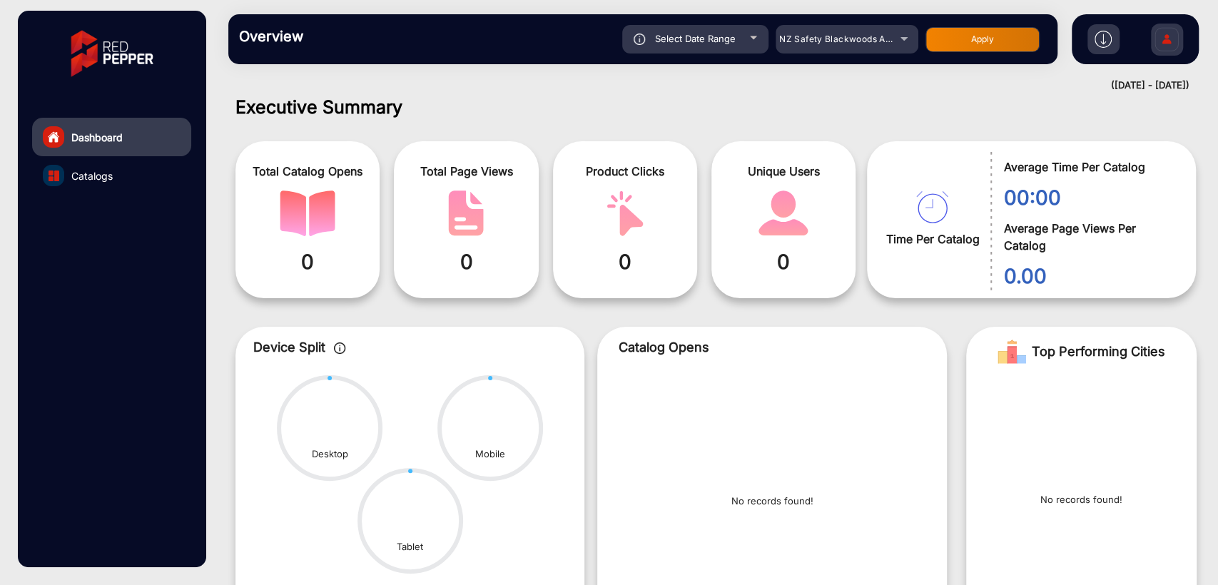
click at [713, 47] on div "Select Date Range" at bounding box center [695, 39] width 146 height 29
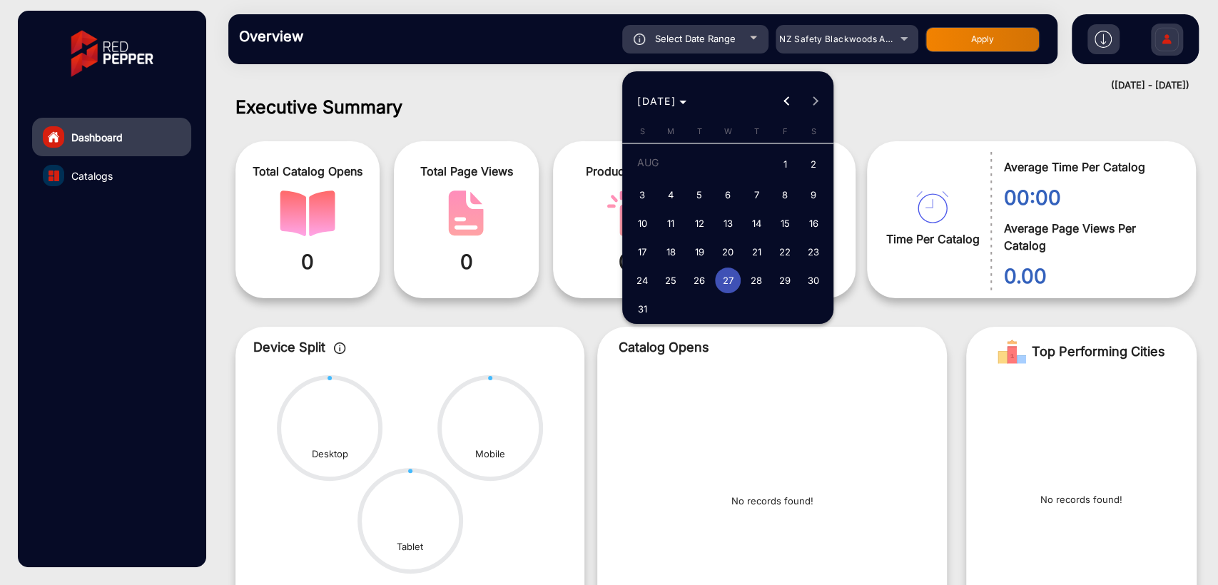
click at [702, 283] on span "26" at bounding box center [699, 281] width 26 height 26
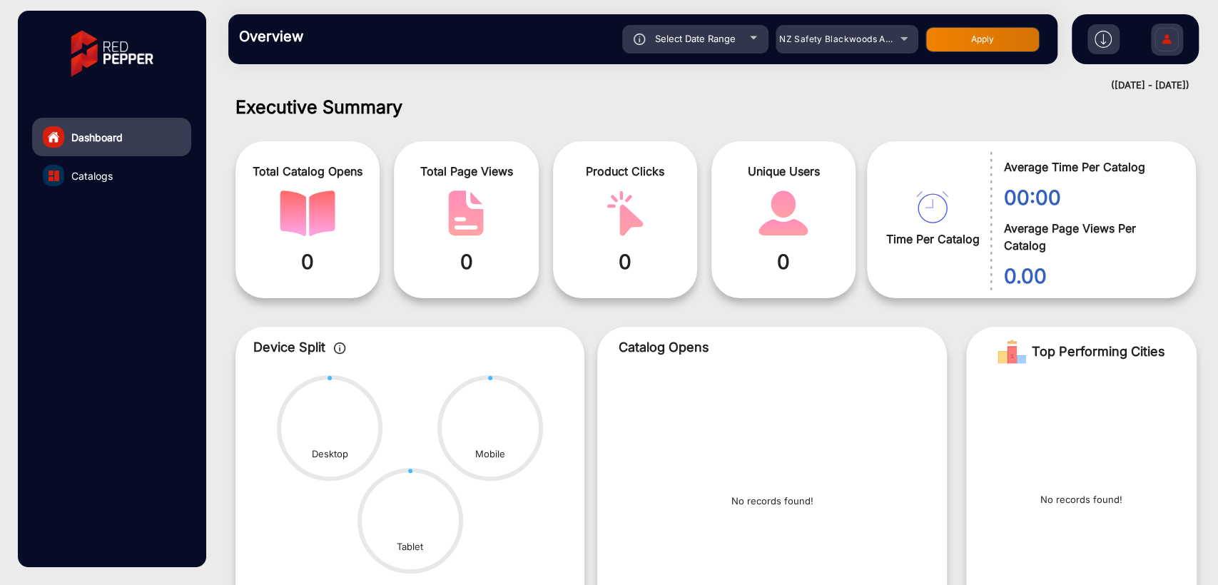
click at [945, 42] on button "Apply" at bounding box center [982, 39] width 114 height 25
click at [407, 88] on div "(26-08-2025 - 26-08-2025)" at bounding box center [701, 85] width 975 height 14
click at [691, 45] on div "Select Date Range" at bounding box center [695, 39] width 146 height 29
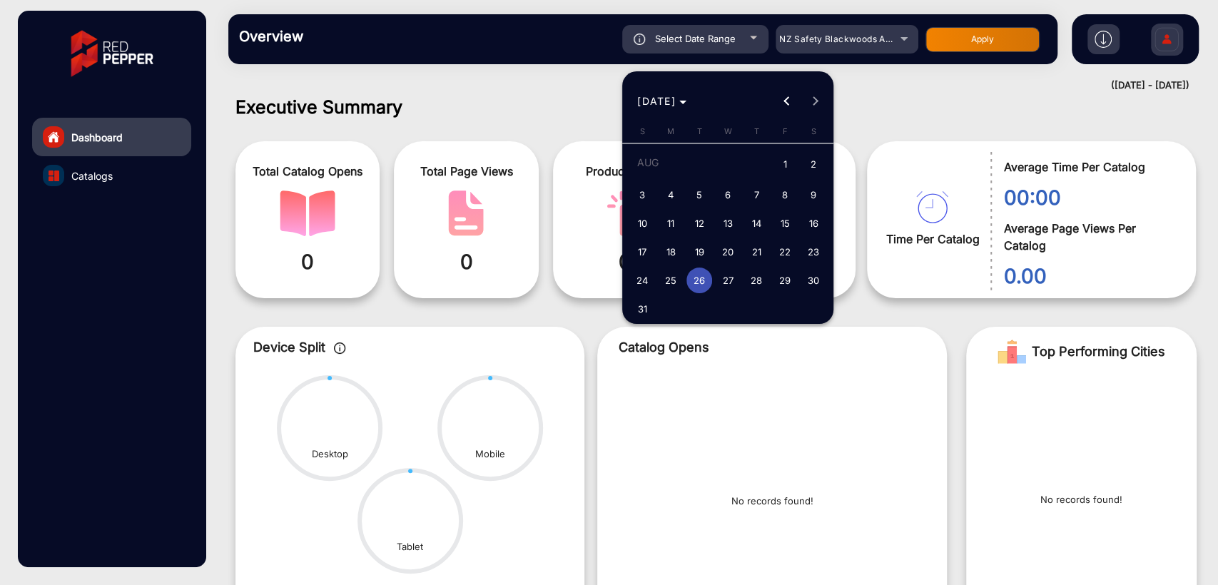
click at [639, 305] on span "31" at bounding box center [642, 309] width 26 height 26
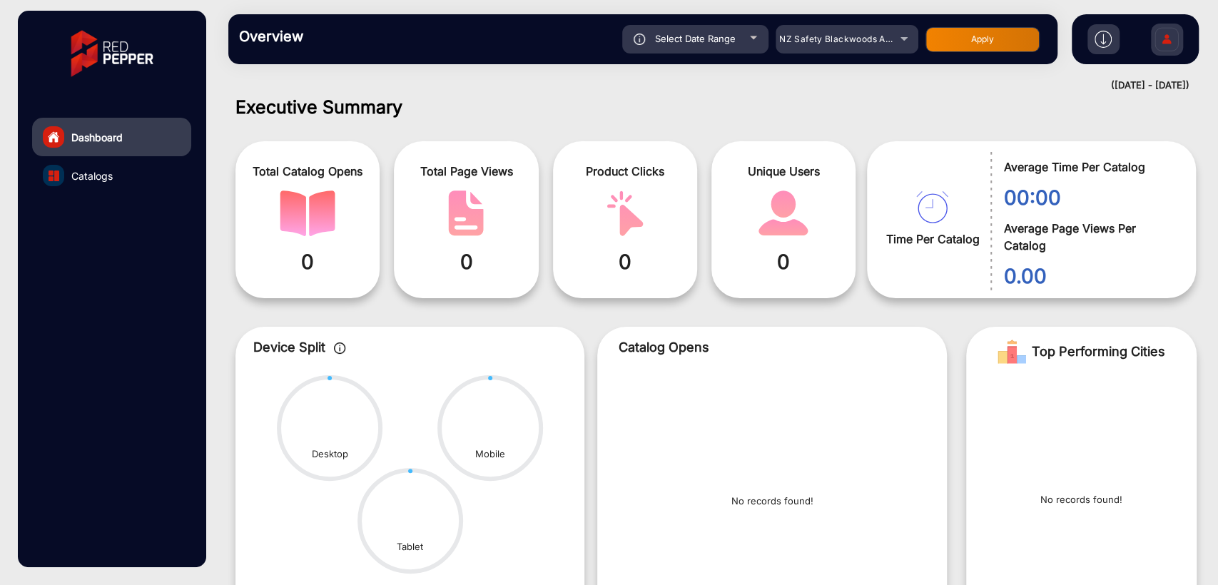
click at [978, 37] on button "Apply" at bounding box center [982, 39] width 114 height 25
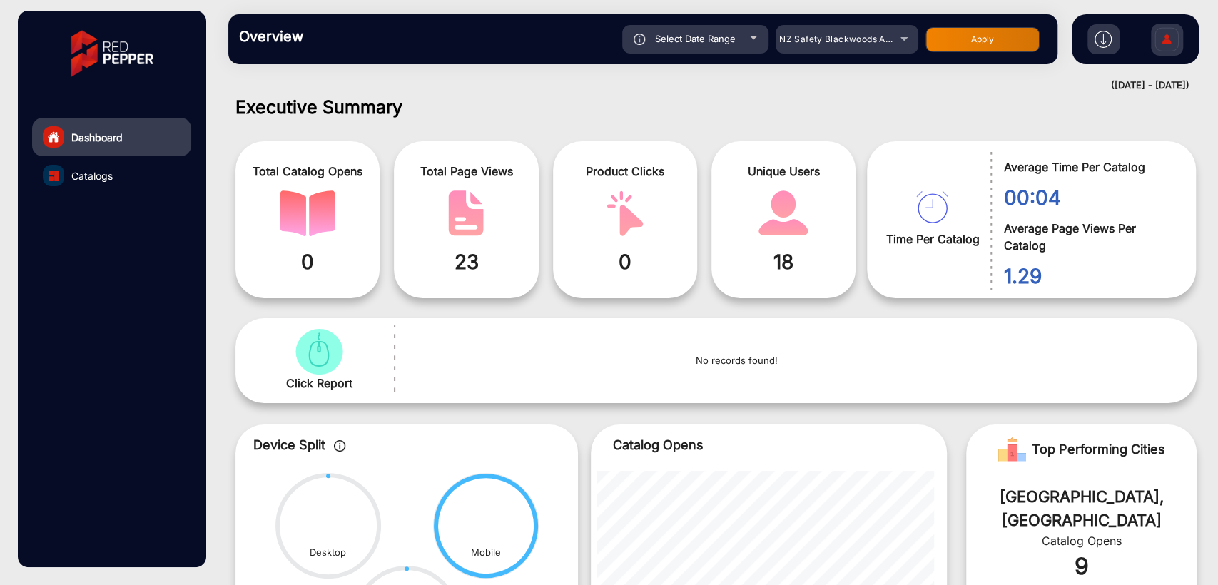
click at [218, 306] on div "Executive Summary Total Catalog Opens 0 Total Page Views 23 Product Clicks 0 Un…" at bounding box center [716, 340] width 1004 height 489
click at [841, 39] on span "NZ Safety Blackwoods Annual Book" at bounding box center [855, 39] width 153 height 11
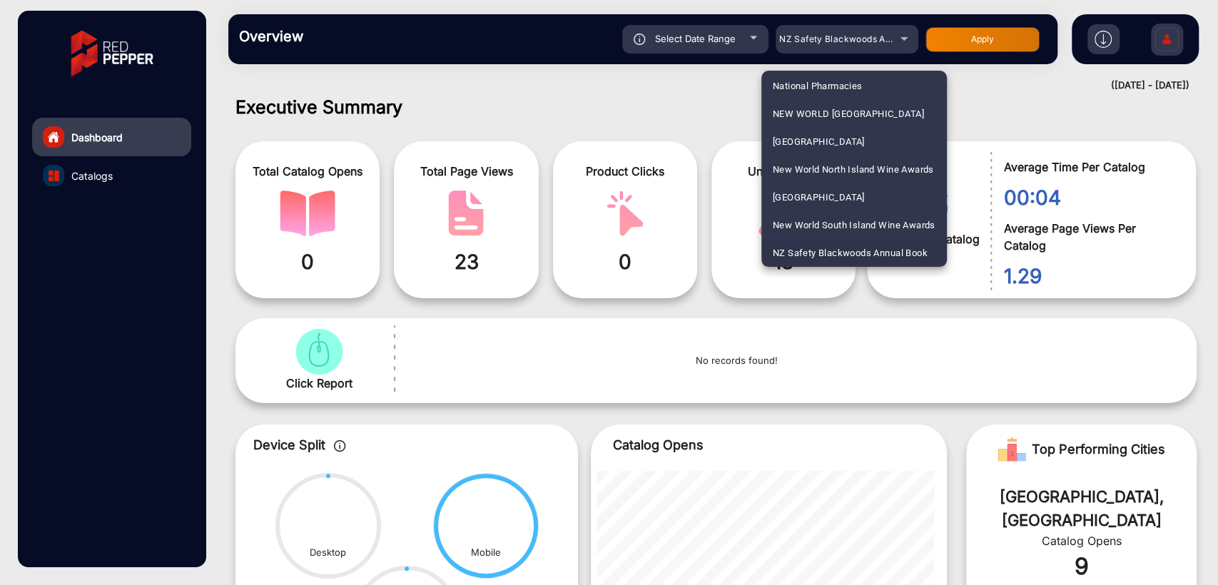
scroll to position [1701, 0]
click at [583, 98] on div at bounding box center [609, 292] width 1218 height 585
